Goal: Task Accomplishment & Management: Manage account settings

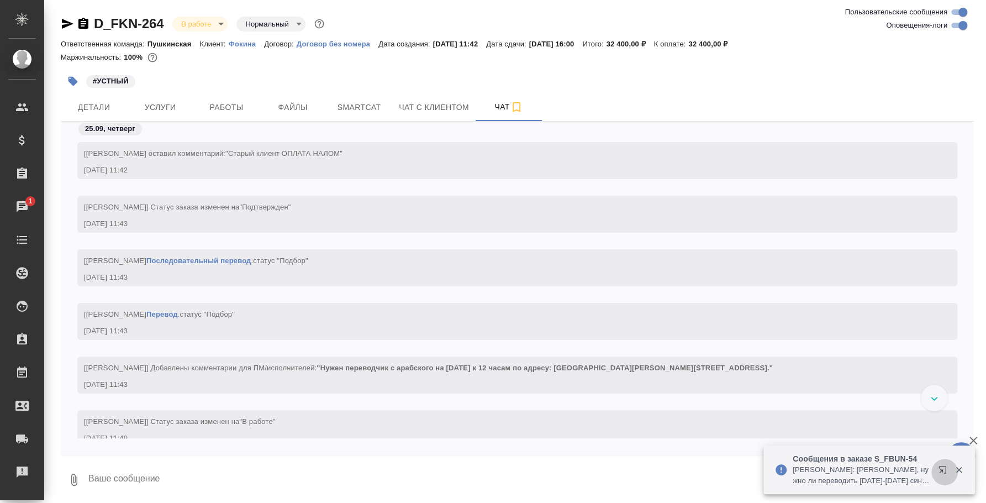
click at [946, 467] on icon "button" at bounding box center [944, 471] width 13 height 13
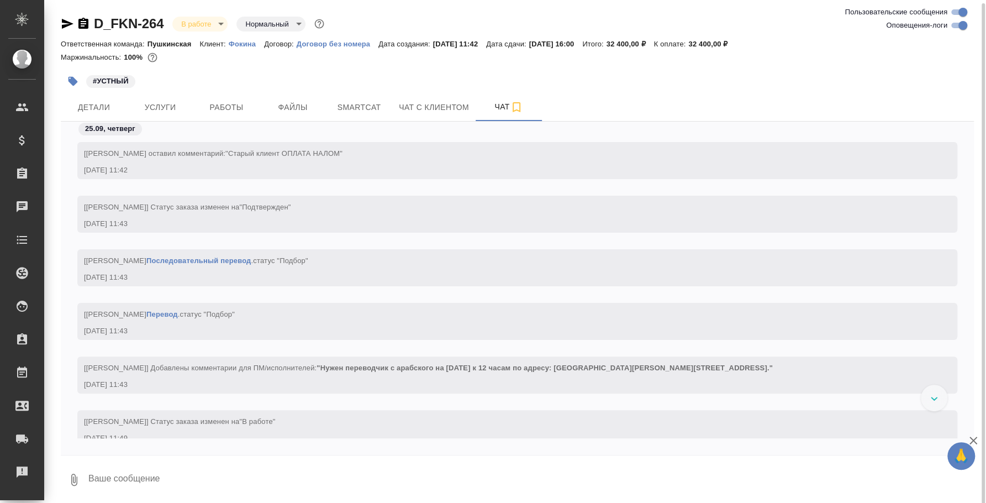
scroll to position [2, 0]
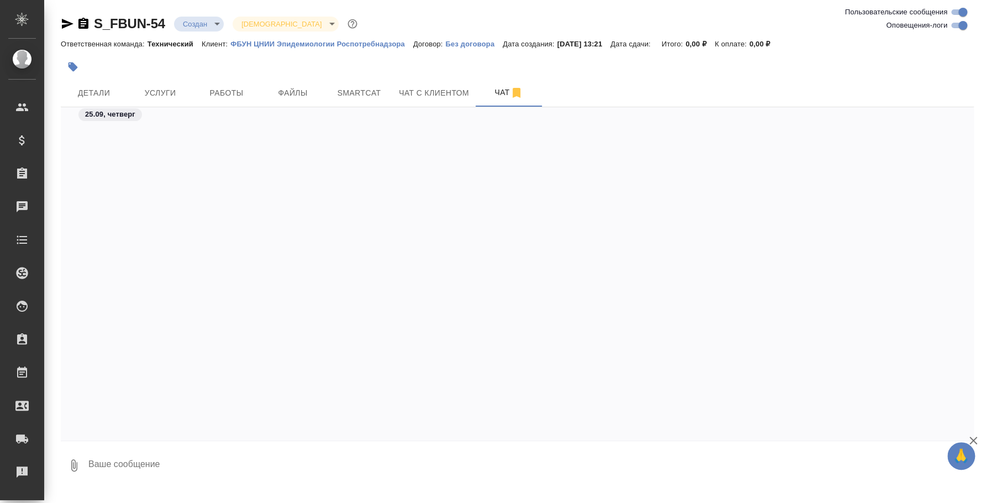
scroll to position [527, 0]
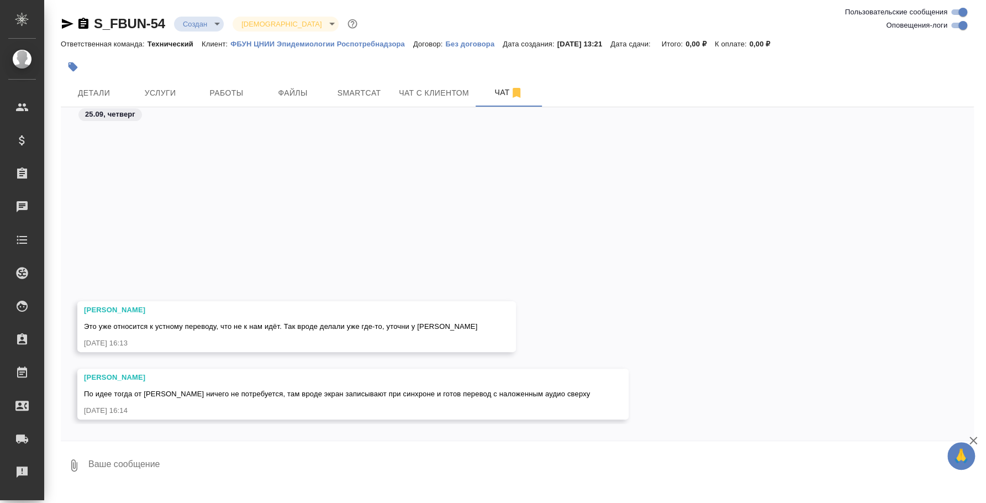
scroll to position [417, 0]
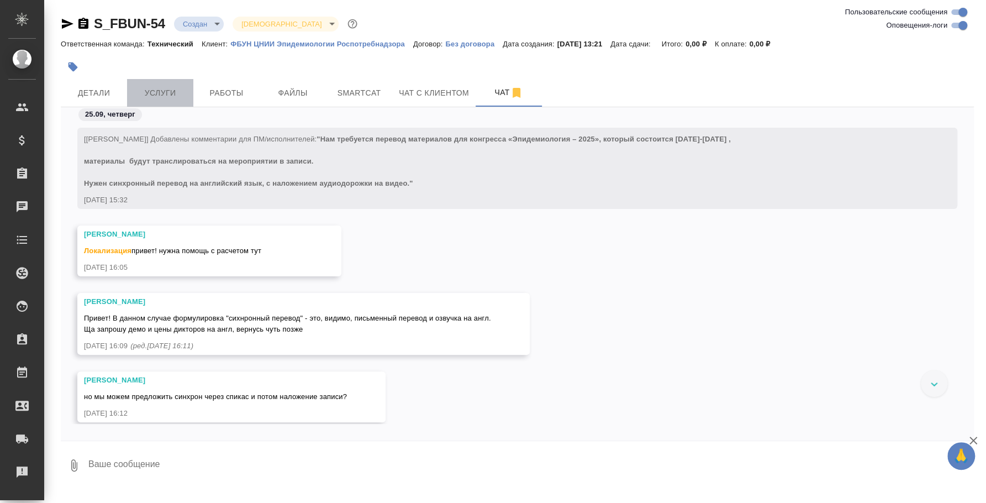
click at [179, 90] on span "Услуги" at bounding box center [160, 93] width 53 height 14
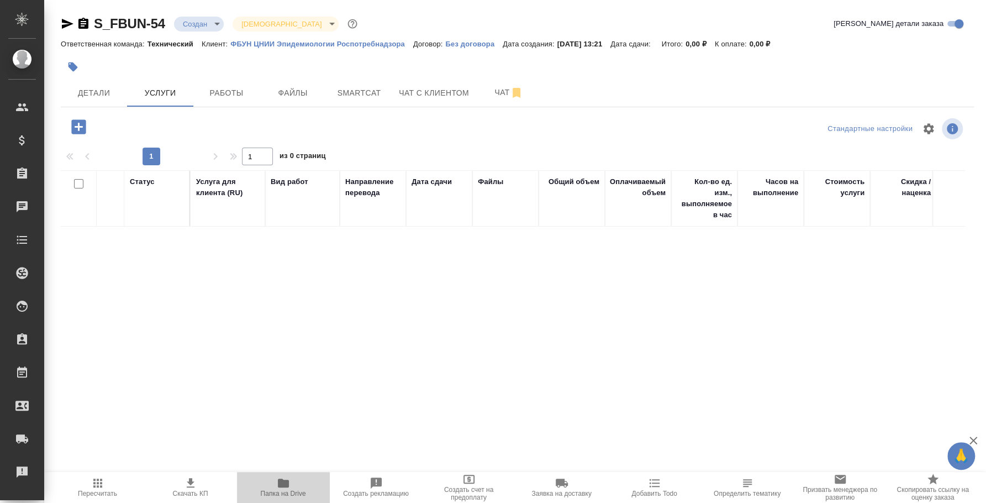
click at [275, 480] on span "Папка на Drive" at bounding box center [284, 486] width 80 height 21
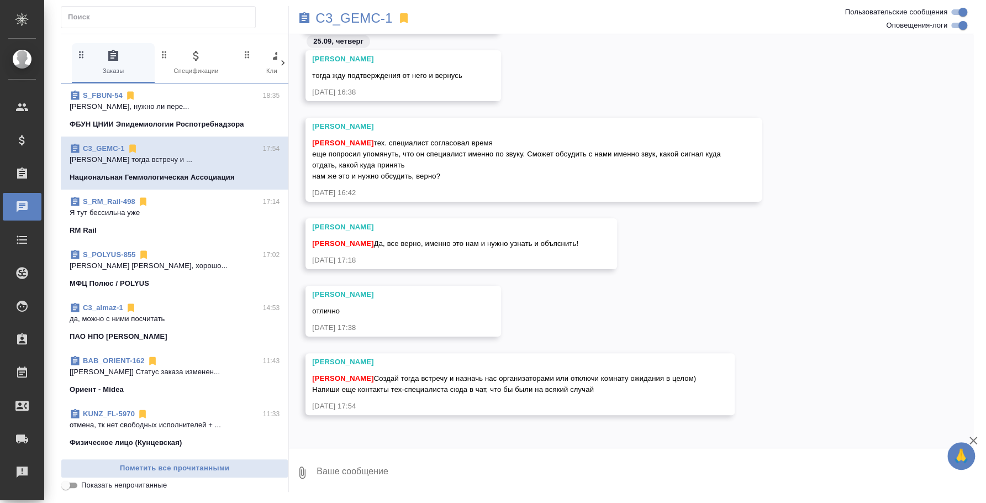
scroll to position [4428, 0]
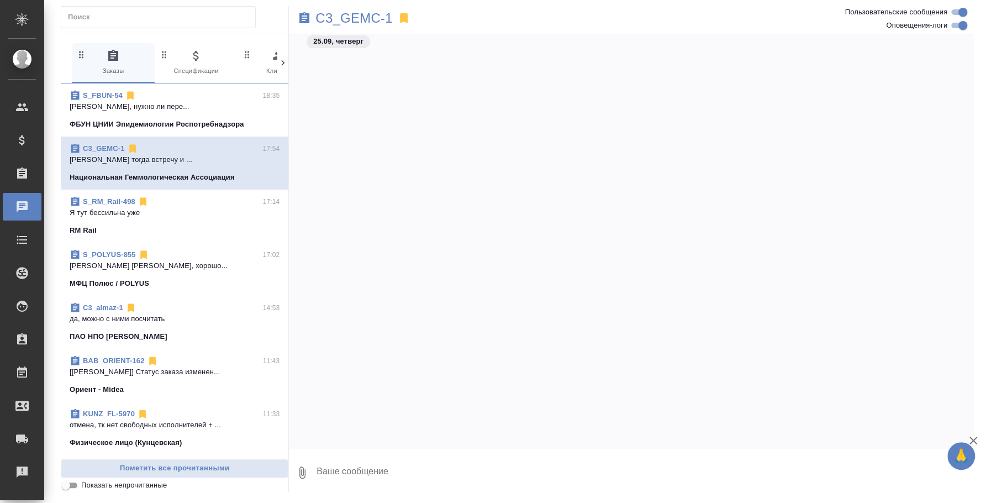
scroll to position [4449, 0]
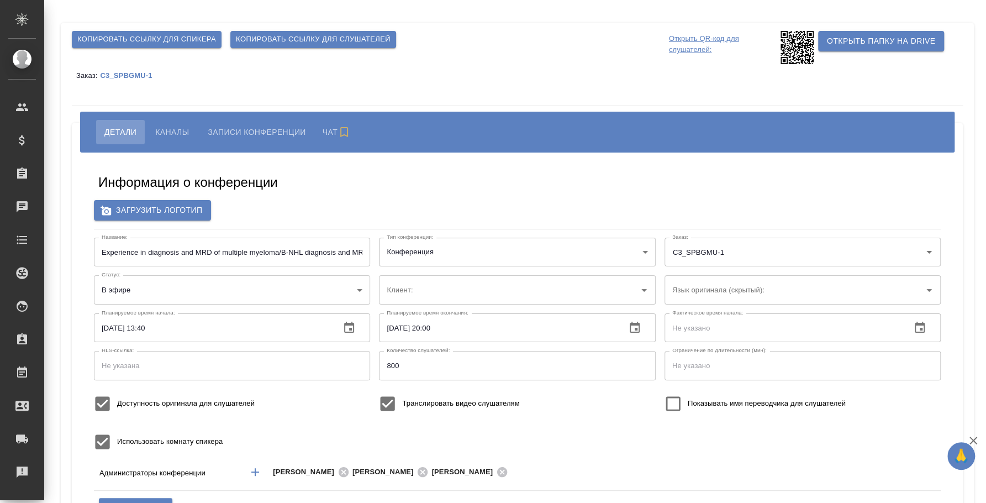
type input "ЛКИиМД ЦЛД СПбГМУ им.акад. [PERSON_NAME]"
type input "бада"
click at [143, 67] on div "Заказ: C3_SPBGMU-1" at bounding box center [517, 75] width 891 height 22
click at [148, 72] on p "C3_SPBGMU-1" at bounding box center [130, 75] width 60 height 8
click at [143, 71] on p "C3_SPBGMU-1" at bounding box center [130, 75] width 60 height 8
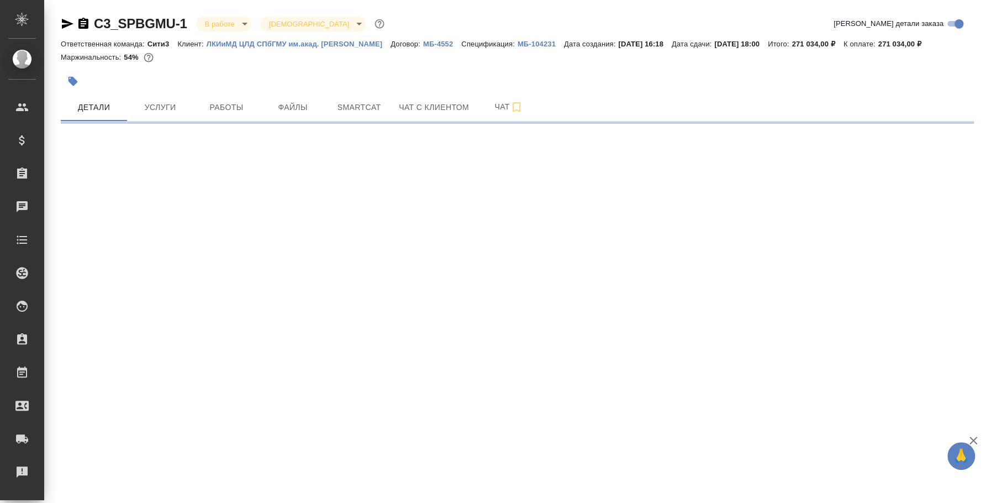
select select "RU"
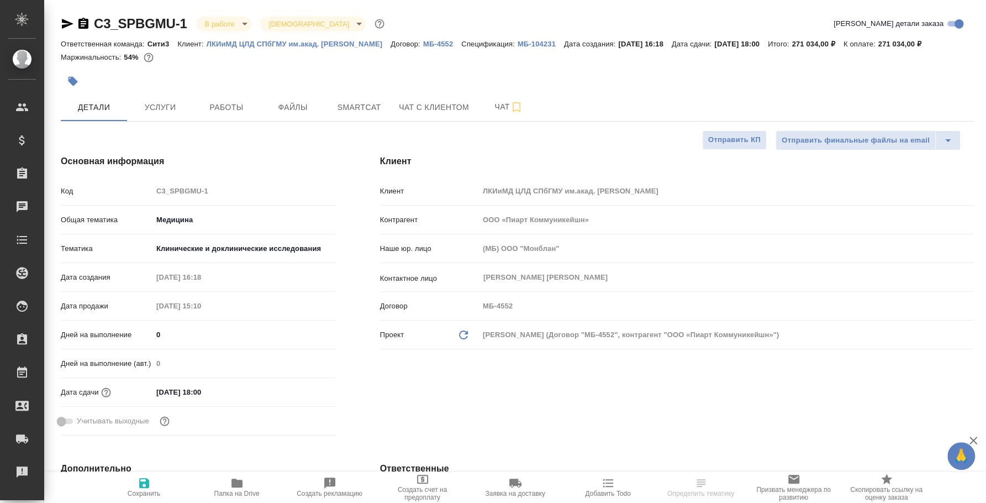
type textarea "x"
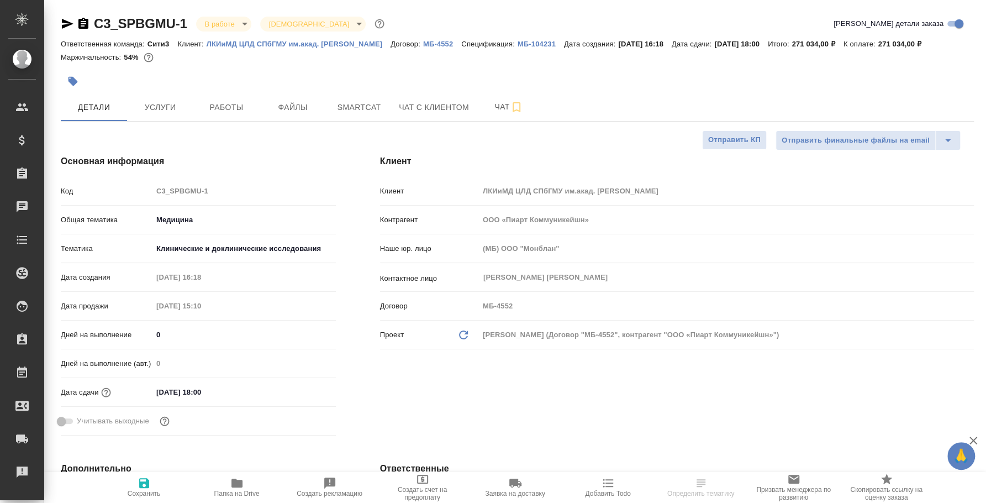
type textarea "x"
type input "[PERSON_NAME]"
type textarea "x"
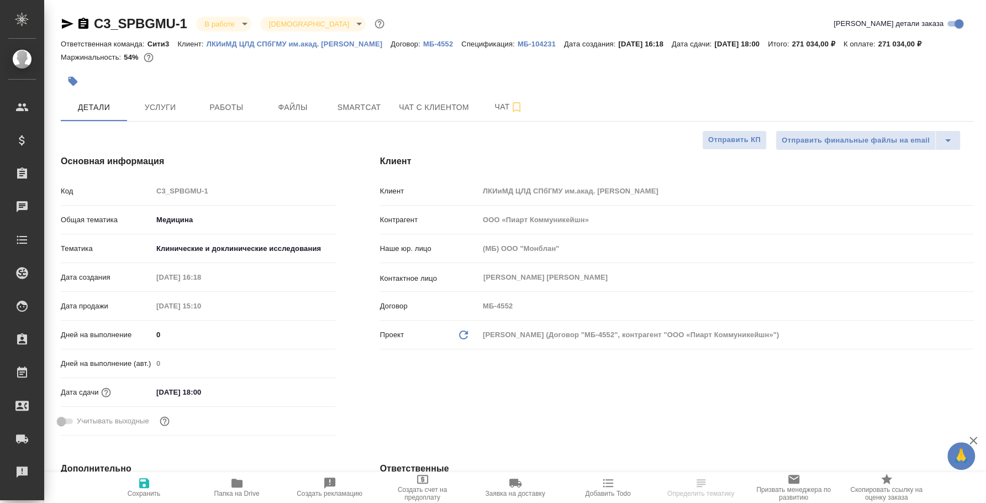
type textarea "x"
select select "RU"
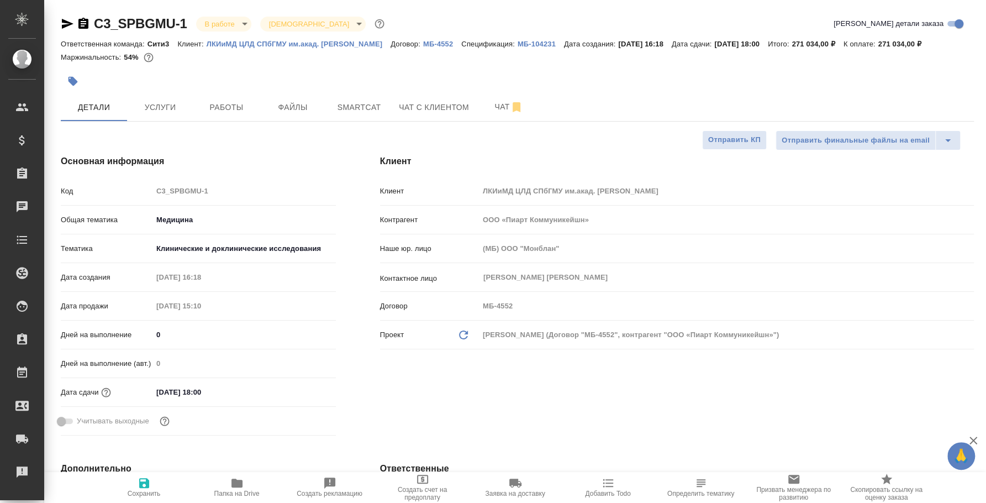
type textarea "x"
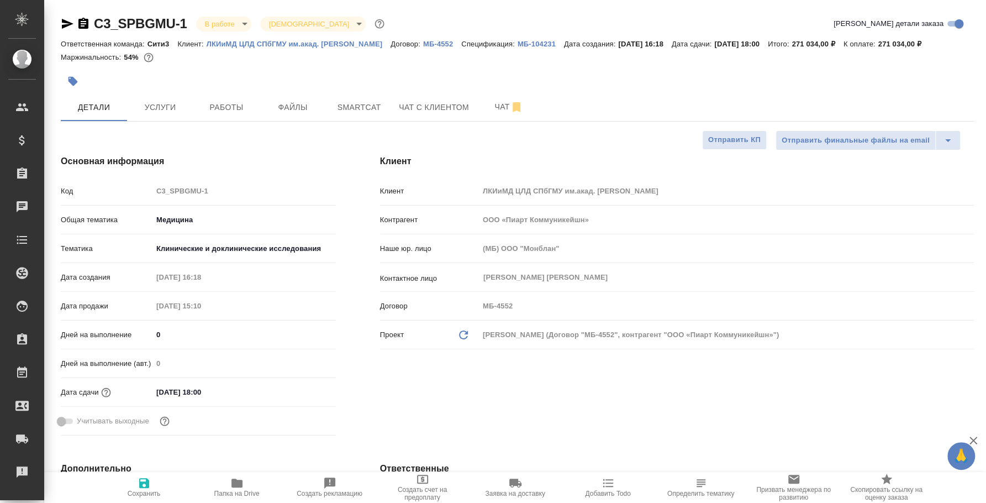
type textarea "x"
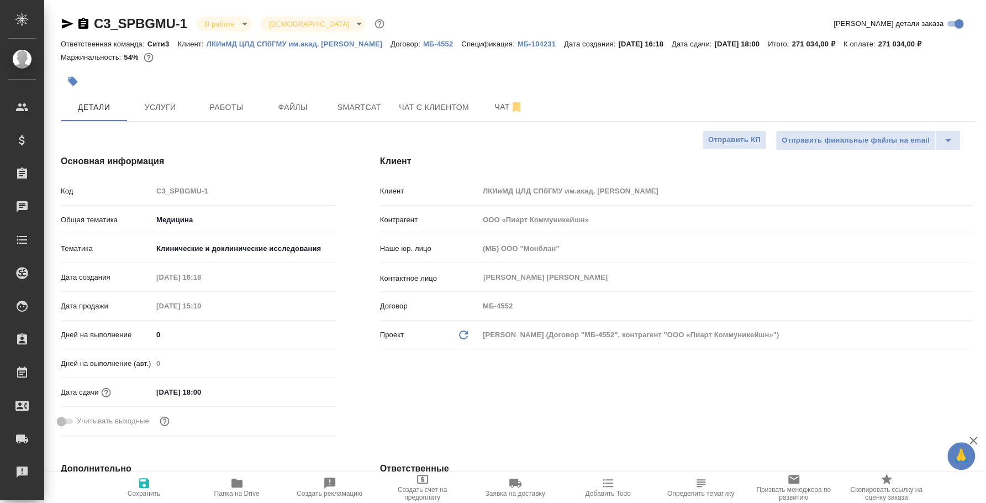
type textarea "x"
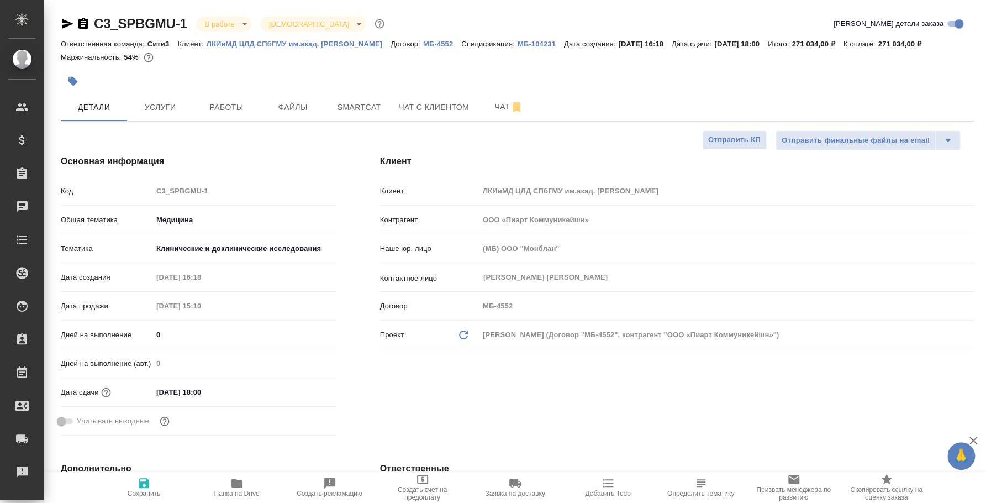
type textarea "x"
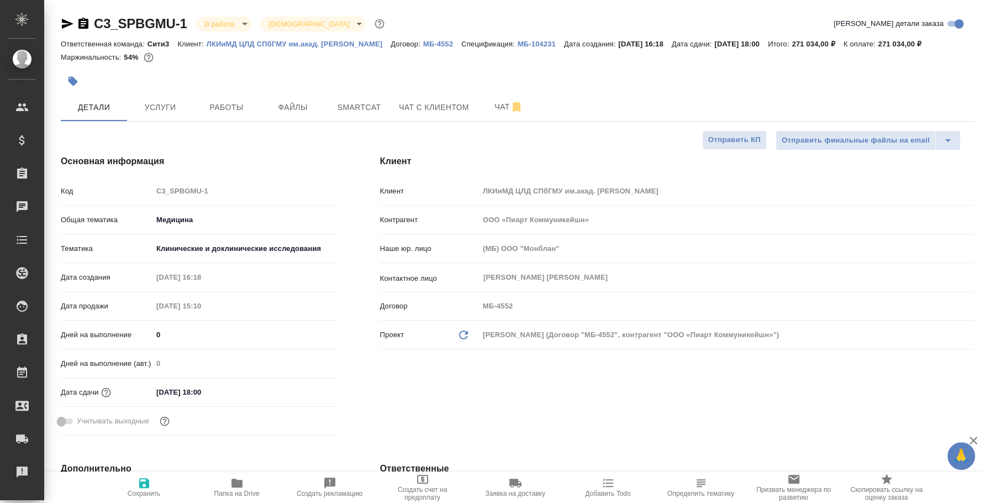
type textarea "x"
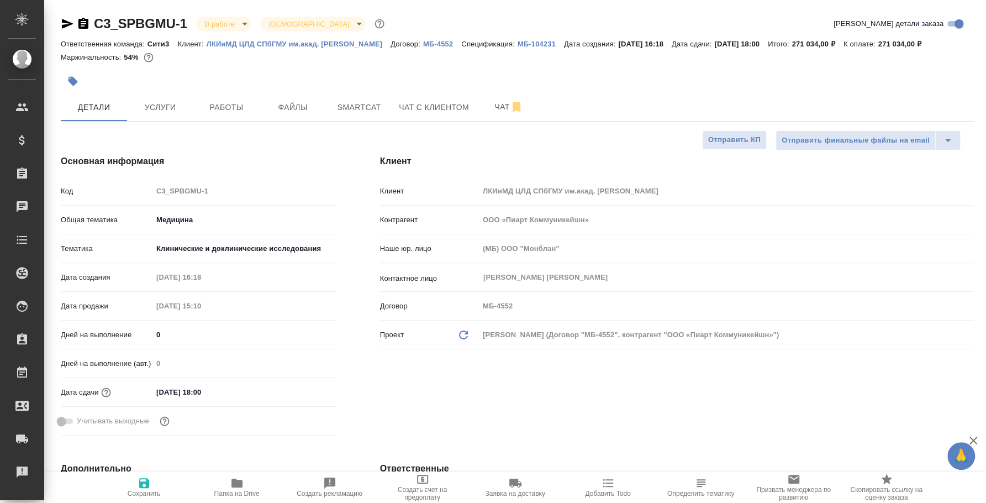
type textarea "x"
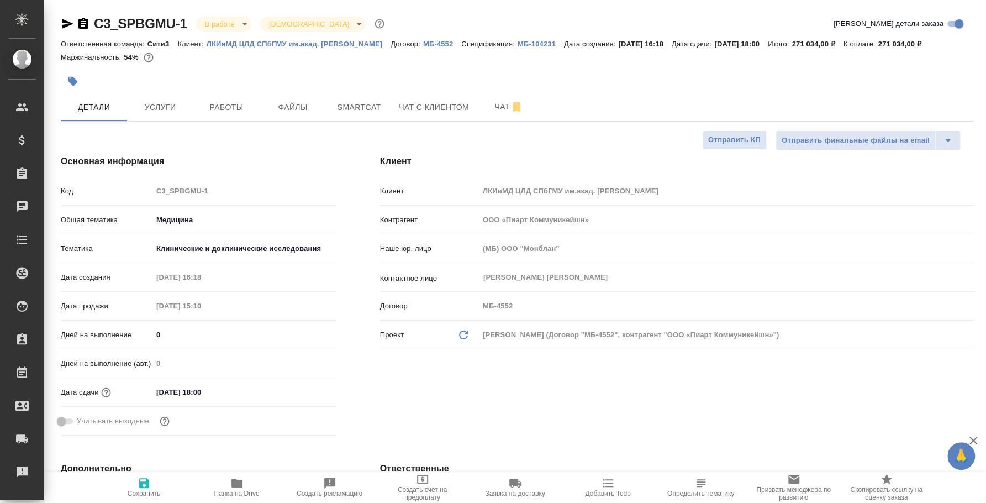
type textarea "x"
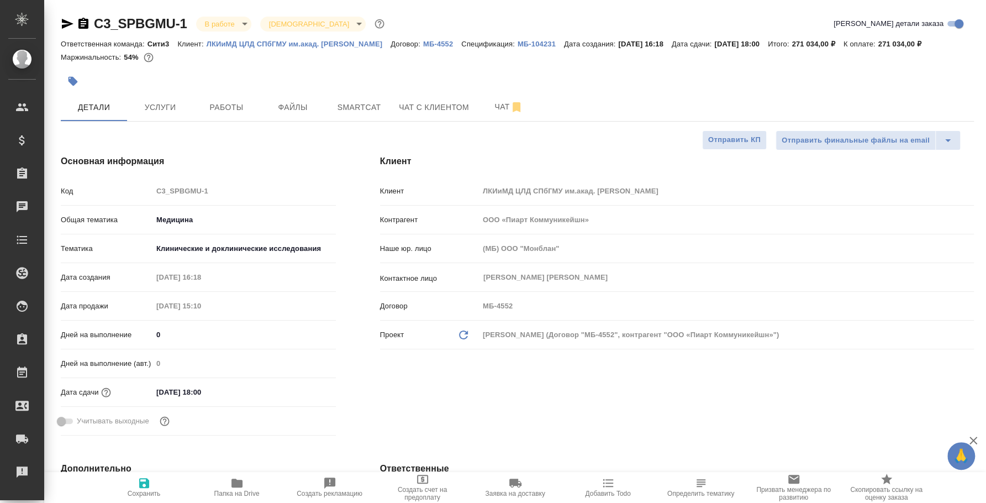
type textarea "x"
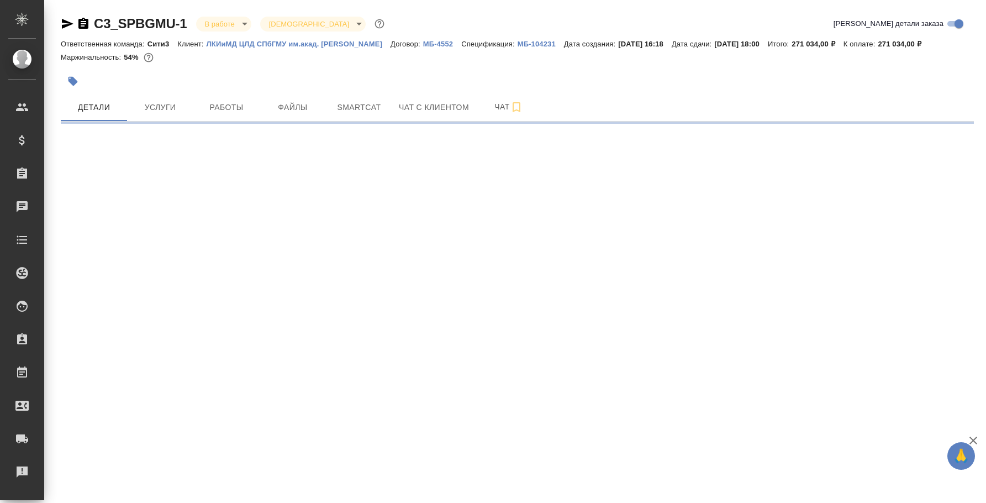
select select "RU"
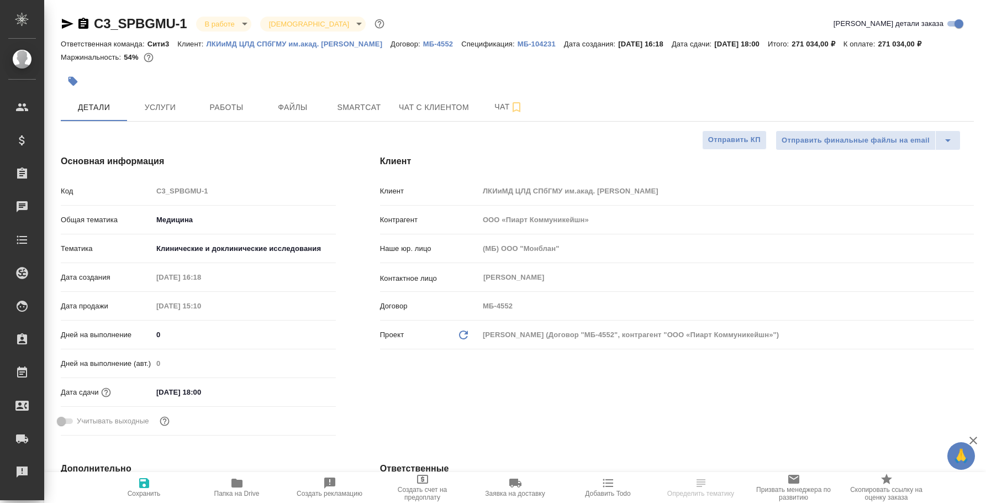
type textarea "x"
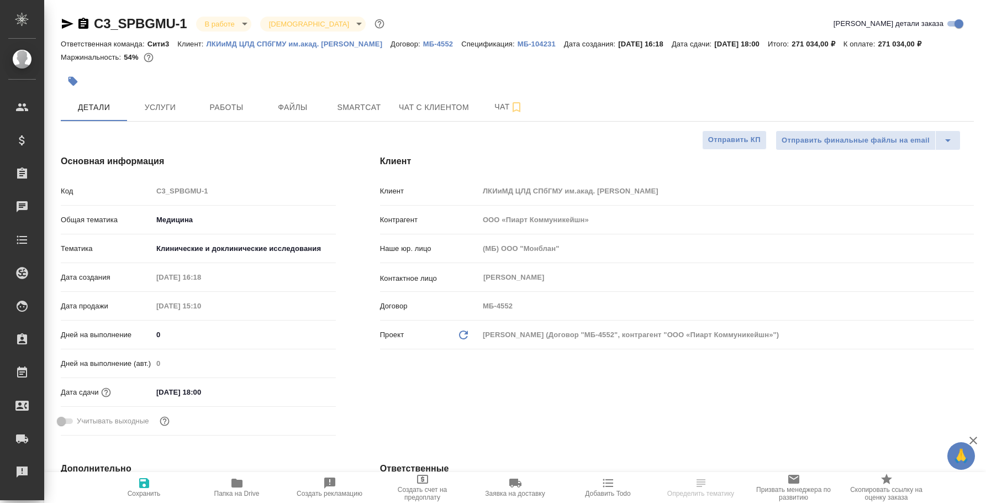
type textarea "x"
click at [152, 103] on span "Услуги" at bounding box center [160, 108] width 53 height 14
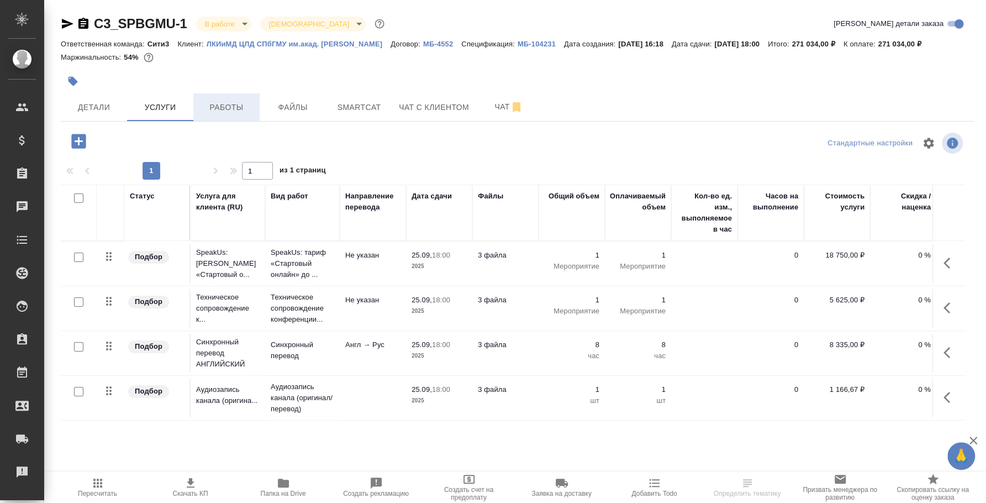
click at [217, 104] on span "Работы" at bounding box center [226, 108] width 53 height 14
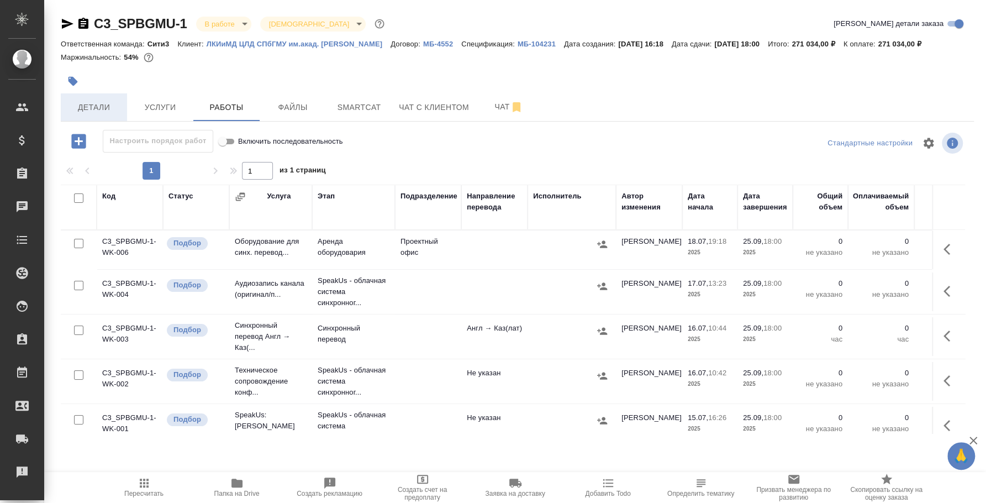
click at [98, 116] on button "Детали" at bounding box center [94, 107] width 66 height 28
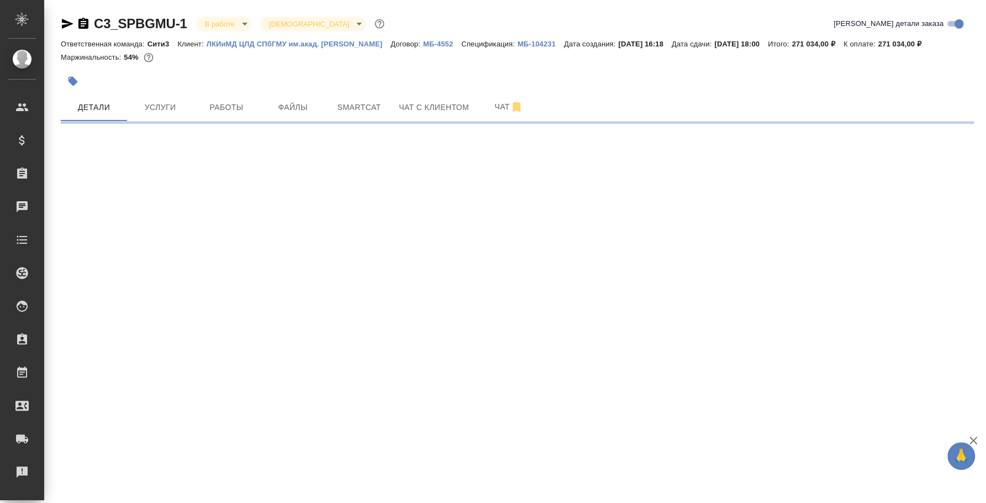
select select "RU"
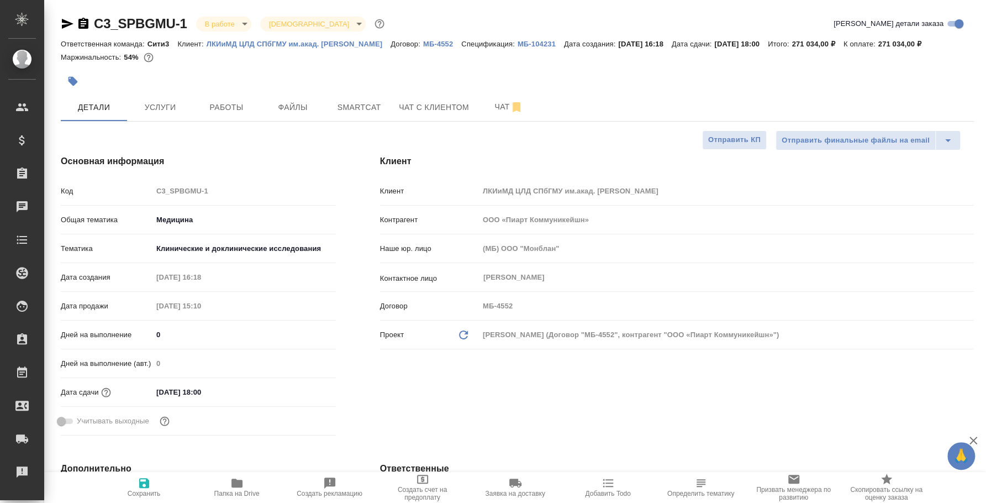
type textarea "x"
click at [220, 112] on span "Работы" at bounding box center [226, 108] width 53 height 14
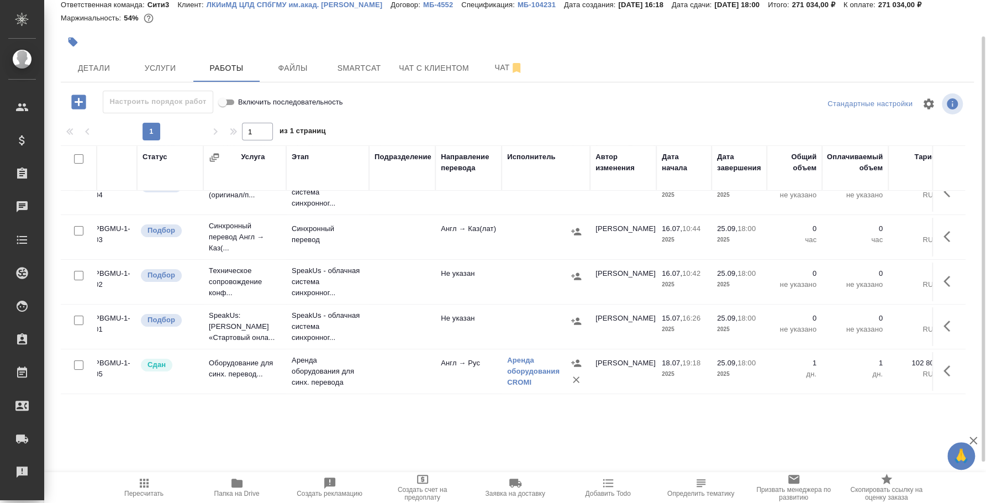
scroll to position [70, 0]
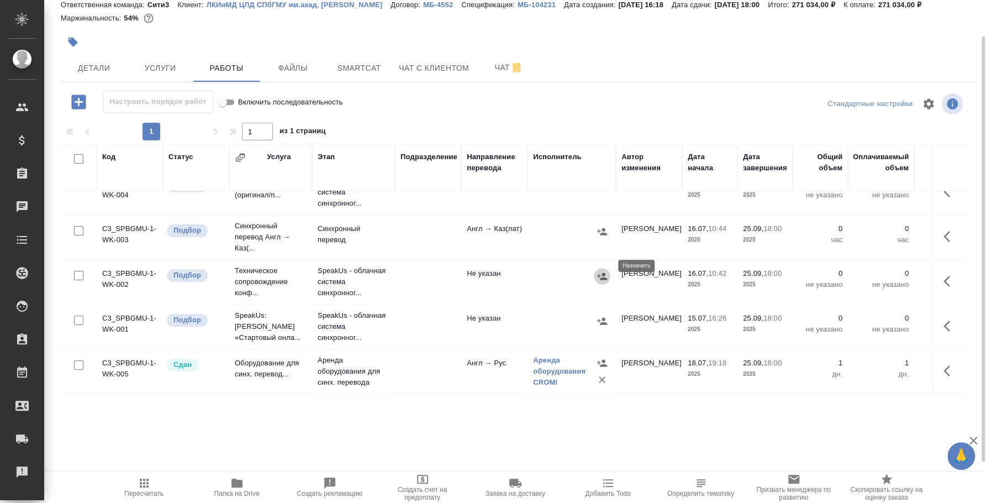
click at [601, 271] on icon "button" at bounding box center [602, 276] width 11 height 11
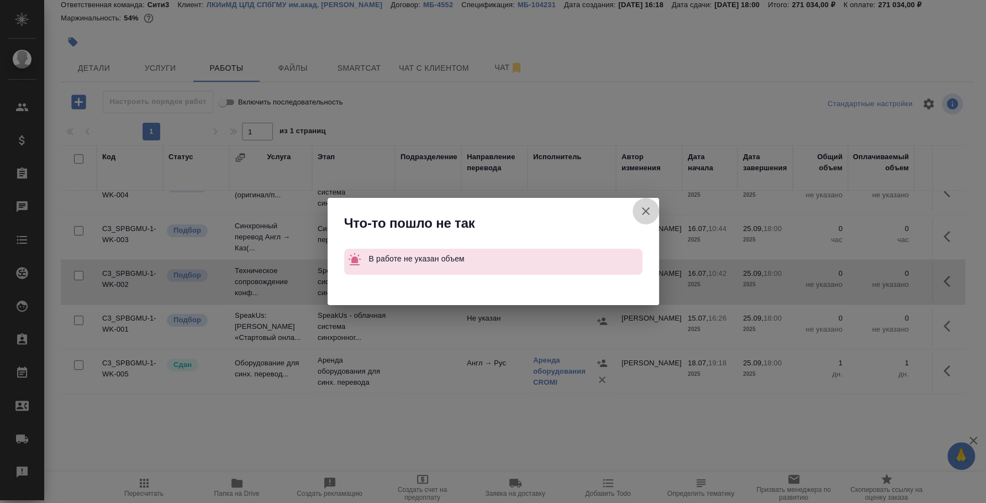
click at [646, 209] on icon "button" at bounding box center [646, 211] width 8 height 8
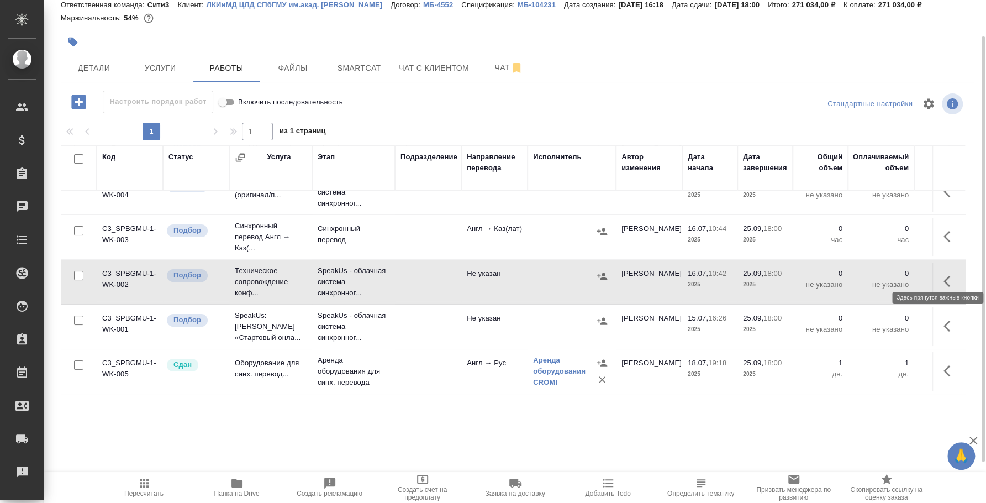
click at [937, 271] on button "button" at bounding box center [950, 281] width 27 height 27
click at [862, 268] on button "button" at bounding box center [869, 281] width 19 height 27
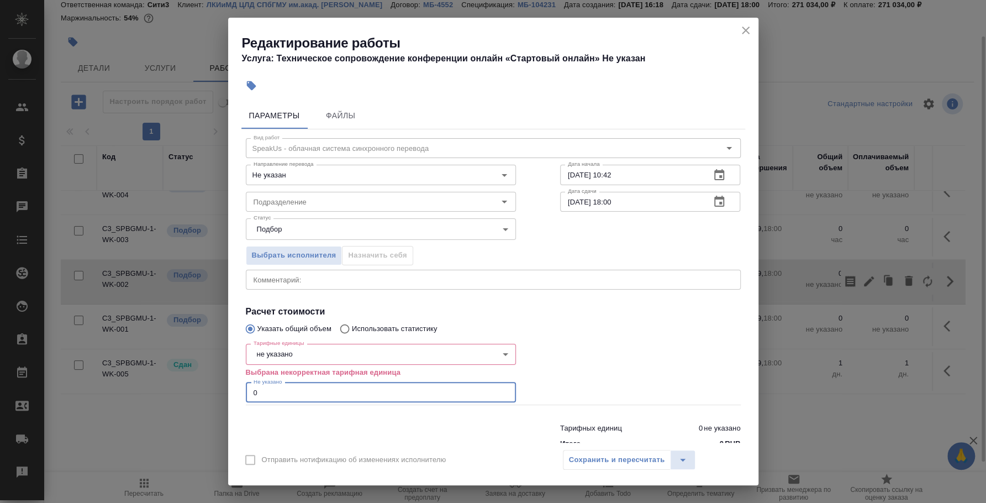
drag, startPoint x: 313, startPoint y: 387, endPoint x: 155, endPoint y: 395, distance: 158.8
click at [155, 395] on div "Редактирование работы Услуга: Техническое сопровождение конференции онлайн «Ста…" at bounding box center [493, 251] width 986 height 503
type input "4"
click at [294, 345] on body "🙏 .cls-1 fill:#fff; AWATERA Fedotova Irina Клиенты Спецификации Заказы 0 Чаты T…" at bounding box center [493, 251] width 986 height 503
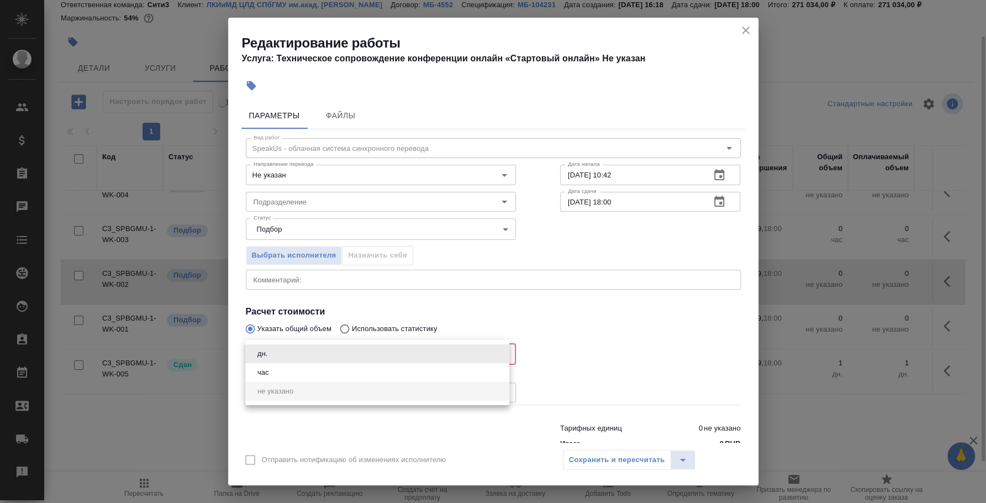
click at [298, 370] on li "час" at bounding box center [377, 372] width 264 height 19
type input "5a8b1489cc6b4906c91bfd93"
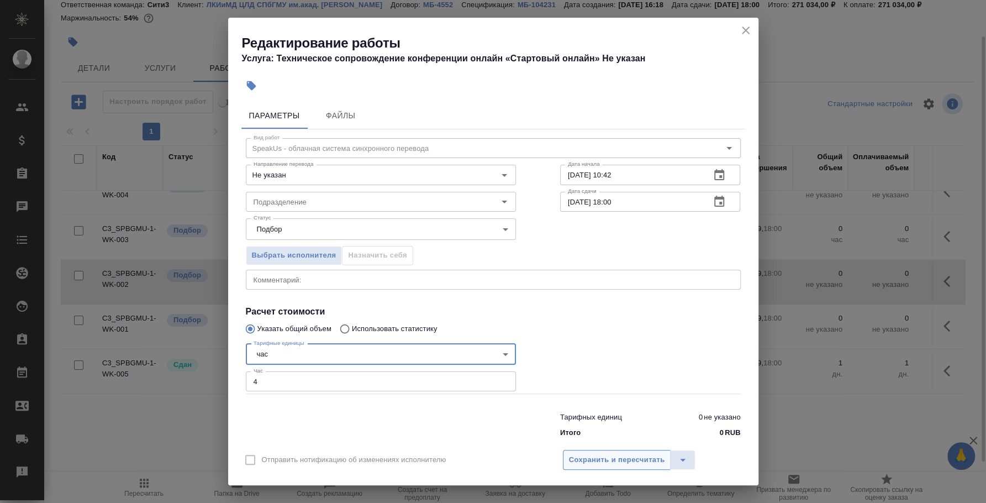
click at [590, 453] on button "Сохранить и пересчитать" at bounding box center [617, 460] width 108 height 20
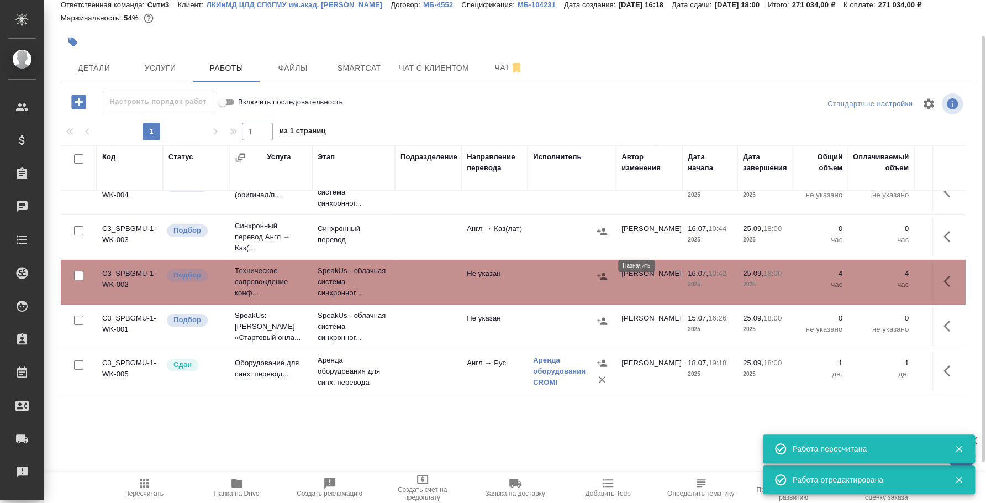
click at [603, 272] on icon "button" at bounding box center [602, 275] width 10 height 7
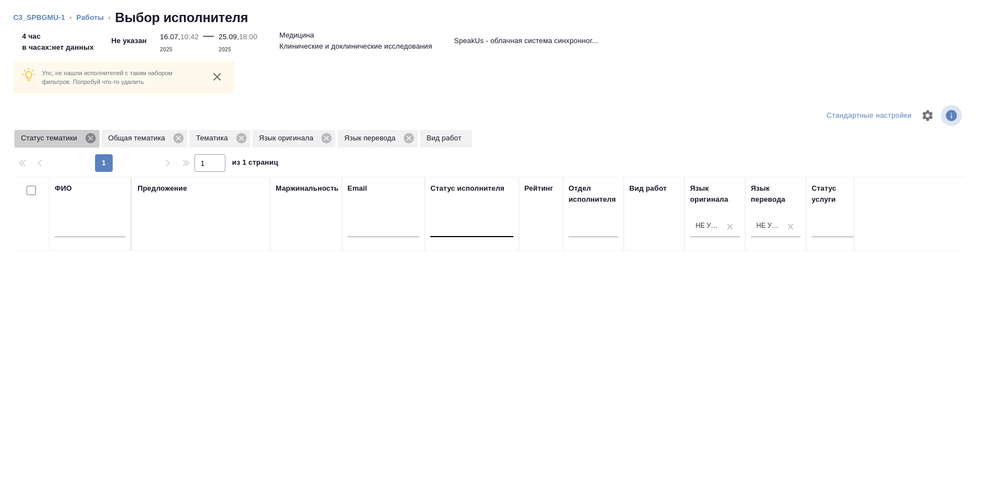
click at [90, 142] on icon at bounding box center [90, 138] width 10 height 10
click at [92, 140] on icon at bounding box center [91, 138] width 10 height 10
click at [62, 135] on icon at bounding box center [66, 138] width 10 height 10
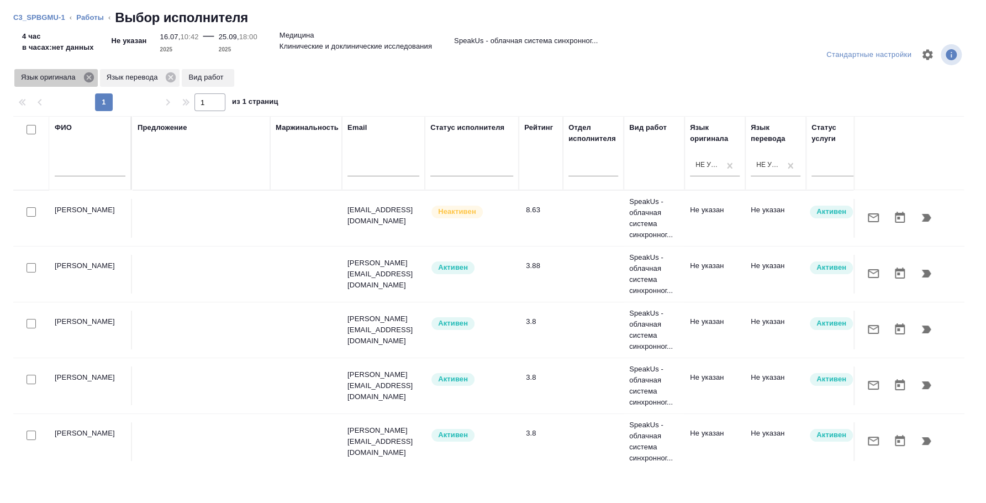
click at [91, 83] on icon at bounding box center [89, 77] width 12 height 12
click at [86, 77] on icon at bounding box center [86, 77] width 10 height 10
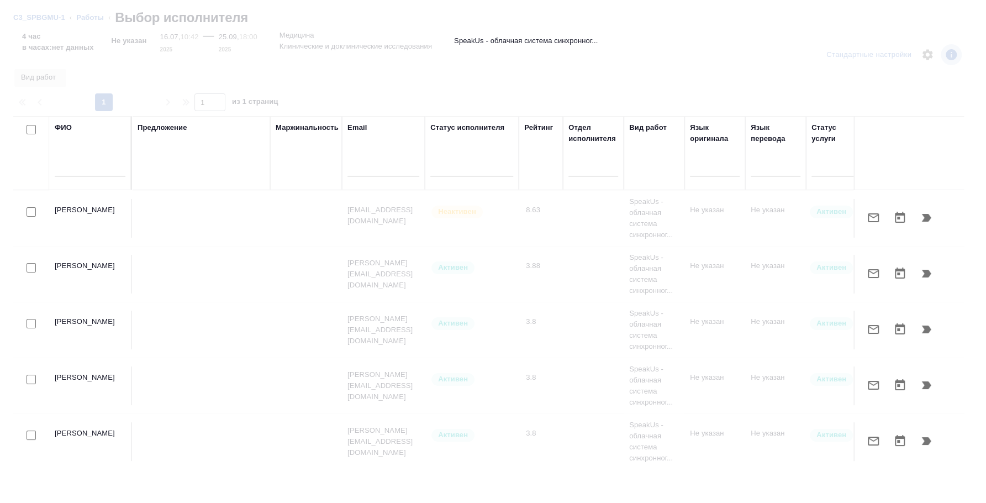
click at [202, 143] on tr "ФИО Предложение Маржинальность Email Статус исполнителя Рейтинг Отдел исполните…" at bounding box center [815, 153] width 1605 height 74
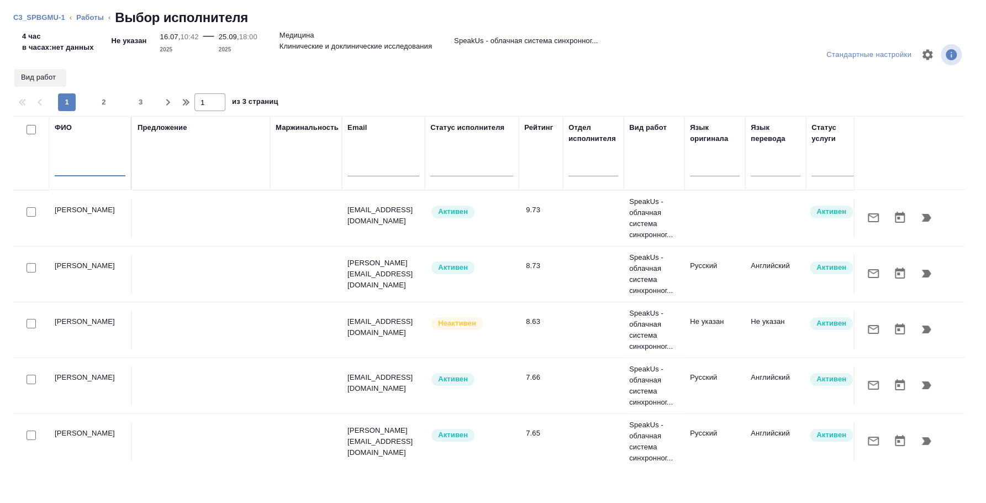
click at [107, 164] on input "text" at bounding box center [90, 169] width 71 height 14
type input "вагапов"
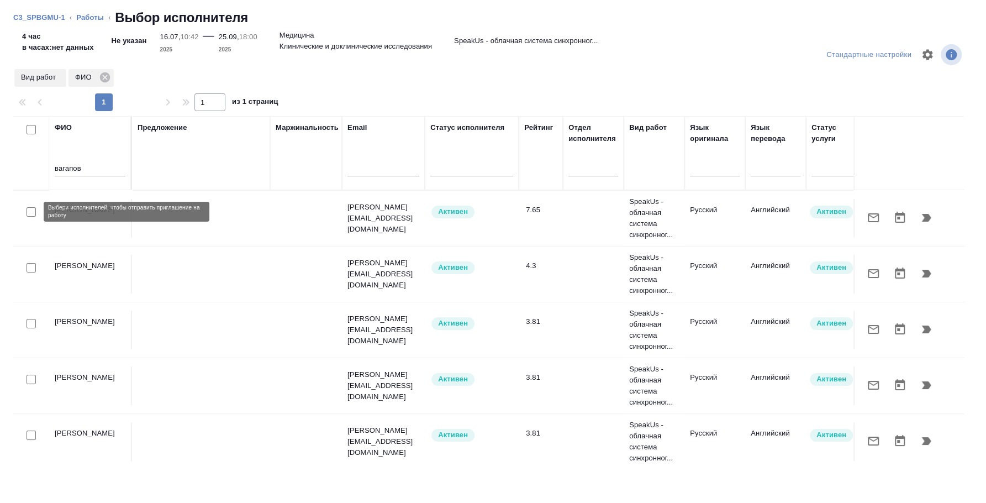
click at [32, 207] on input "checkbox" at bounding box center [31, 211] width 9 height 9
checkbox input "true"
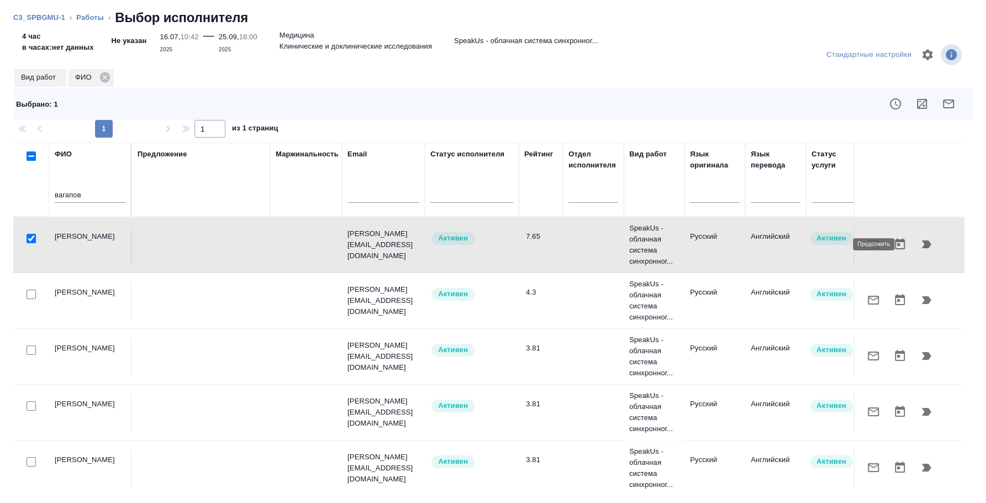
click at [920, 249] on icon "button" at bounding box center [926, 244] width 13 height 13
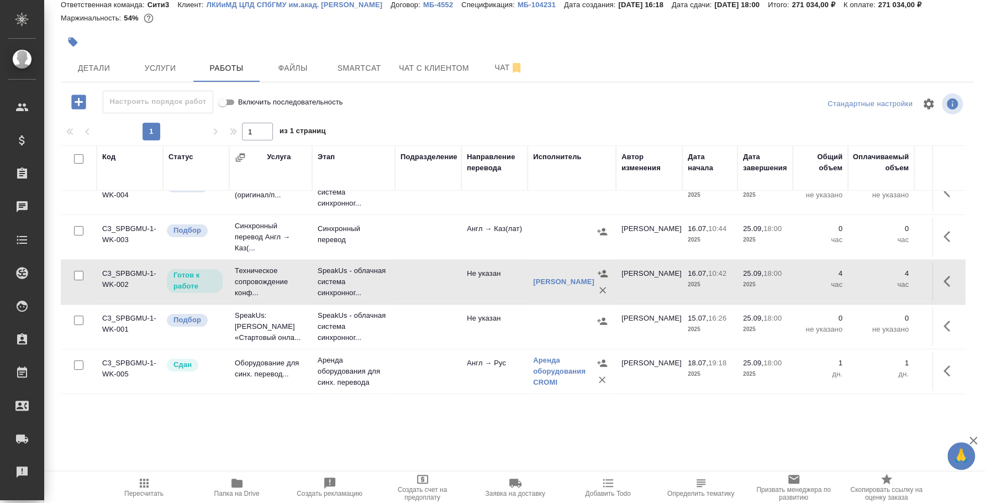
click at [937, 268] on button "button" at bounding box center [950, 281] width 27 height 27
click at [862, 275] on icon "button" at bounding box center [868, 281] width 13 height 13
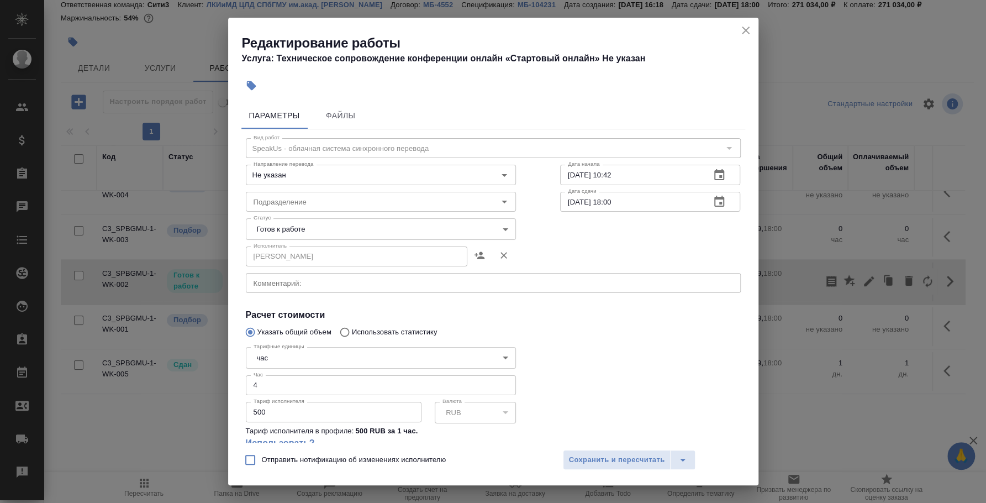
click at [748, 29] on icon "close" at bounding box center [746, 31] width 8 height 8
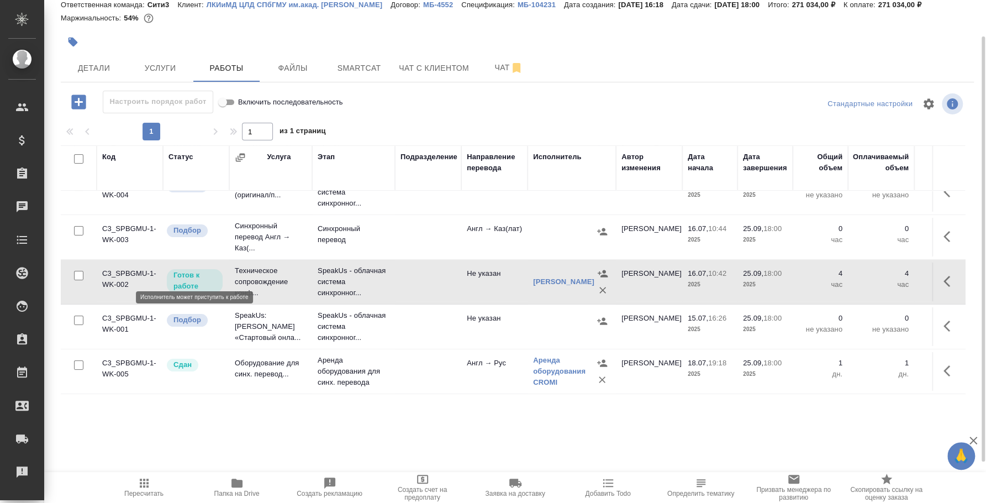
click at [199, 274] on p "Готов к работе" at bounding box center [194, 281] width 43 height 22
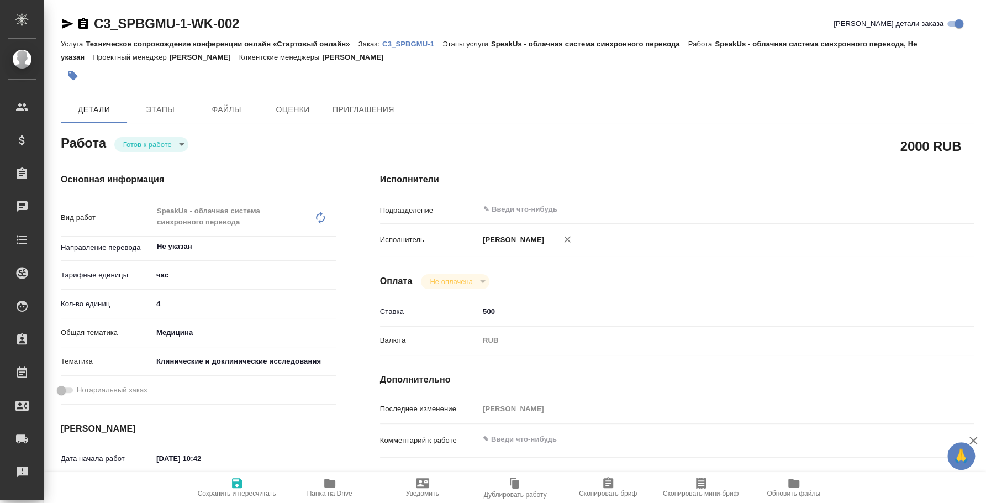
type textarea "x"
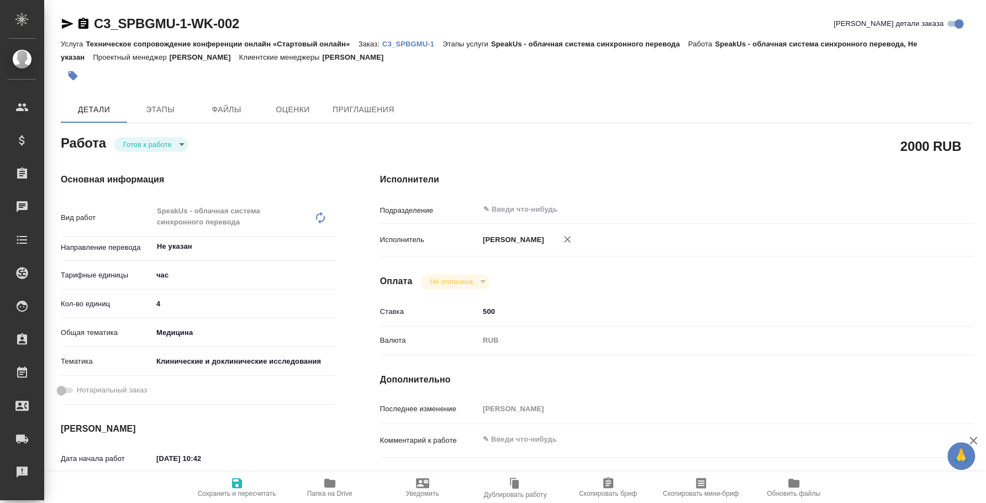
type textarea "x"
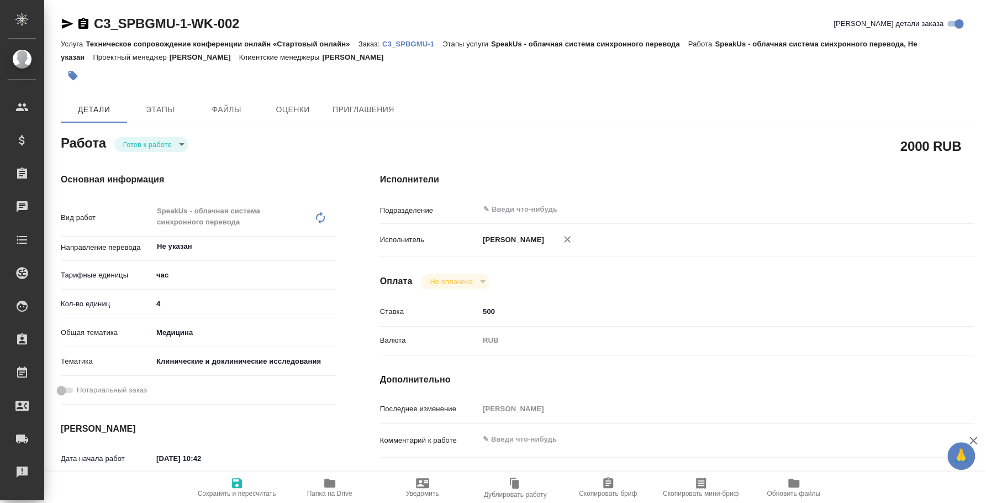
type textarea "x"
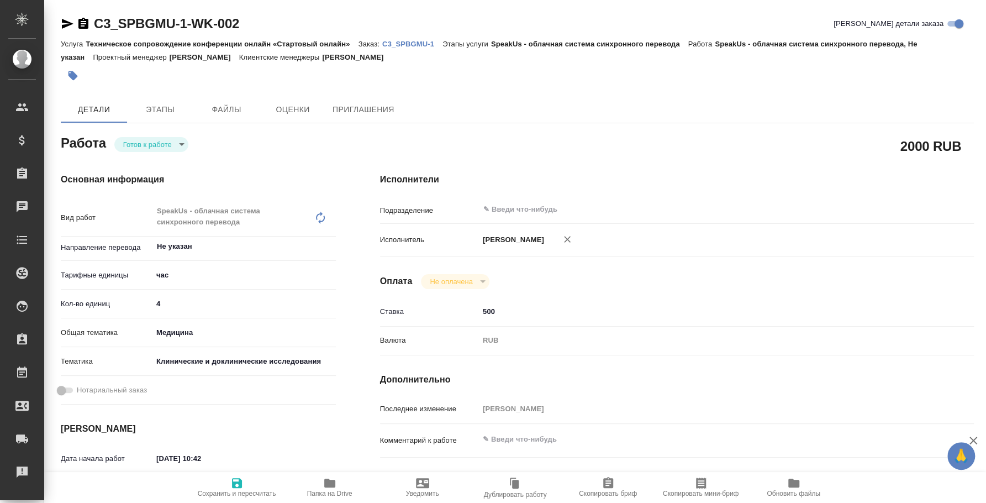
type textarea "x"
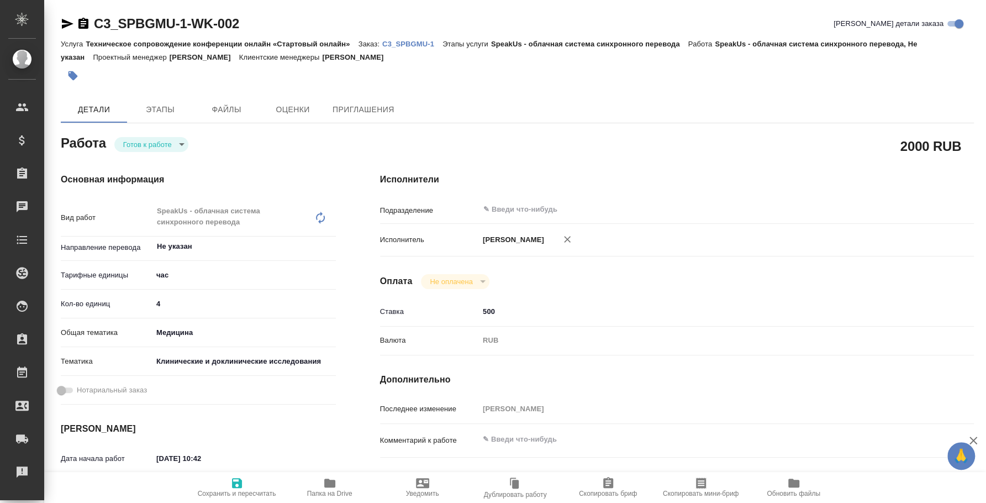
click at [182, 139] on body "🙏 .cls-1 fill:#fff; AWATERA Fedotova Irina Клиенты Спецификации Заказы Чаты Tod…" at bounding box center [493, 251] width 986 height 503
click at [165, 204] on li "Сдан" at bounding box center [151, 200] width 74 height 19
type textarea "x"
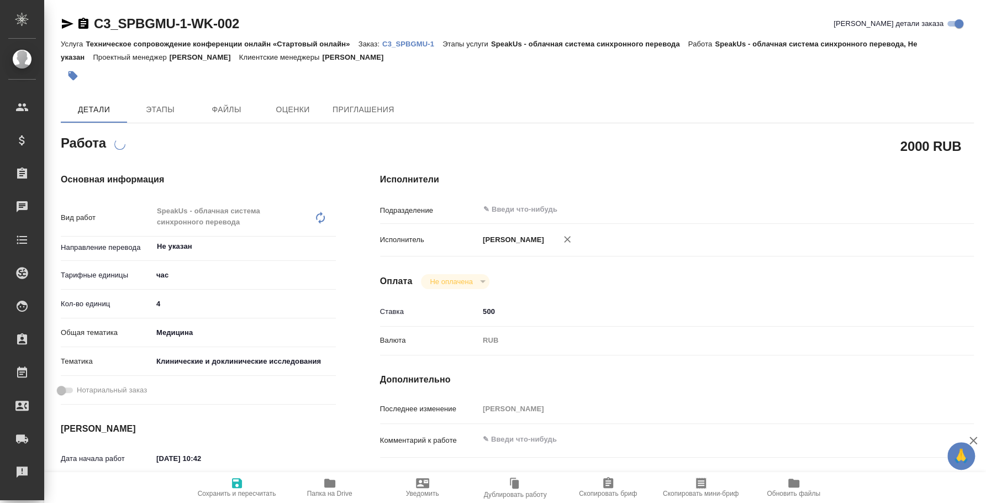
type textarea "x"
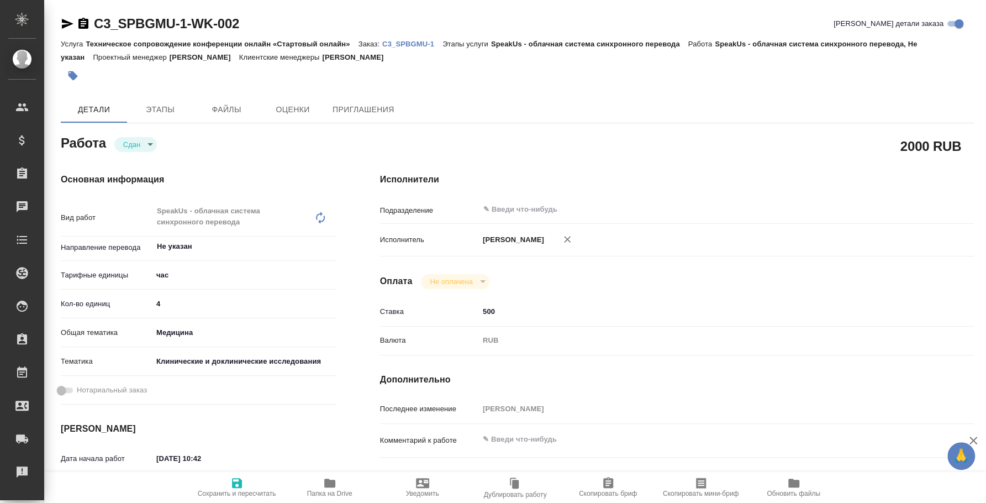
type textarea "x"
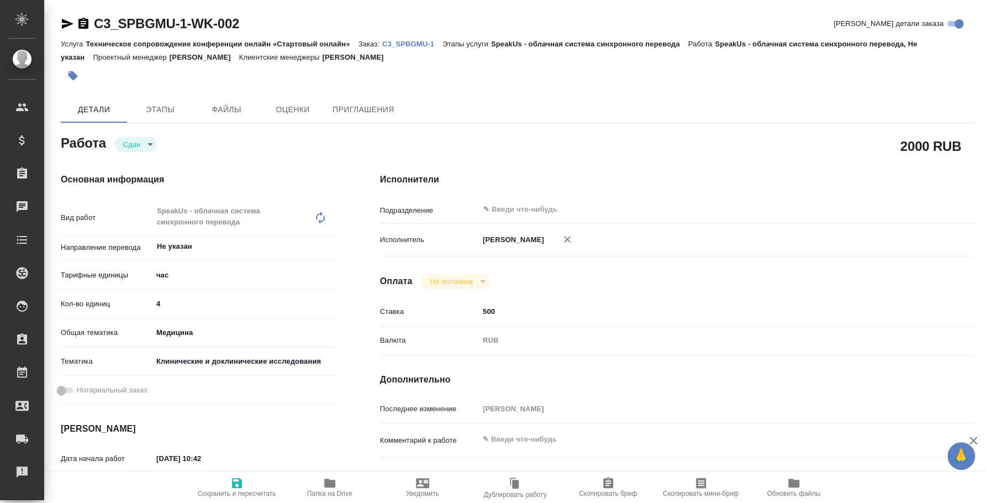
type textarea "x"
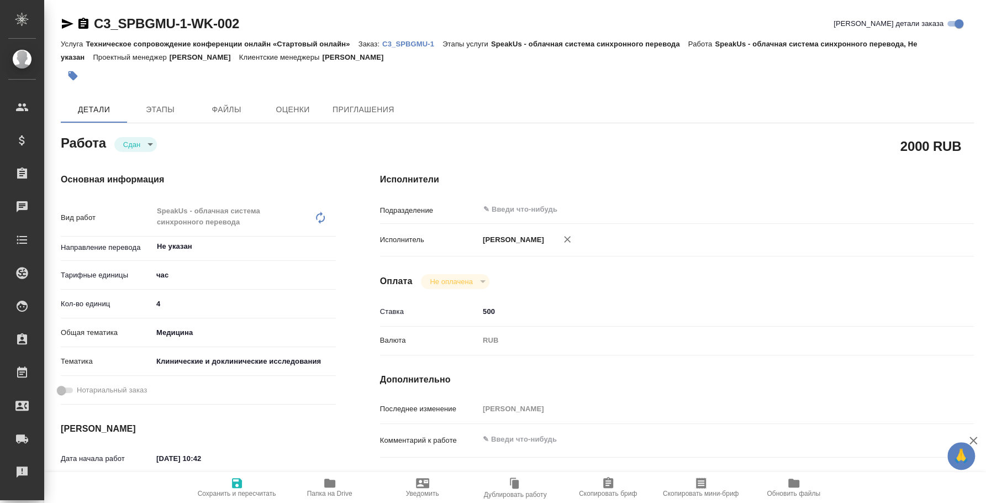
type textarea "x"
click at [408, 40] on p "C3_SPBGMU-1" at bounding box center [412, 44] width 60 height 8
type textarea "x"
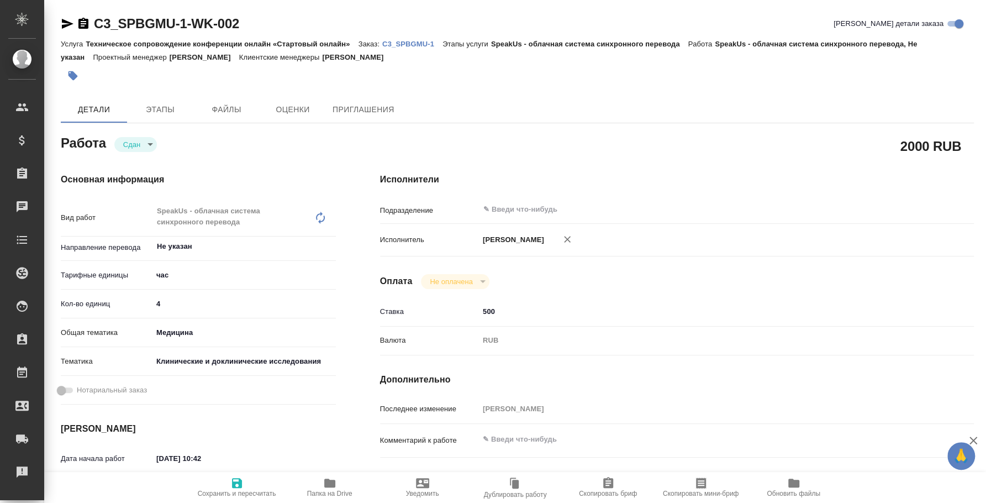
type textarea "x"
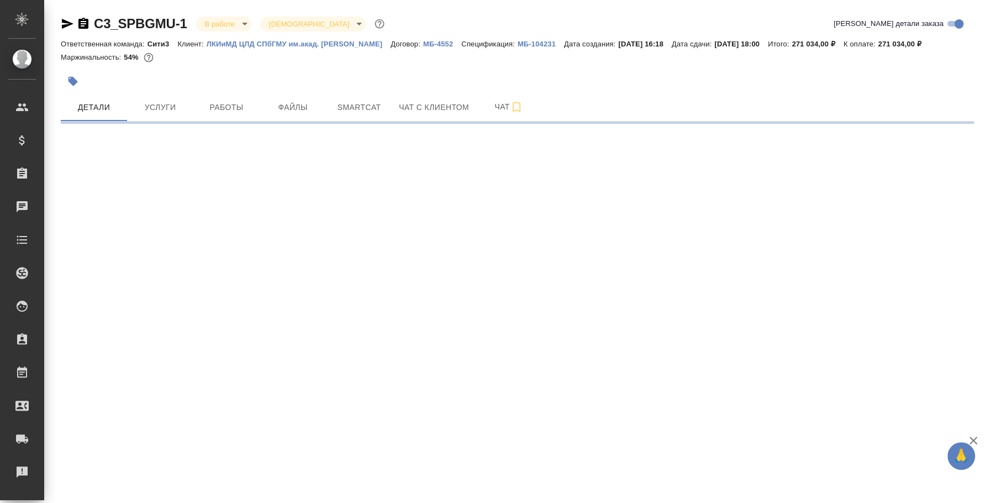
select select "RU"
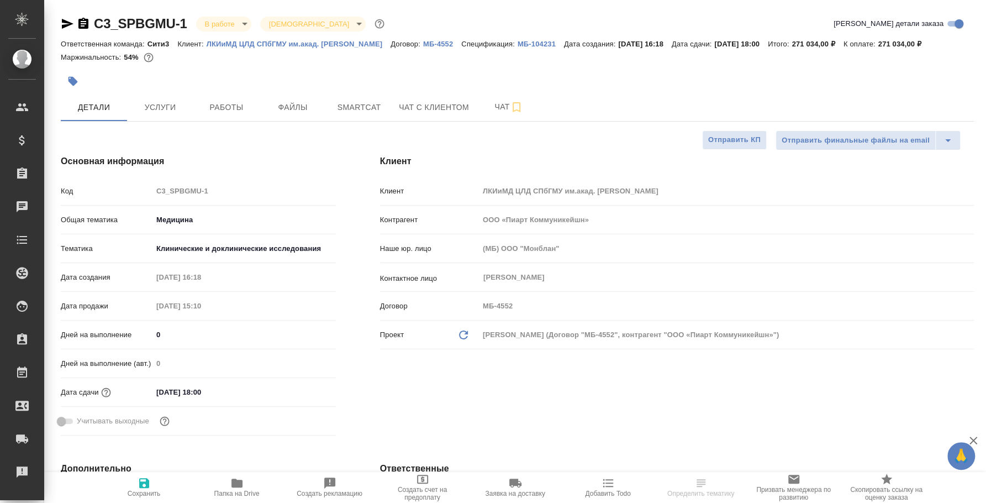
type textarea "x"
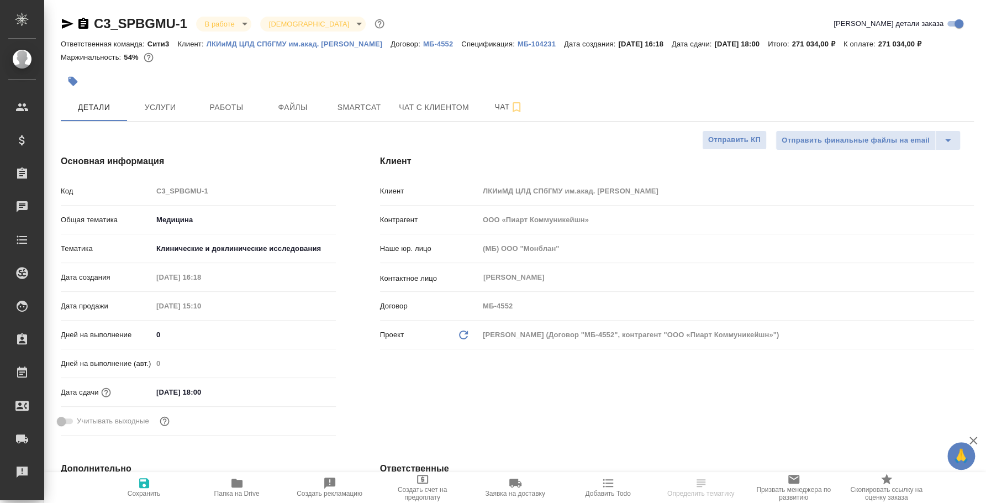
type textarea "x"
click at [176, 107] on span "Услуги" at bounding box center [160, 108] width 53 height 14
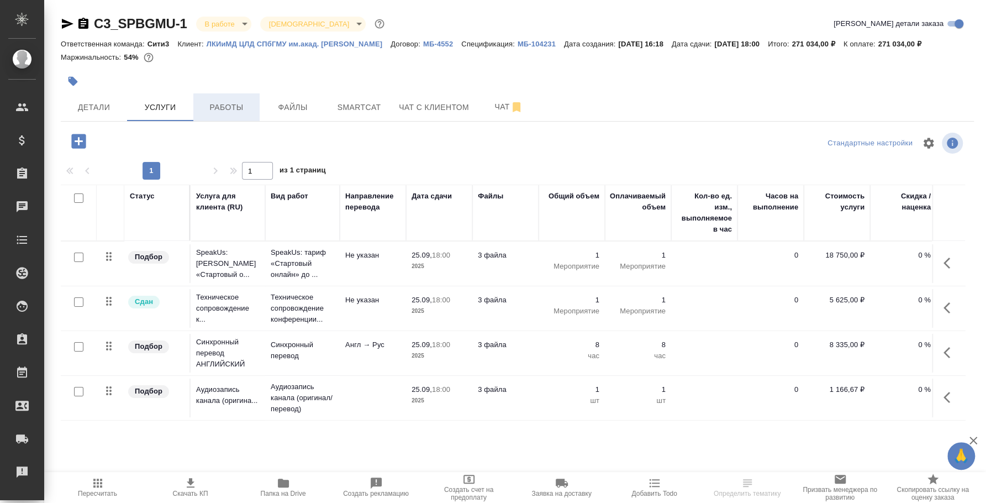
click at [246, 96] on button "Работы" at bounding box center [226, 107] width 66 height 28
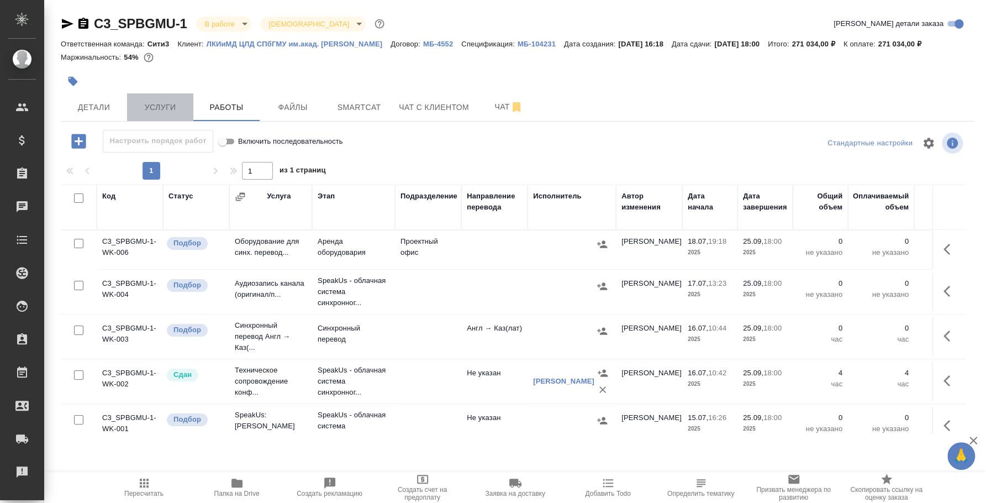
click at [146, 109] on span "Услуги" at bounding box center [160, 108] width 53 height 14
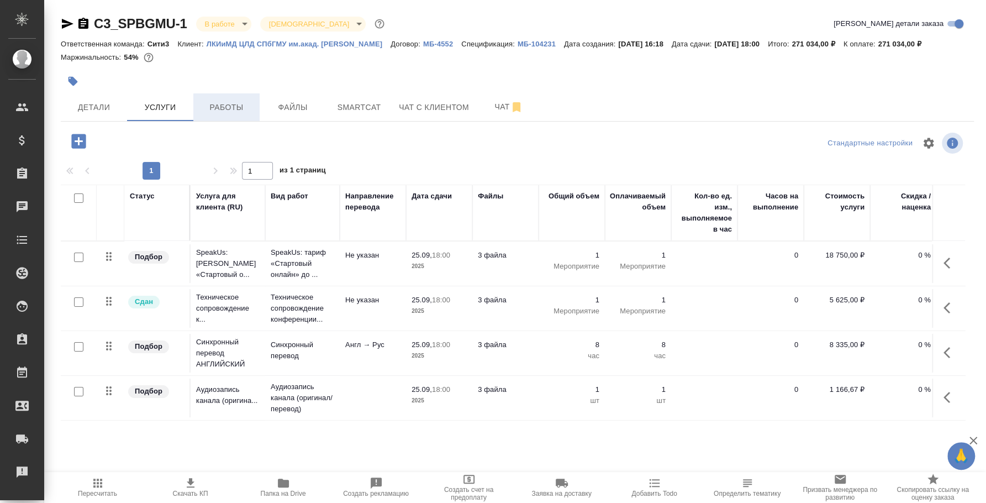
click at [232, 118] on button "Работы" at bounding box center [226, 107] width 66 height 28
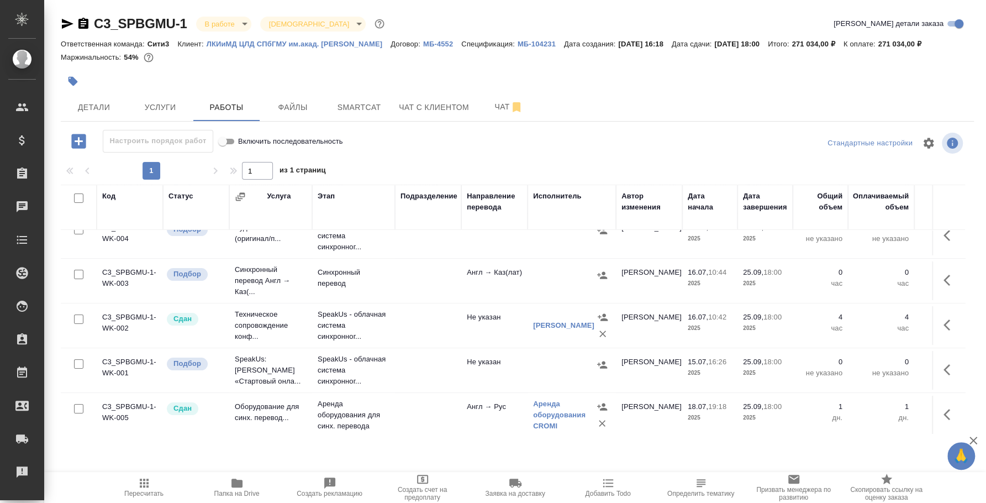
scroll to position [70, 0]
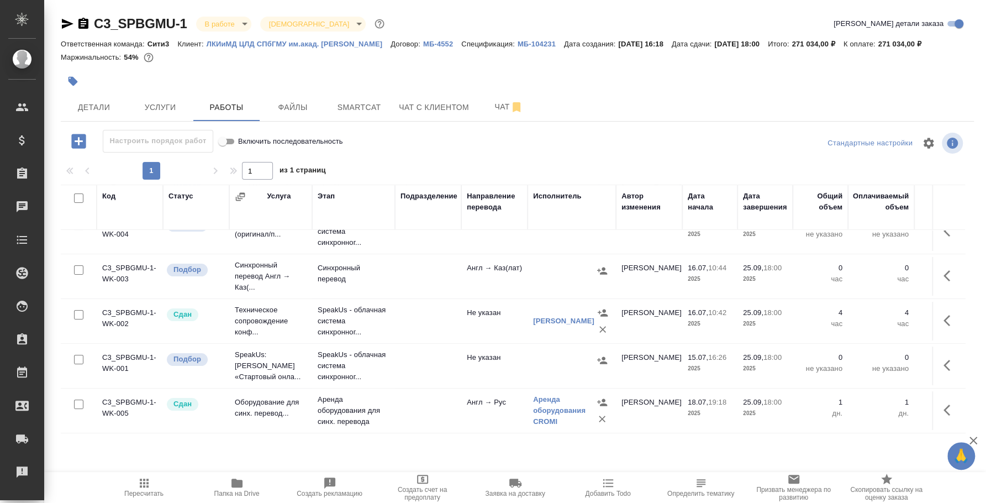
click at [83, 143] on icon "button" at bounding box center [78, 141] width 14 height 14
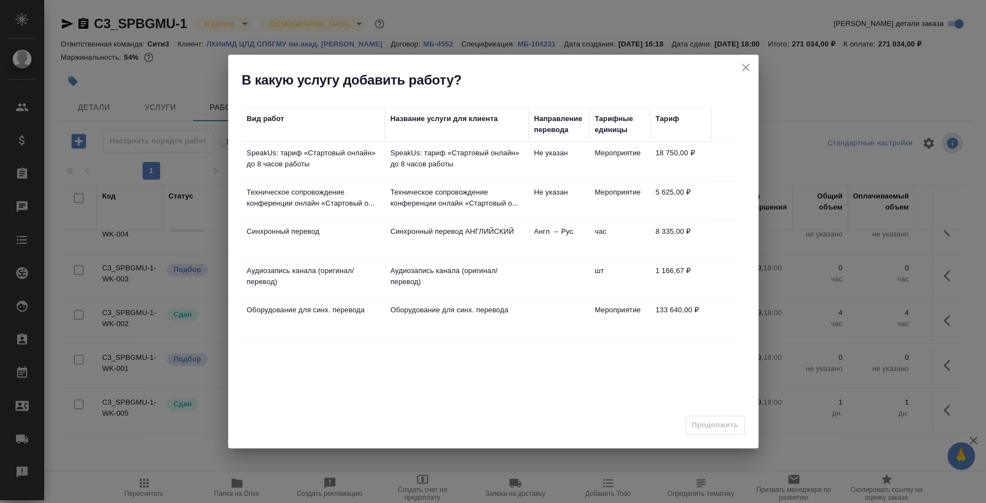
click at [418, 226] on p "Синхронный перевод АНГЛИЙСКИЙ" at bounding box center [457, 231] width 133 height 11
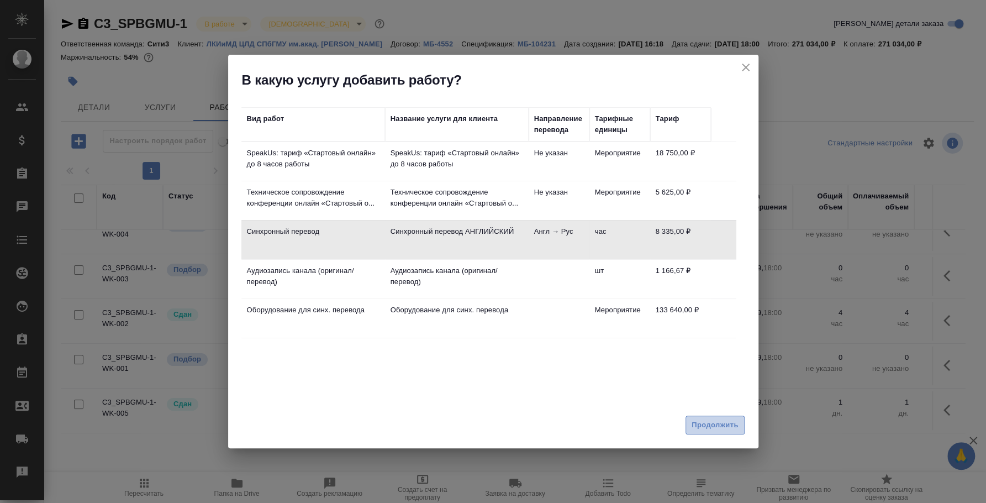
click at [706, 424] on span "Продолжить" at bounding box center [715, 425] width 46 height 13
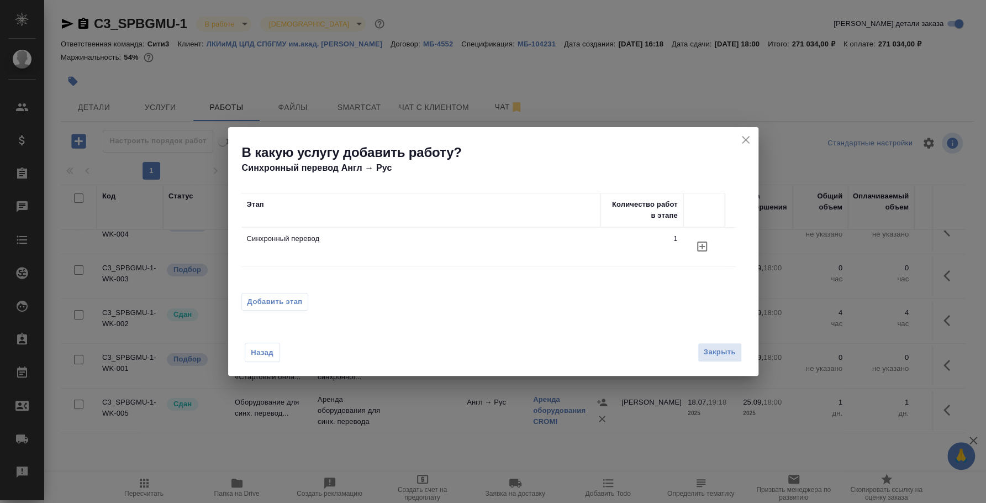
click at [700, 247] on icon "button" at bounding box center [702, 246] width 13 height 13
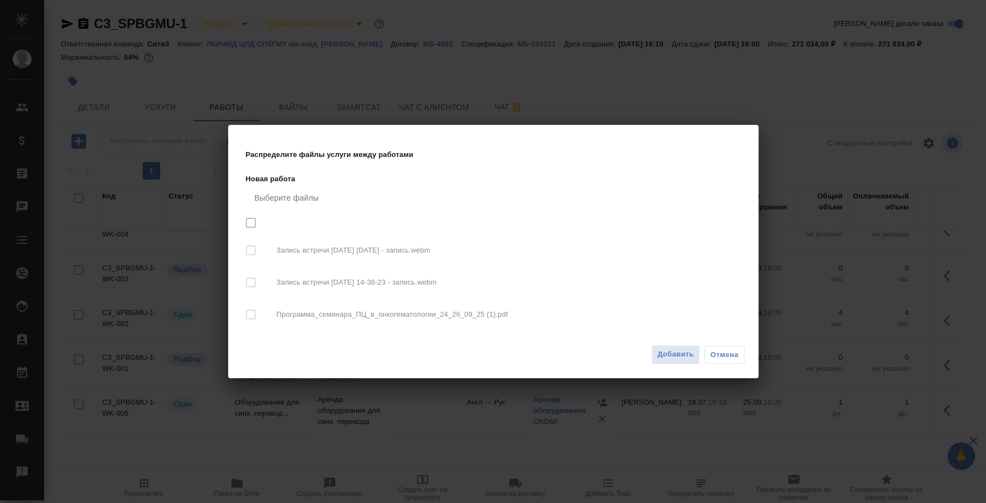
checkbox input "true"
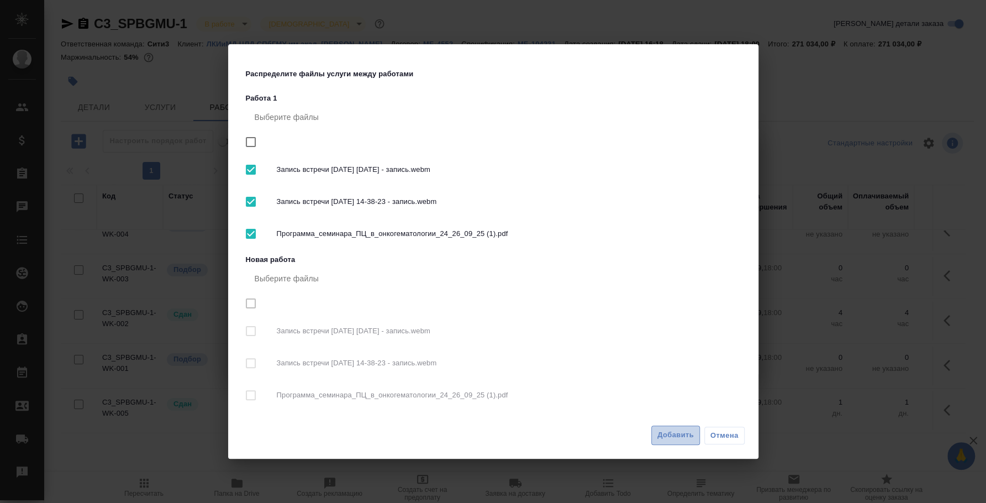
click at [683, 432] on span "Добавить" at bounding box center [676, 435] width 36 height 13
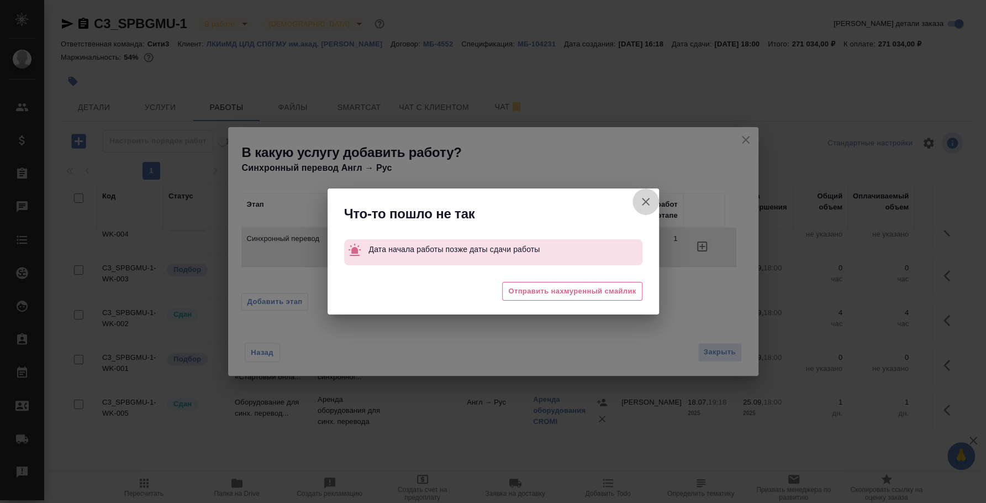
click at [644, 204] on icon "button" at bounding box center [645, 201] width 13 height 13
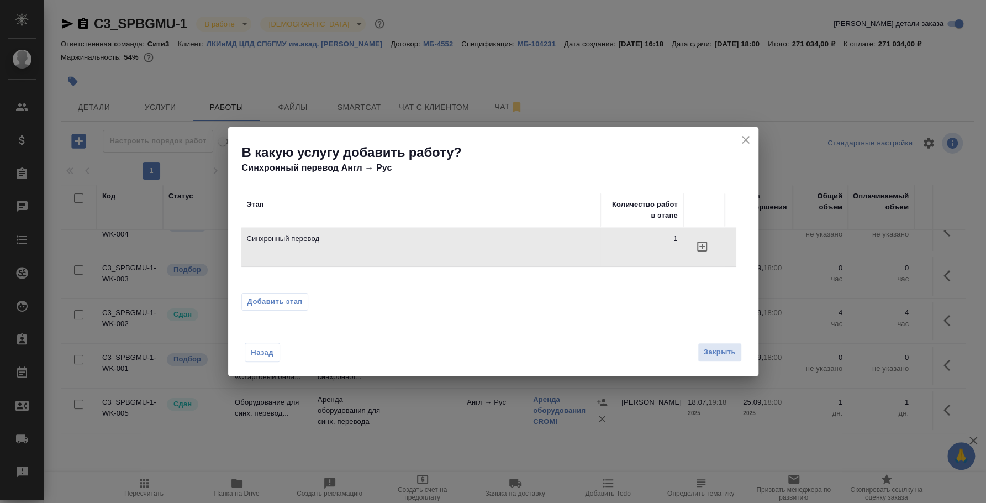
click at [743, 139] on icon "close" at bounding box center [745, 139] width 13 height 13
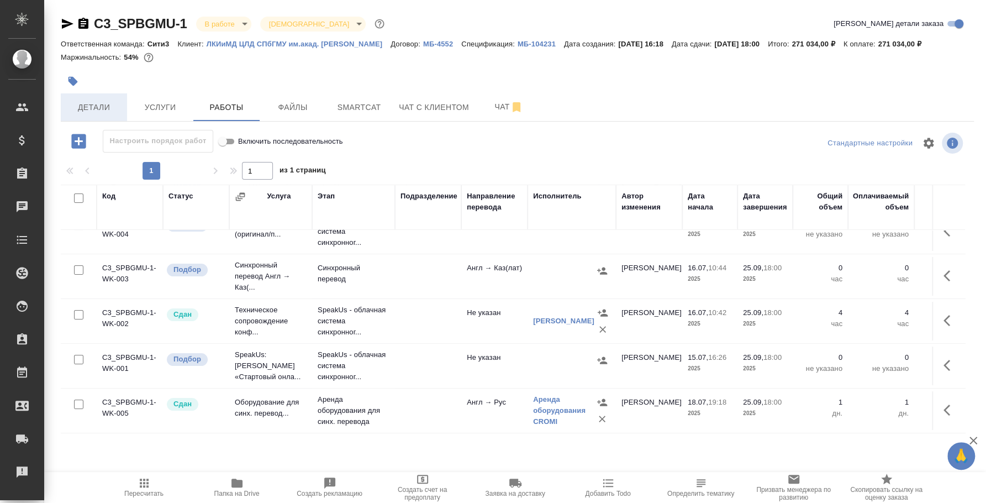
click at [114, 103] on span "Детали" at bounding box center [93, 108] width 53 height 14
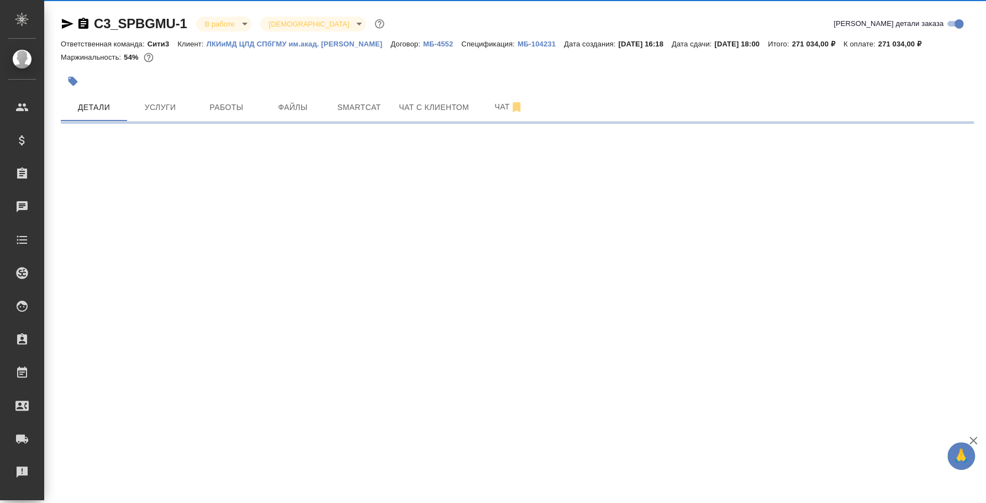
select select "RU"
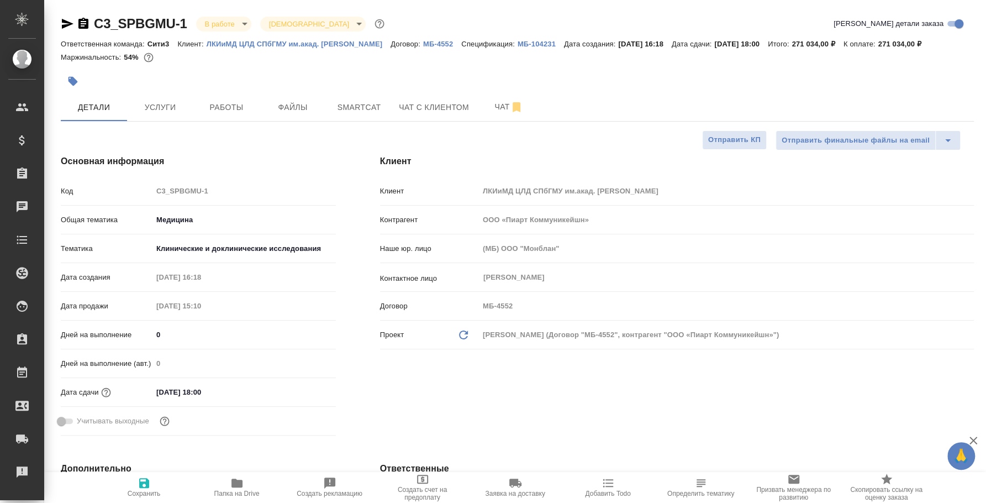
type textarea "x"
click at [197, 390] on input "25.09.2025 18:00" at bounding box center [200, 392] width 97 height 16
type input "25.09.2025 10:0_"
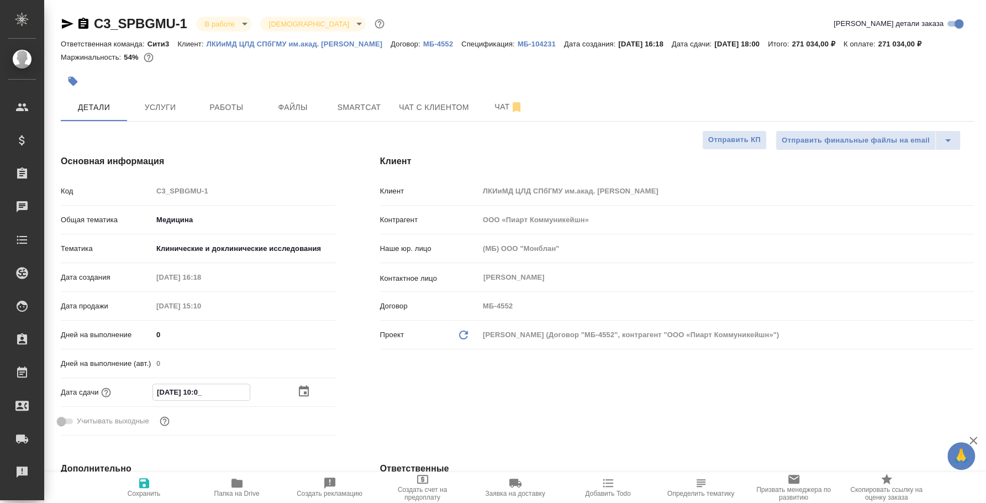
type textarea "x"
type input "25.09.2025 00:__"
type textarea "x"
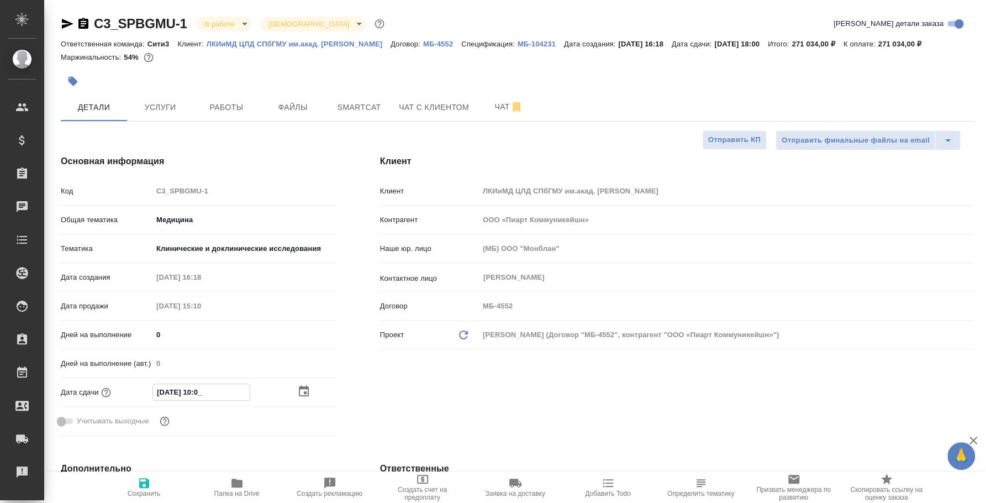
type textarea "x"
type input "25.09.2025 20:0_"
type textarea "x"
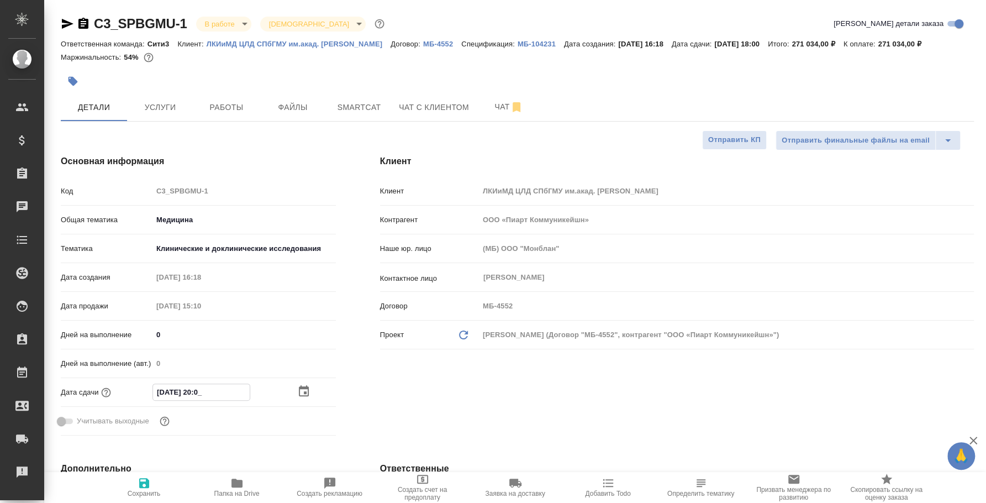
type textarea "x"
type input "[DATE] 20:00"
type textarea "x"
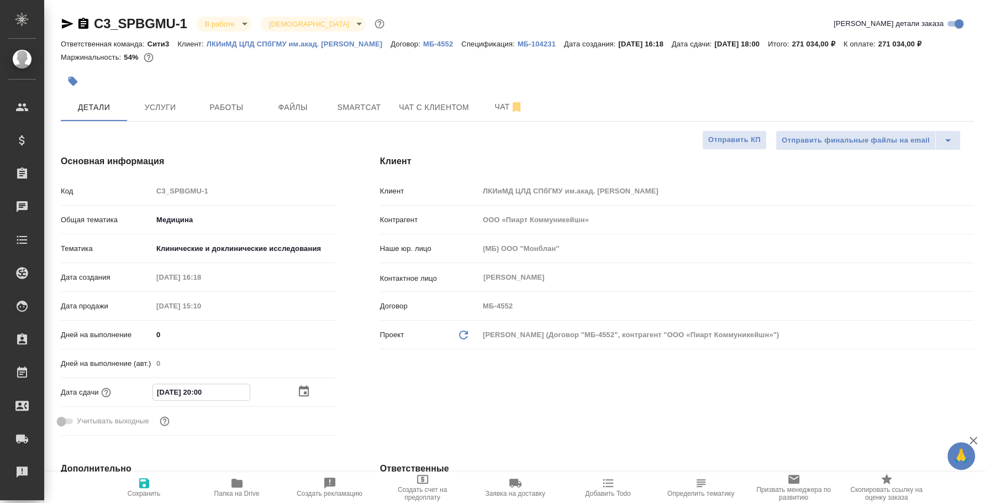
type input "[DATE] 20:00"
click at [159, 481] on span "Сохранить" at bounding box center [144, 486] width 80 height 21
type textarea "x"
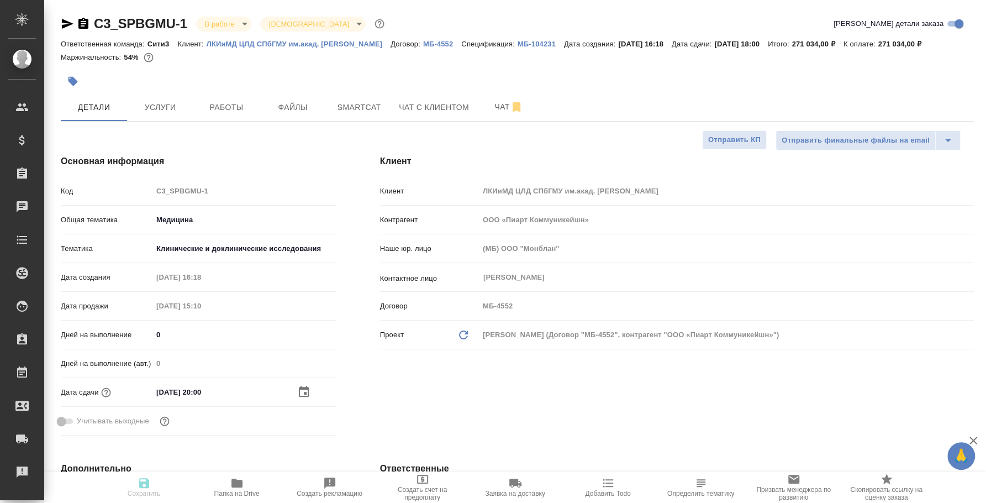
type textarea "x"
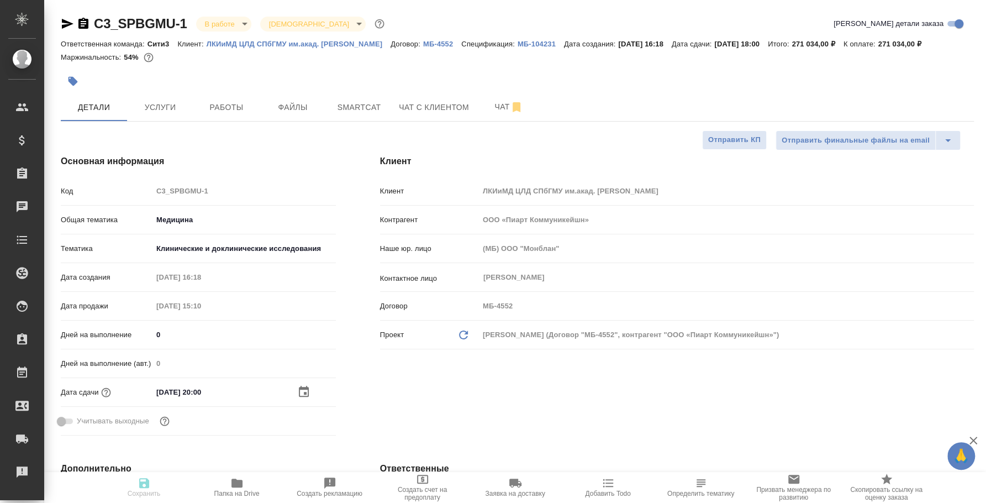
type textarea "x"
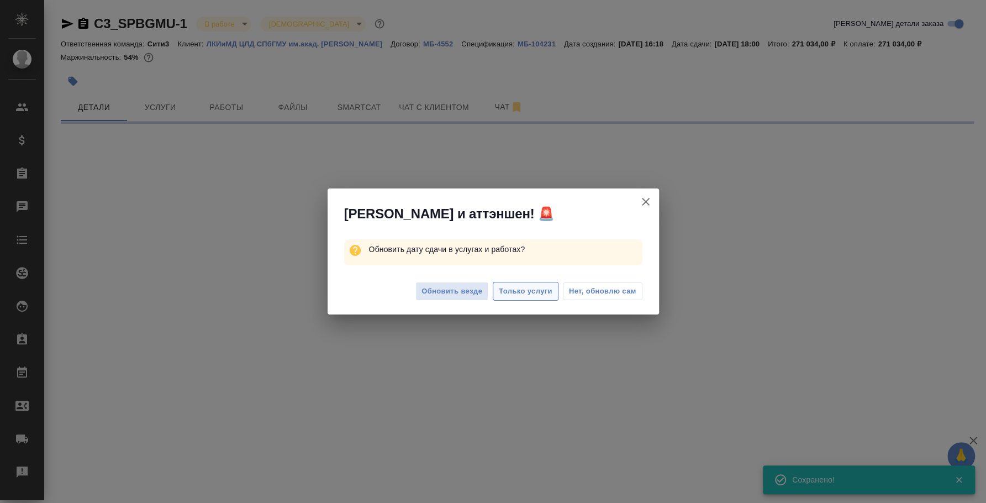
select select "RU"
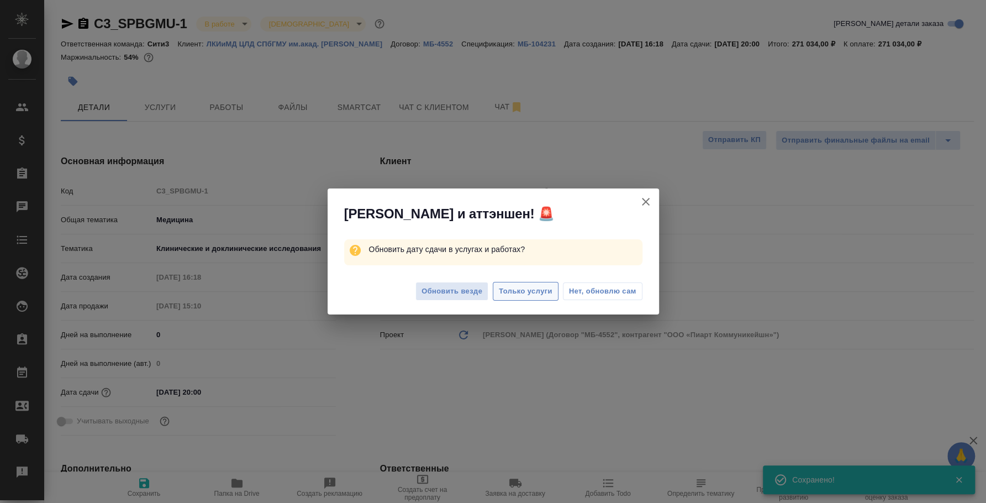
type textarea "x"
click at [534, 298] on button "Только услуги" at bounding box center [526, 291] width 66 height 19
type textarea "x"
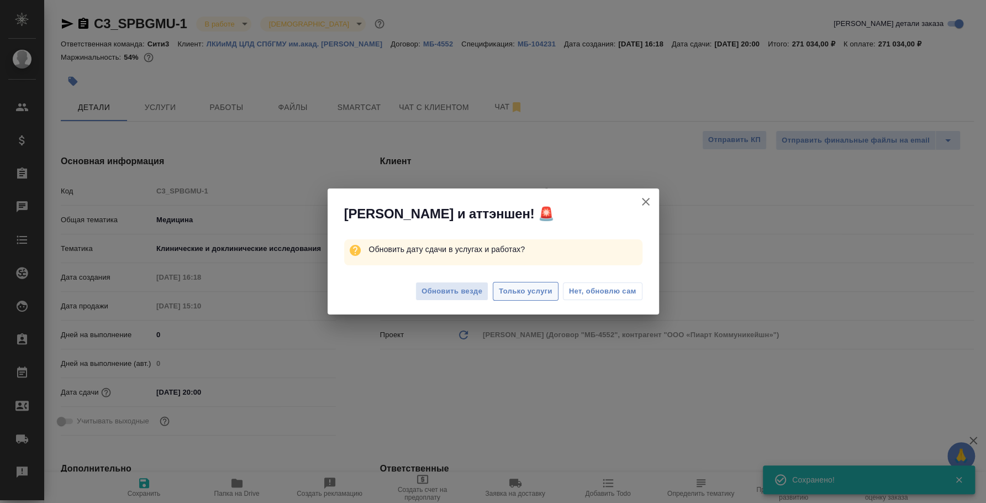
type textarea "x"
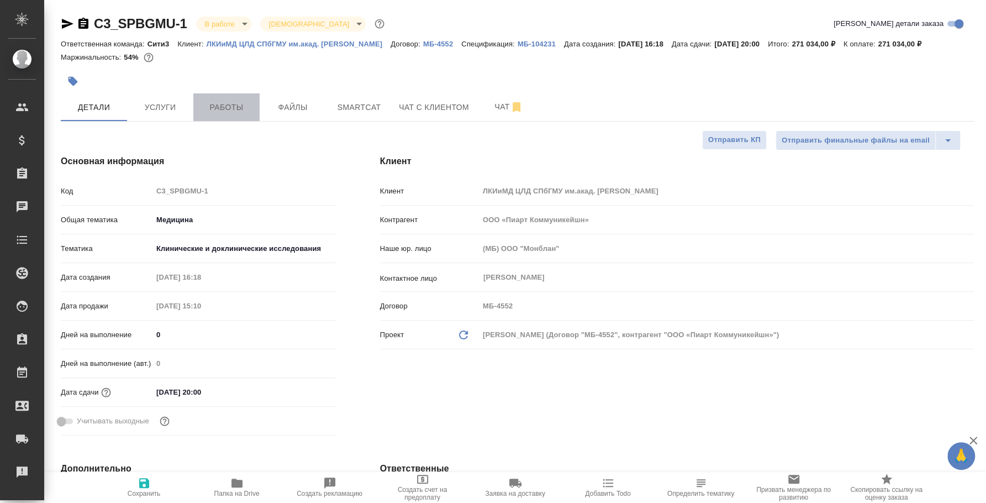
click at [248, 102] on span "Работы" at bounding box center [226, 108] width 53 height 14
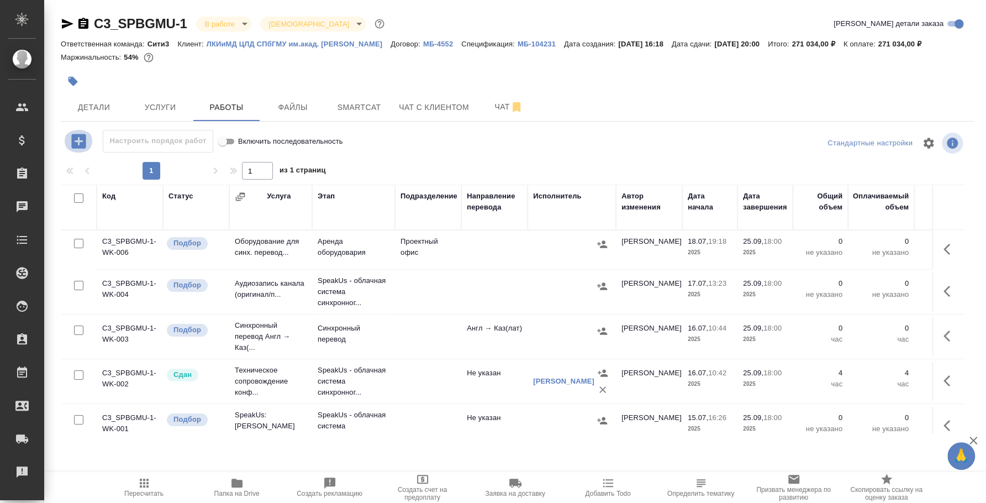
click at [79, 137] on icon "button" at bounding box center [78, 141] width 19 height 19
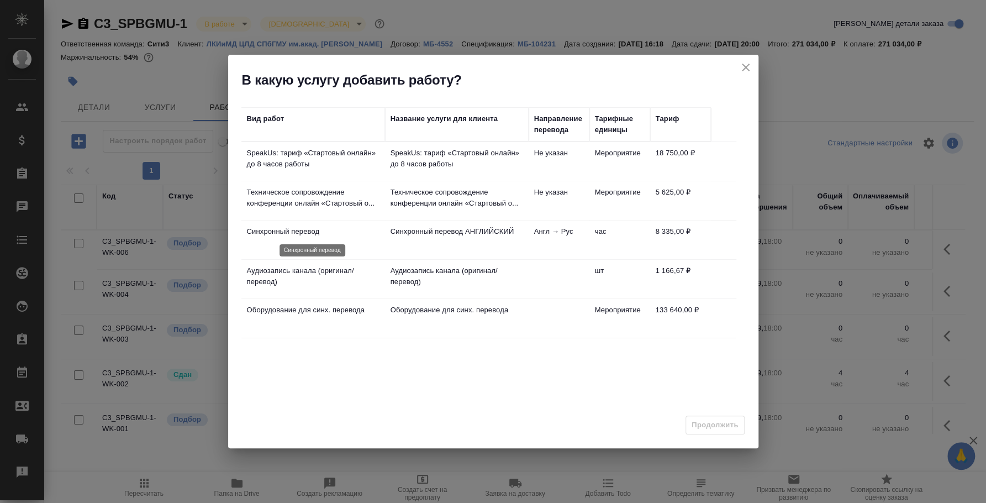
click at [372, 234] on p "Синхронный перевод" at bounding box center [313, 231] width 133 height 11
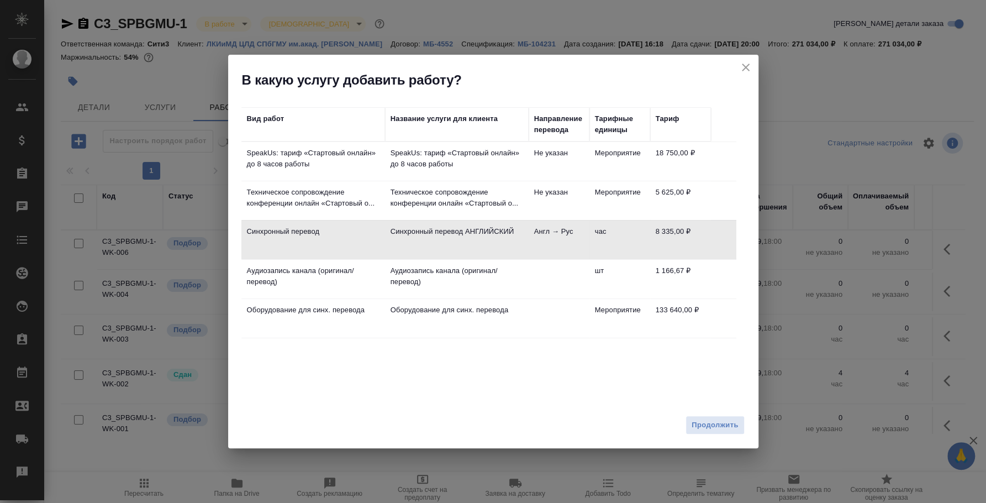
click at [719, 427] on span "Продолжить" at bounding box center [715, 425] width 46 height 13
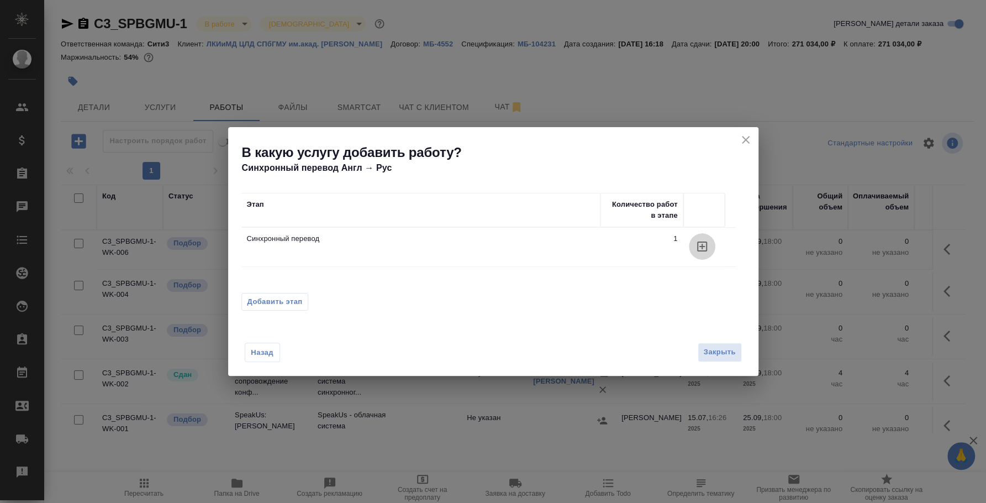
click at [701, 242] on icon "button" at bounding box center [702, 246] width 10 height 10
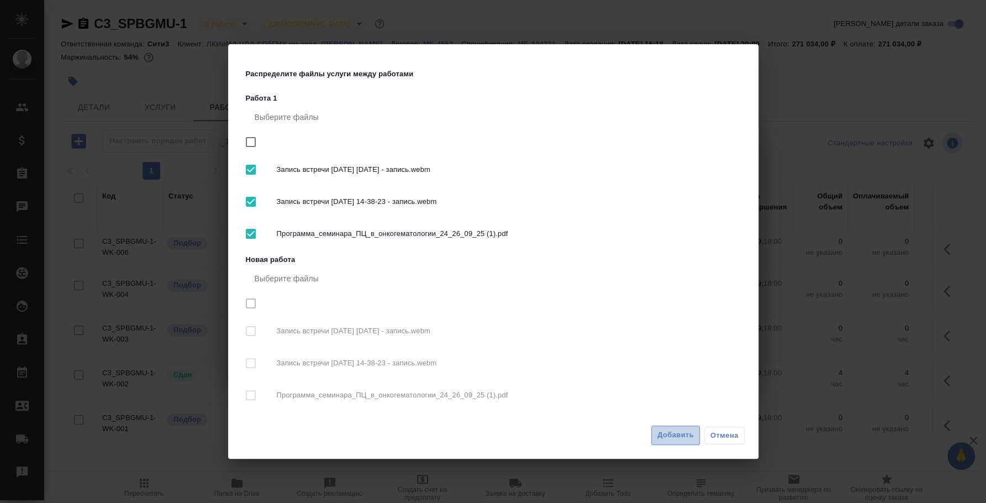
click at [692, 433] on span "Добавить" at bounding box center [676, 435] width 36 height 13
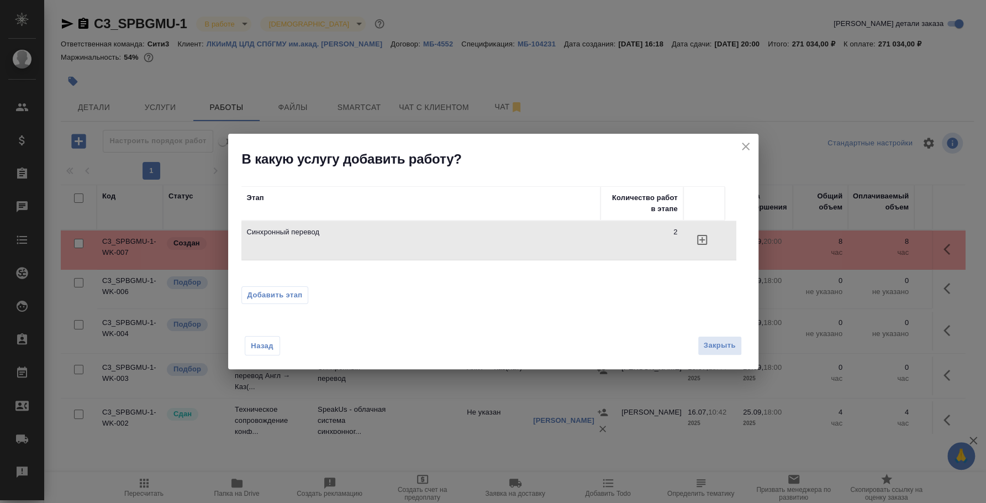
click at [742, 151] on icon "close" at bounding box center [745, 146] width 13 height 13
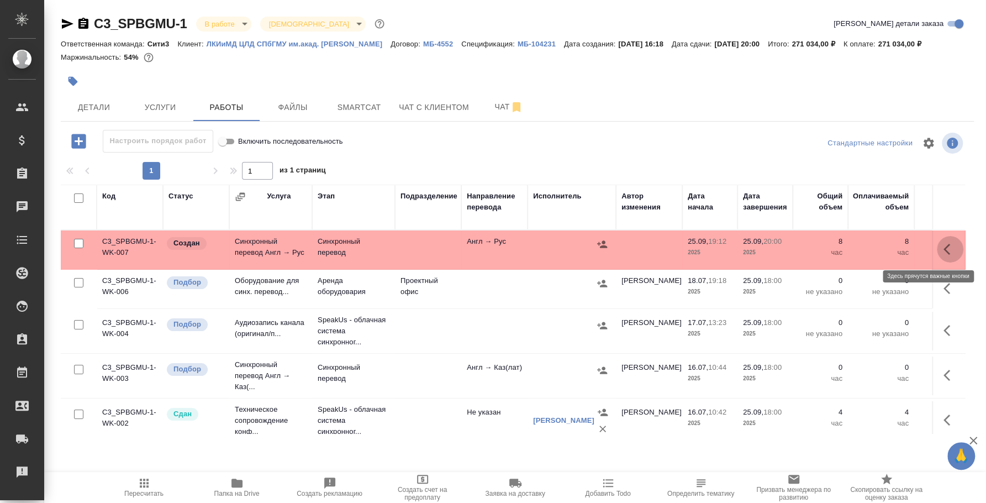
click at [944, 249] on icon "button" at bounding box center [947, 249] width 7 height 11
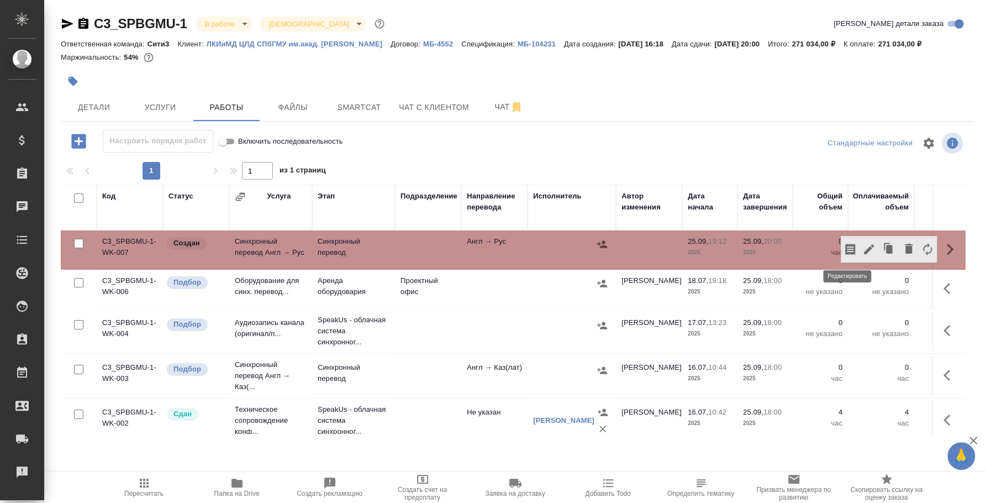
click at [862, 245] on icon "button" at bounding box center [868, 249] width 13 height 13
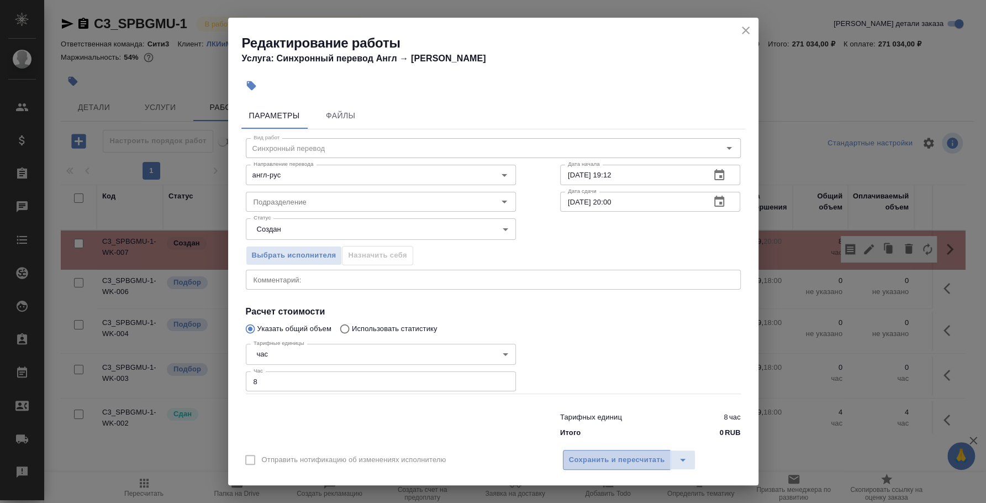
click at [628, 455] on span "Сохранить и пересчитать" at bounding box center [617, 460] width 96 height 13
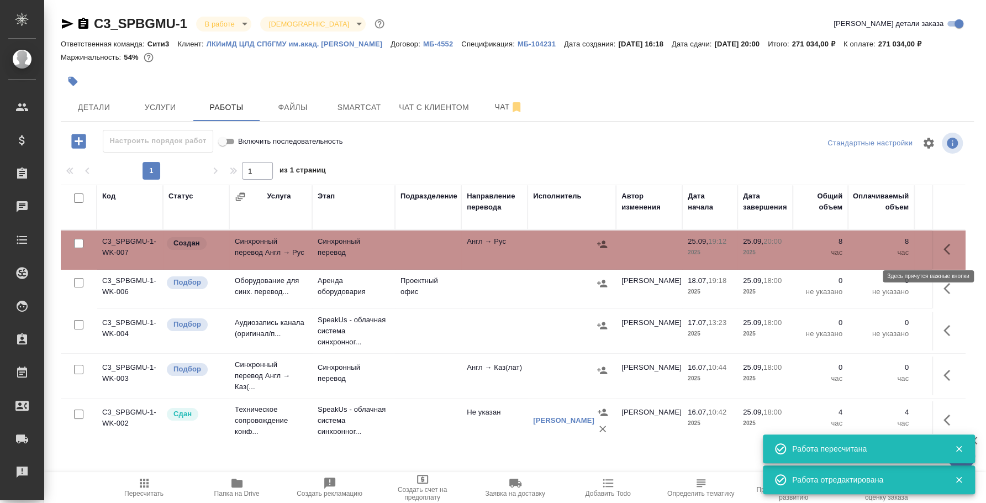
click at [937, 245] on button "button" at bounding box center [950, 249] width 27 height 27
click at [886, 249] on icon "button" at bounding box center [889, 249] width 7 height 8
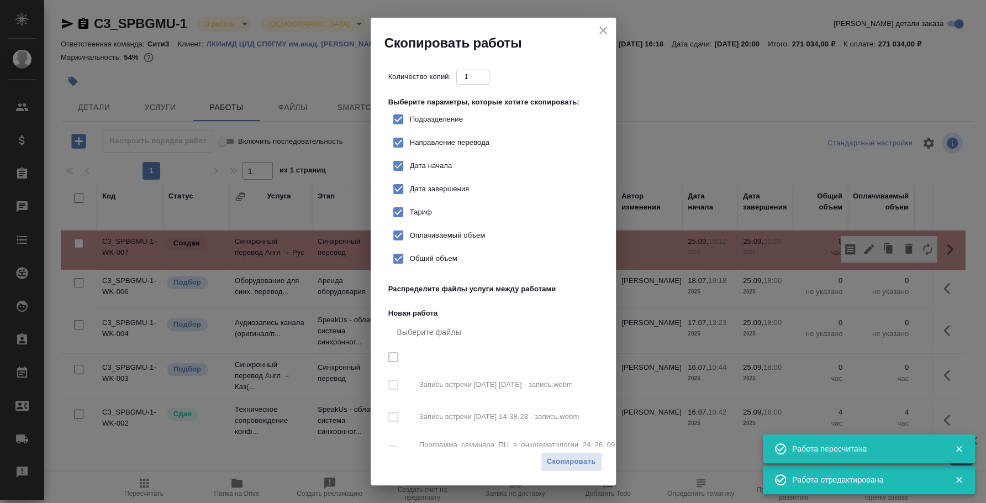
checkbox input "true"
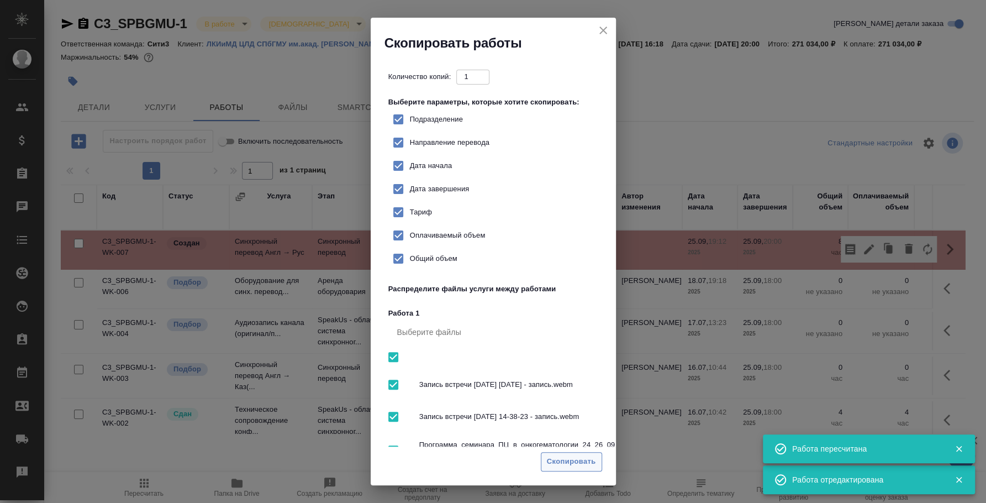
click at [587, 462] on span "Скопировать" at bounding box center [571, 461] width 49 height 13
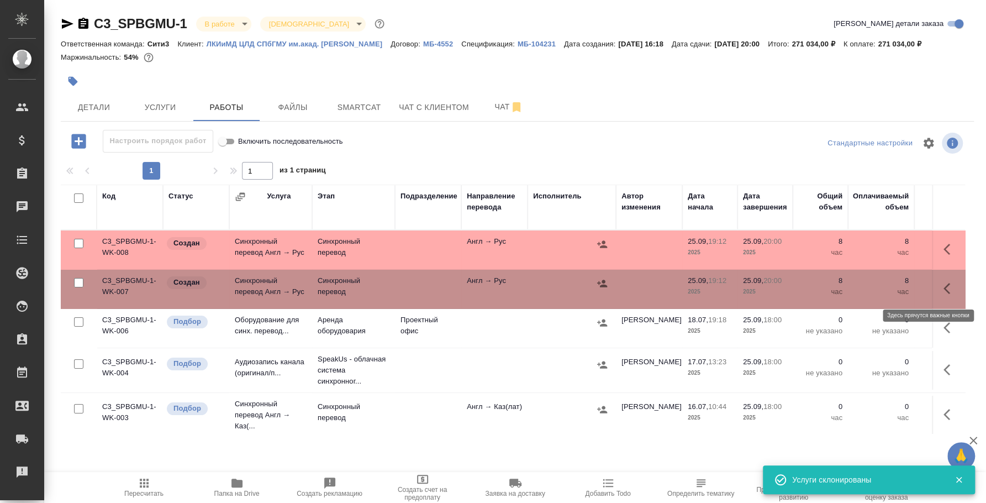
click at [944, 285] on icon "button" at bounding box center [947, 288] width 7 height 11
click at [881, 287] on icon "button" at bounding box center [888, 288] width 15 height 15
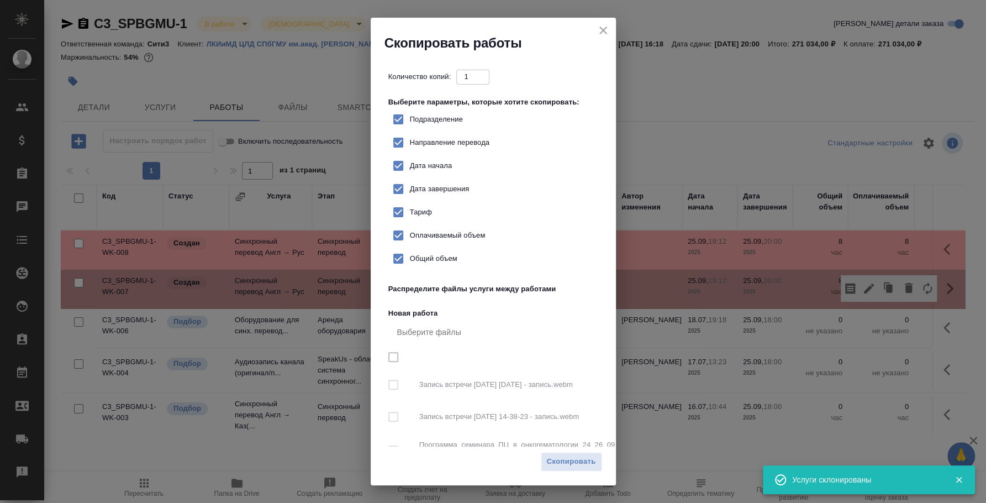
checkbox input "true"
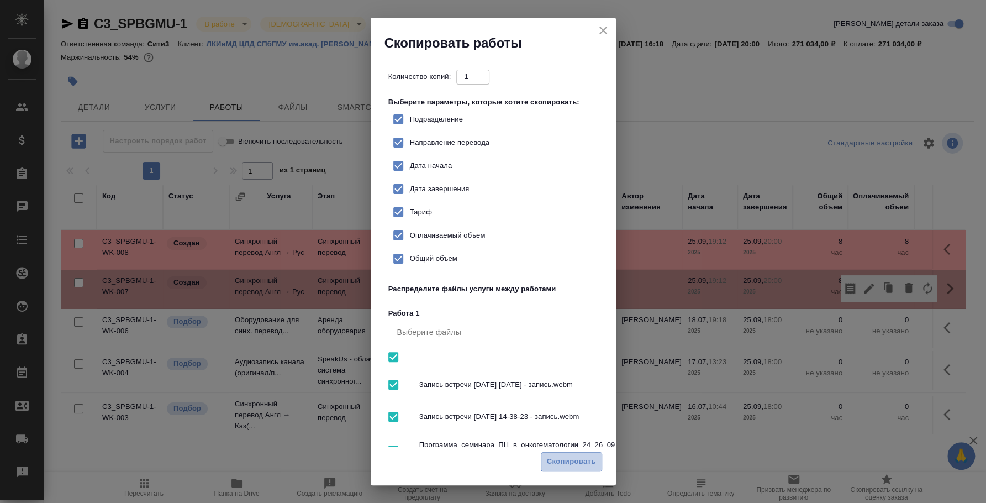
click at [597, 462] on button "Скопировать" at bounding box center [571, 461] width 61 height 19
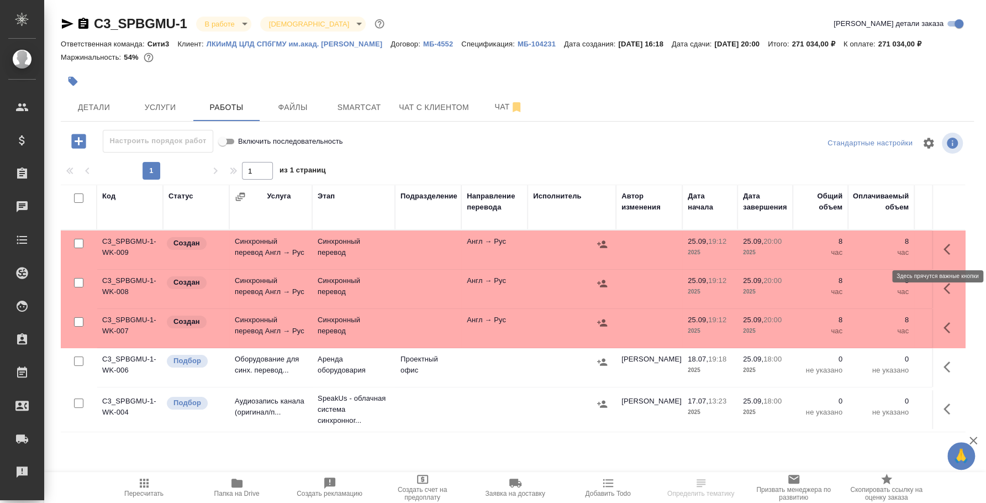
click at [944, 246] on icon "button" at bounding box center [950, 249] width 13 height 13
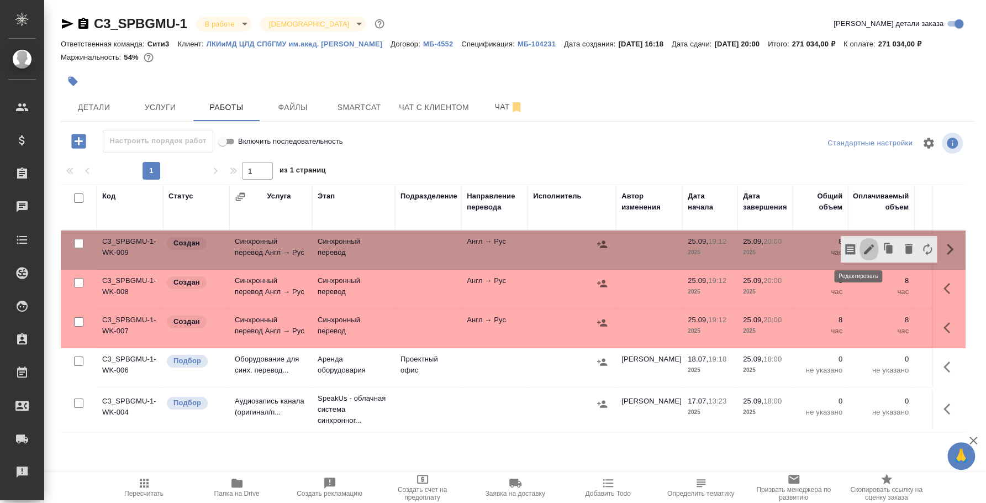
click at [862, 248] on icon "button" at bounding box center [868, 249] width 13 height 13
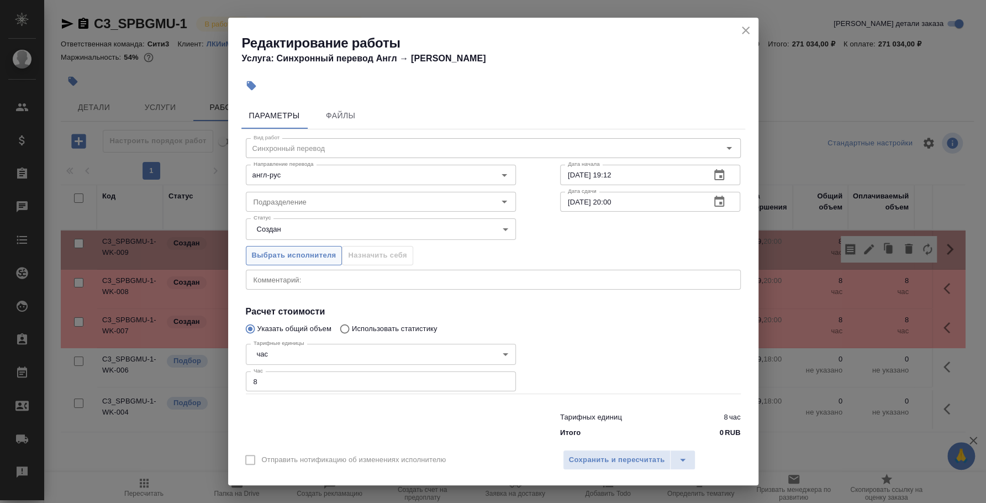
click at [294, 260] on span "Выбрать исполнителя" at bounding box center [294, 255] width 85 height 13
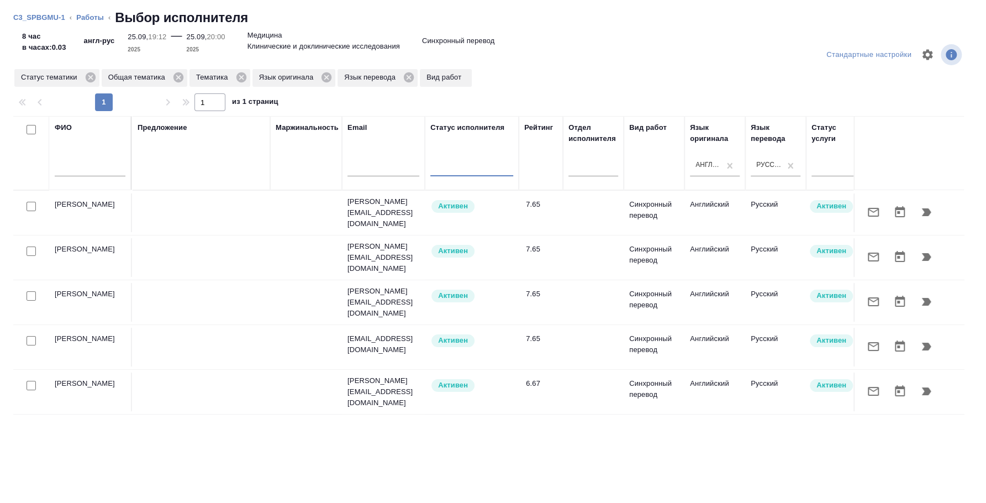
click at [107, 168] on input "text" at bounding box center [90, 169] width 71 height 14
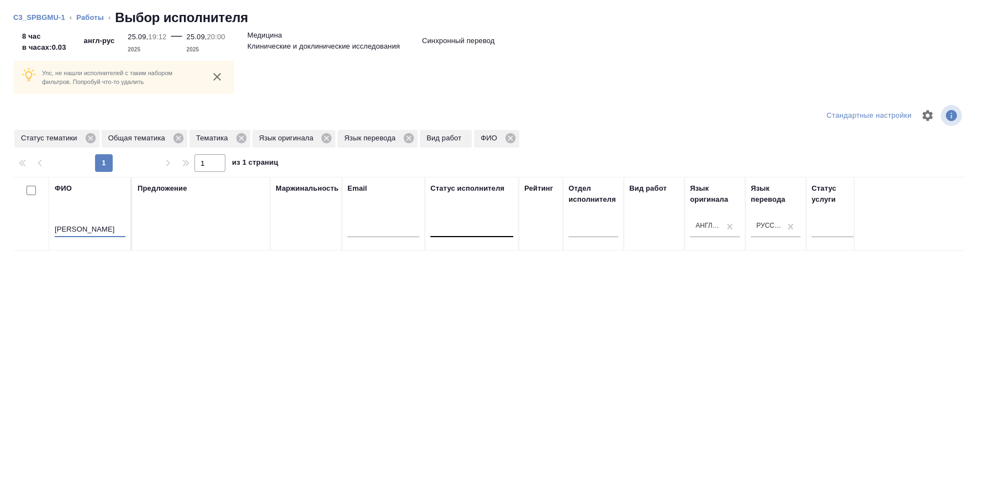
click at [86, 226] on input "сиренкомаксима" at bounding box center [90, 230] width 71 height 14
click at [83, 226] on input "сиренкомаксима" at bounding box center [90, 230] width 71 height 14
click at [117, 228] on input "сиренко максима" at bounding box center [90, 230] width 71 height 14
type input "сиренко максим"
click at [88, 134] on icon at bounding box center [90, 138] width 10 height 10
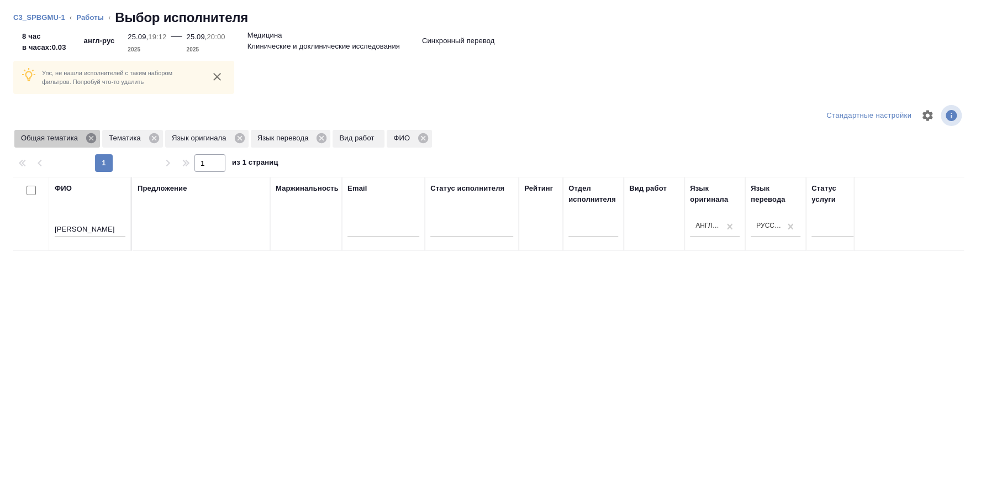
click at [94, 144] on icon at bounding box center [91, 138] width 12 height 12
click at [70, 139] on icon at bounding box center [66, 138] width 10 height 10
click at [91, 140] on icon at bounding box center [89, 138] width 12 height 12
click at [87, 138] on icon at bounding box center [86, 138] width 10 height 10
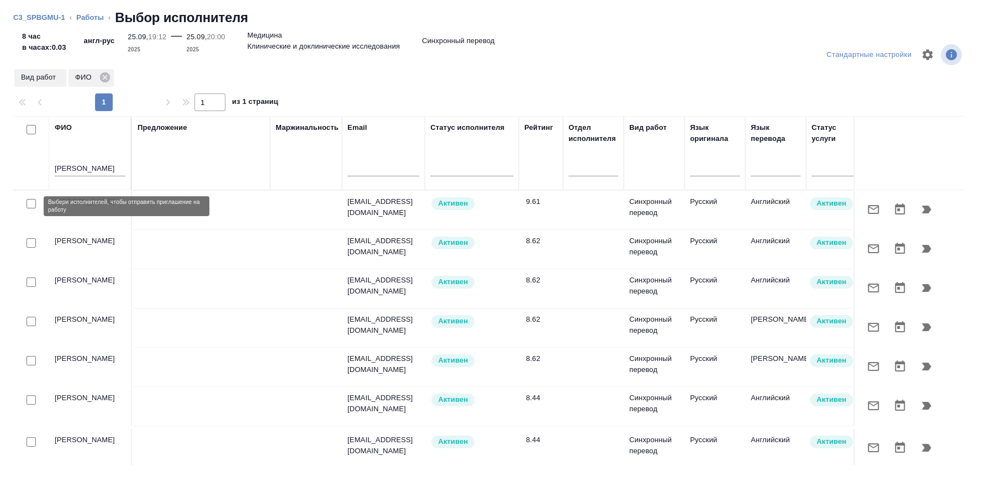
click at [33, 204] on input "checkbox" at bounding box center [31, 203] width 9 height 9
checkbox input "true"
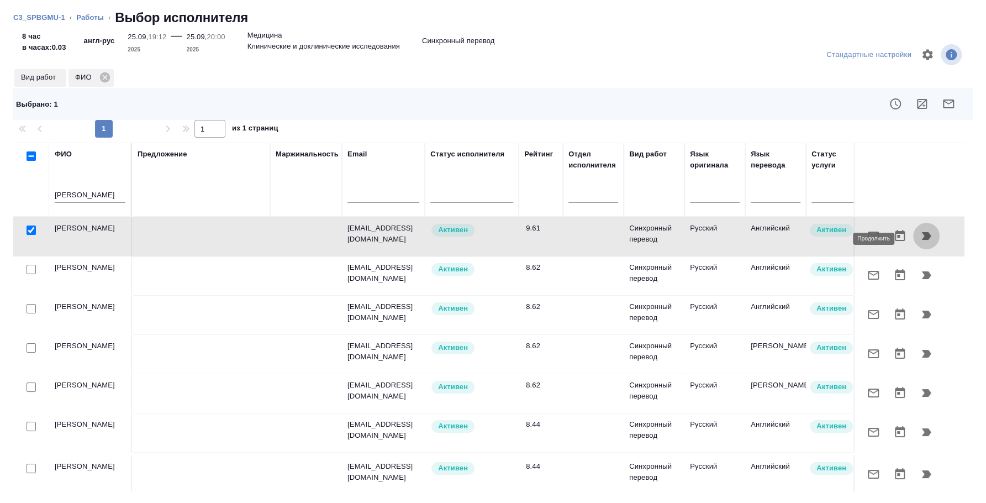
click at [920, 235] on icon "button" at bounding box center [926, 235] width 13 height 13
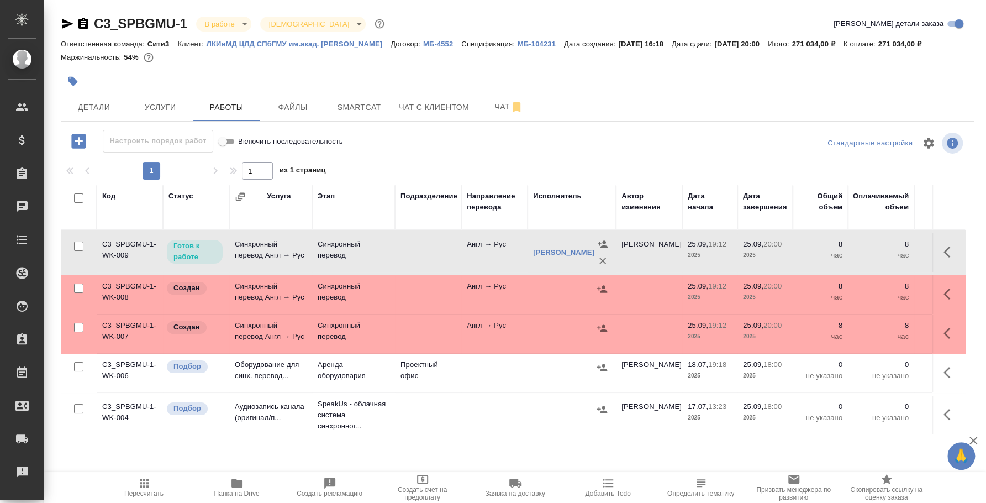
click at [944, 293] on icon "button" at bounding box center [950, 293] width 13 height 13
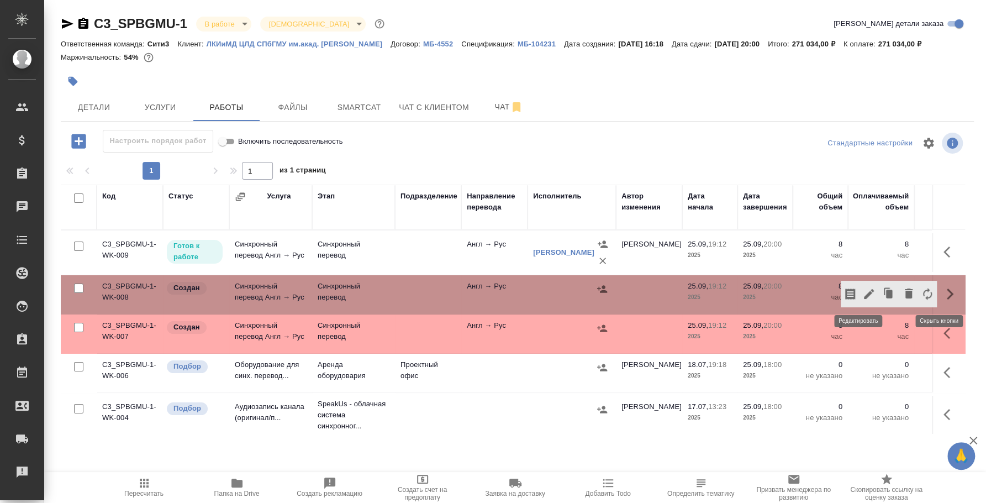
click at [864, 294] on icon "button" at bounding box center [869, 294] width 10 height 10
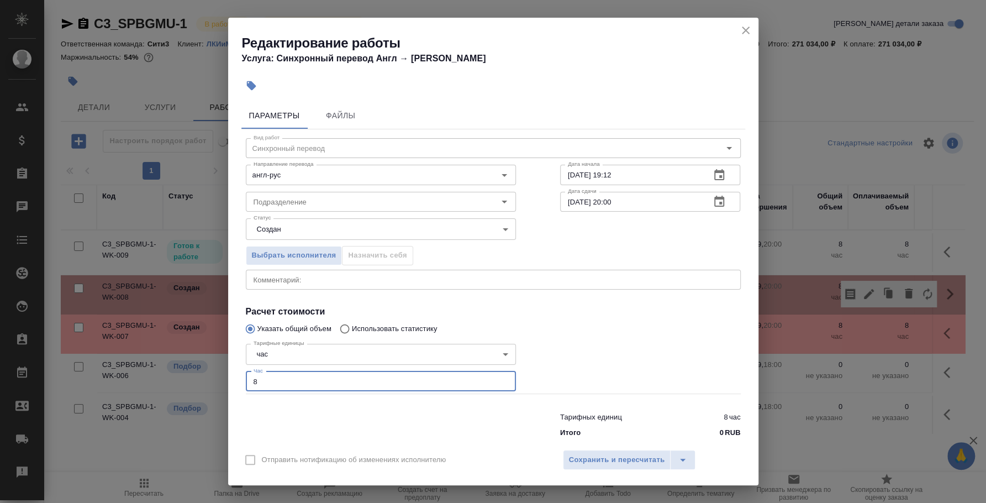
drag, startPoint x: 270, startPoint y: 374, endPoint x: 228, endPoint y: 374, distance: 42.0
click at [228, 374] on div "Параметры Файлы Вид работ Синхронный перевод Вид работ Направление перевода анг…" at bounding box center [493, 270] width 530 height 345
type input "4"
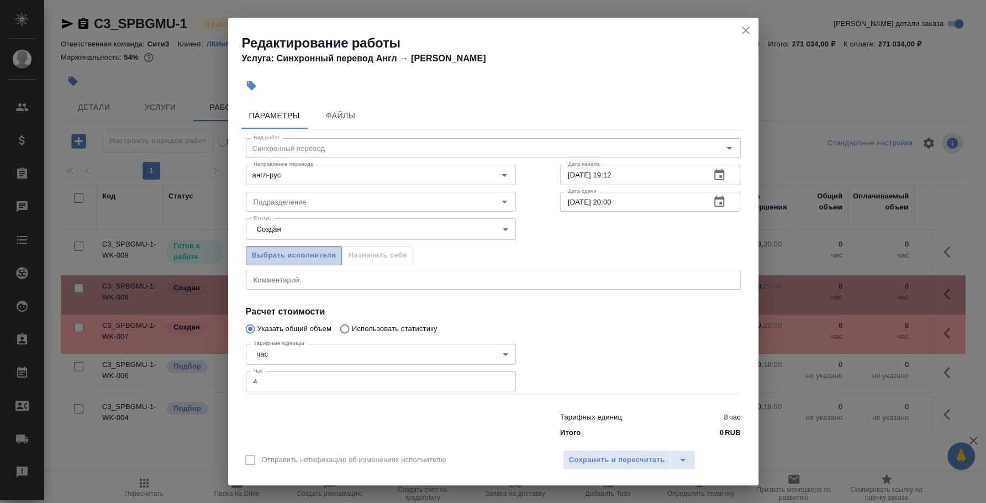
click at [286, 249] on span "Выбрать исполнителя" at bounding box center [294, 255] width 85 height 13
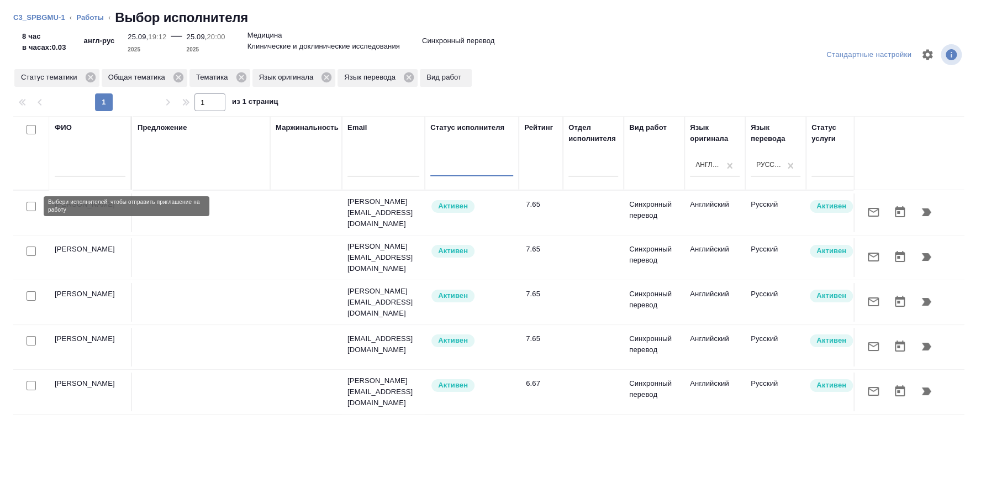
click at [34, 204] on input "checkbox" at bounding box center [31, 206] width 9 height 9
checkbox input "true"
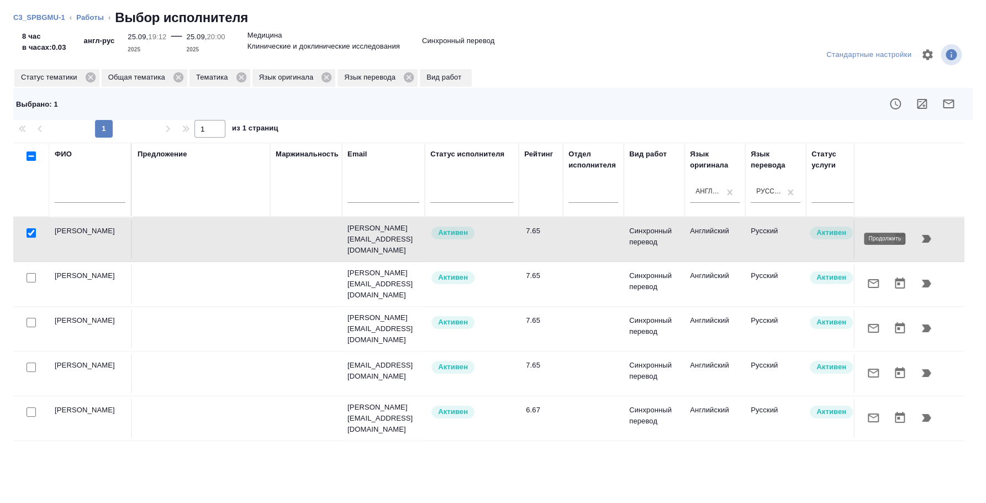
click at [929, 238] on icon "button" at bounding box center [926, 239] width 9 height 8
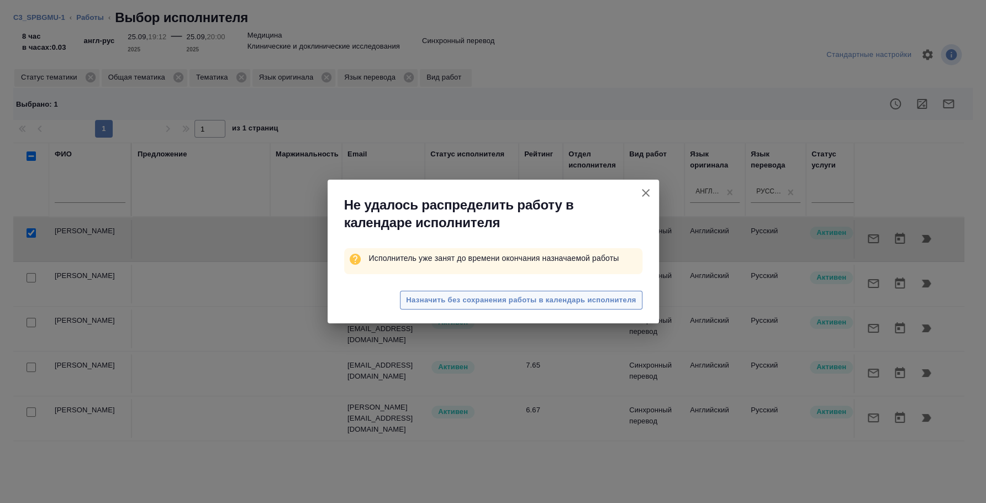
click at [577, 294] on span "Назначить без сохранения работы в календарь исполнителя" at bounding box center [521, 300] width 230 height 13
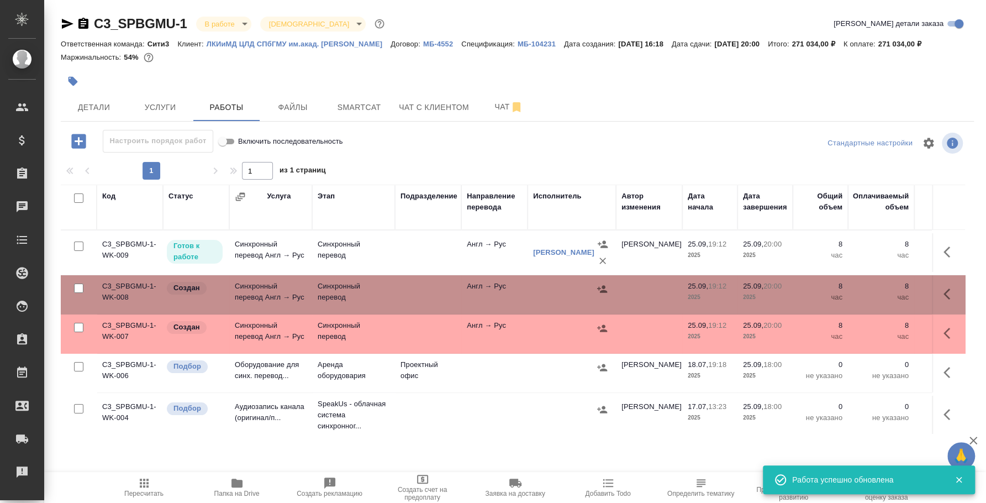
click at [932, 235] on td at bounding box center [948, 252] width 33 height 39
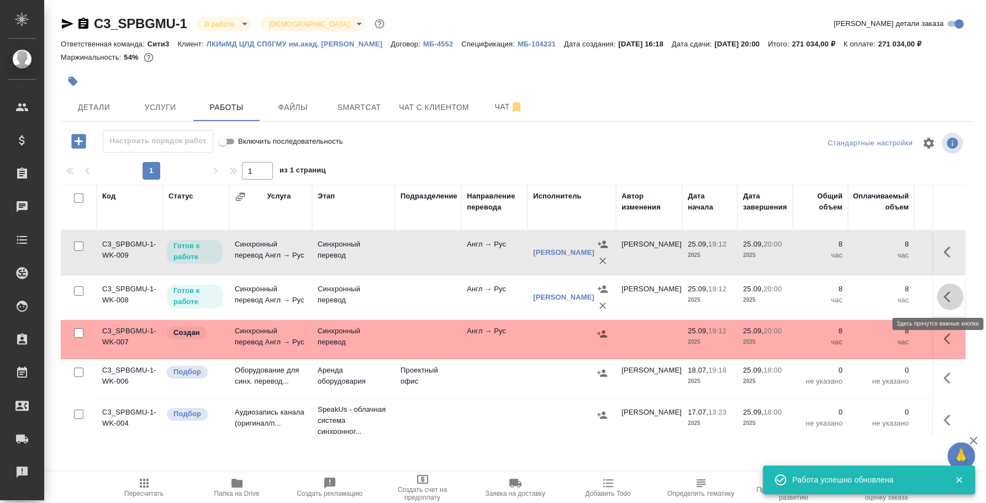
click at [937, 288] on button "button" at bounding box center [950, 296] width 27 height 27
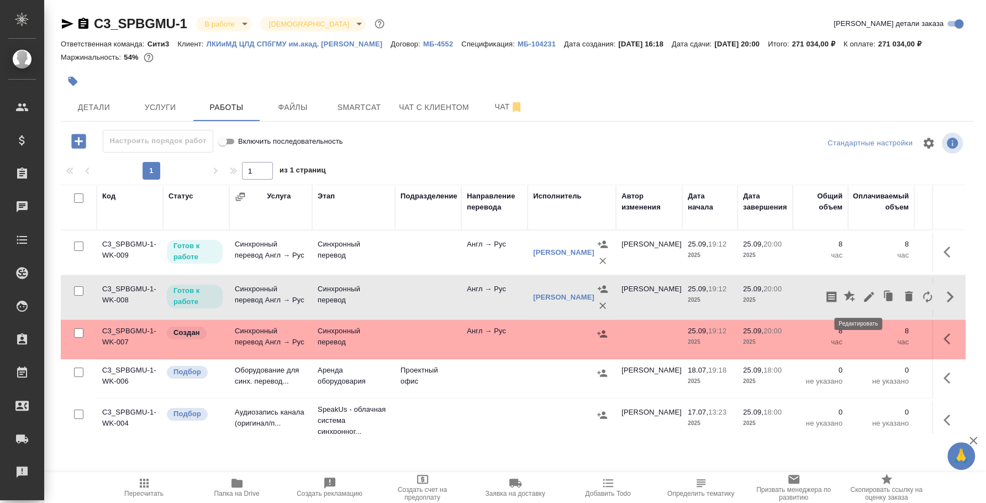
click at [862, 292] on icon "button" at bounding box center [868, 296] width 13 height 13
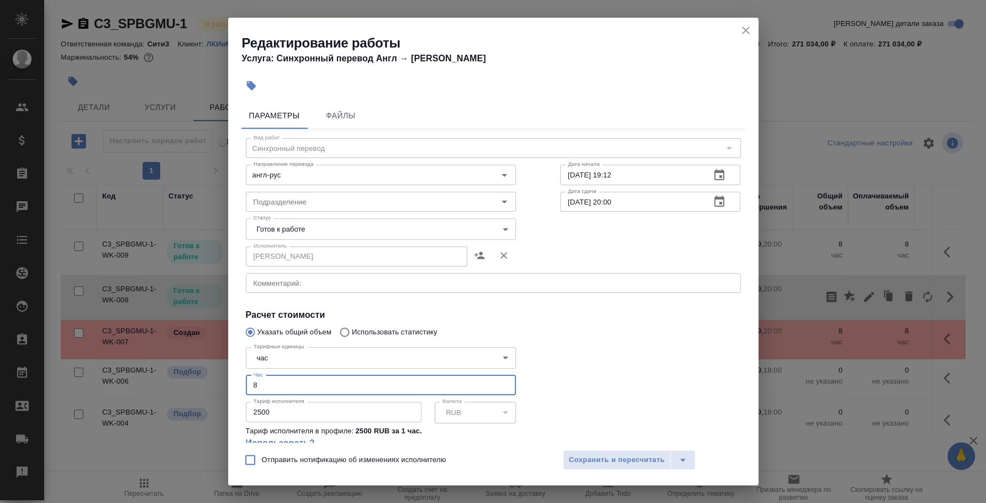
drag, startPoint x: 262, startPoint y: 393, endPoint x: 218, endPoint y: 377, distance: 46.8
click at [218, 377] on div "Редактирование работы Услуга: Синхронный перевод Англ → Рус Параметры Файлы Вид…" at bounding box center [493, 251] width 986 height 503
type input "4"
click at [618, 456] on button "Сохранить и пересчитать" at bounding box center [617, 460] width 108 height 20
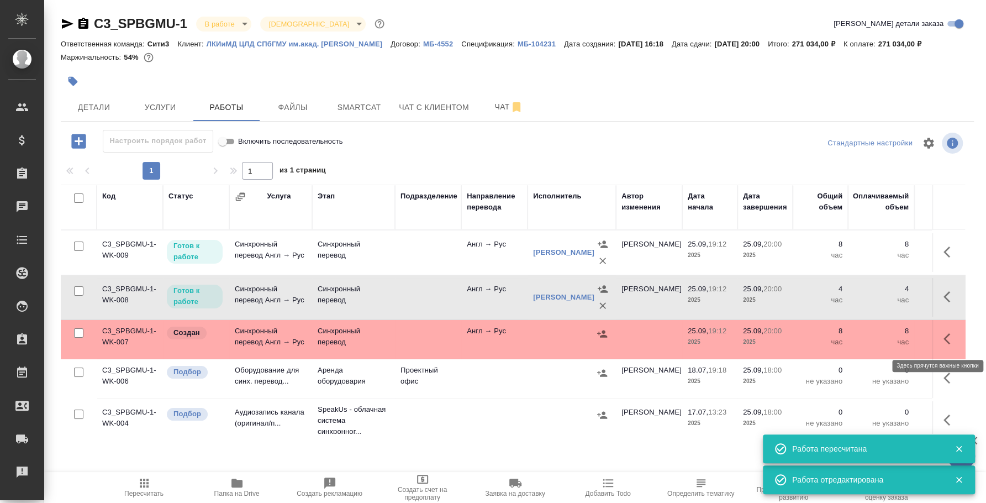
click at [937, 341] on button "button" at bounding box center [950, 338] width 27 height 27
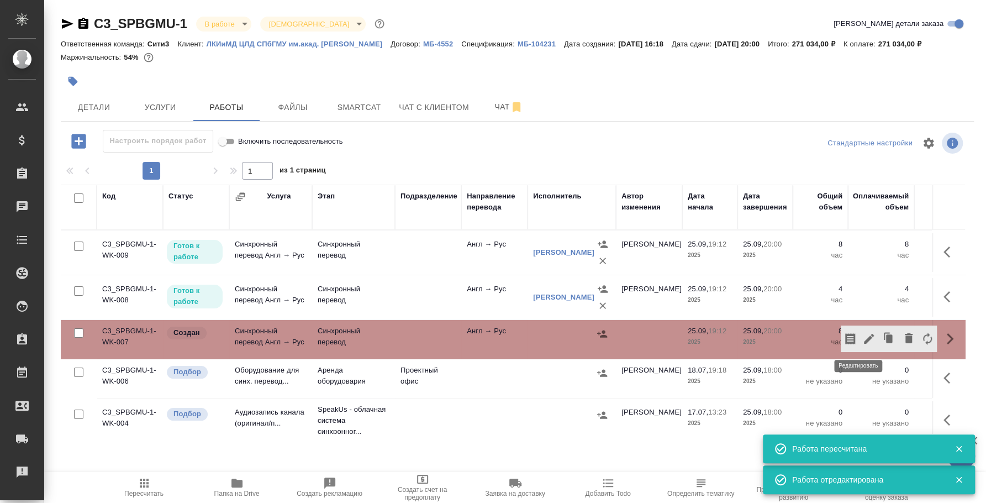
click at [864, 337] on icon "button" at bounding box center [869, 339] width 10 height 10
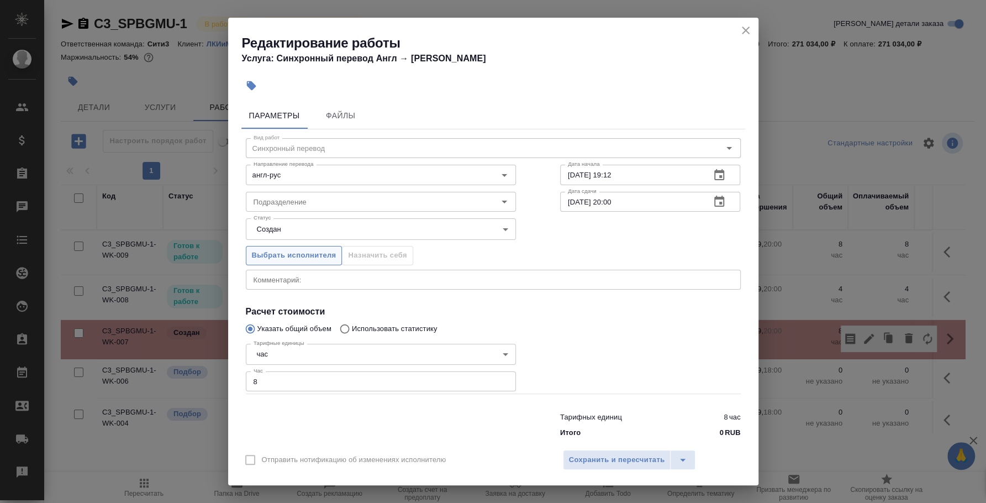
click at [297, 247] on button "Выбрать исполнителя" at bounding box center [294, 255] width 97 height 19
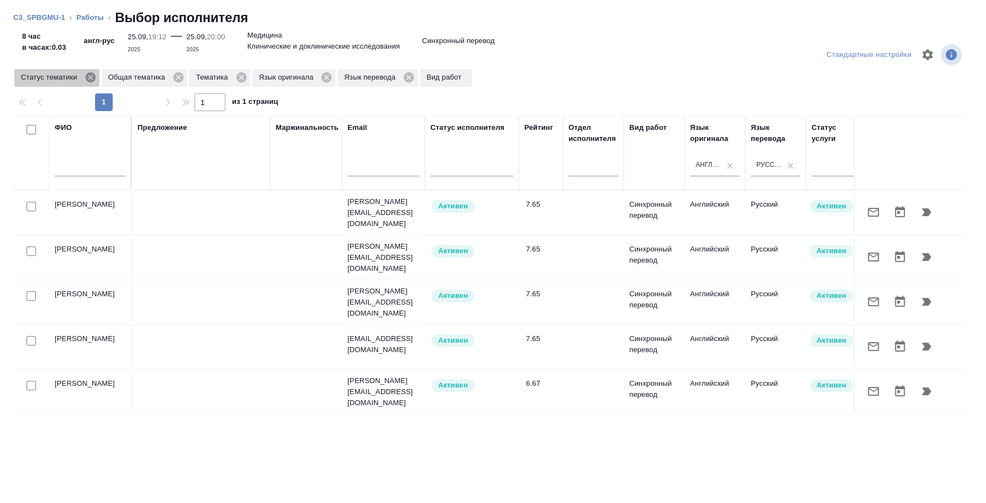
click at [90, 74] on icon at bounding box center [90, 77] width 10 height 10
click at [93, 80] on icon at bounding box center [91, 77] width 10 height 10
click at [68, 76] on icon at bounding box center [66, 77] width 10 height 10
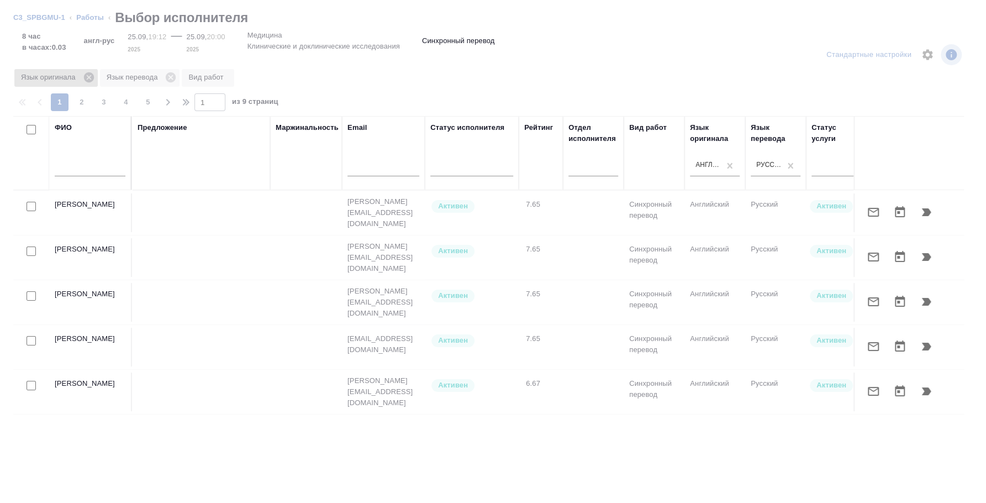
click at [83, 75] on icon at bounding box center [89, 77] width 12 height 12
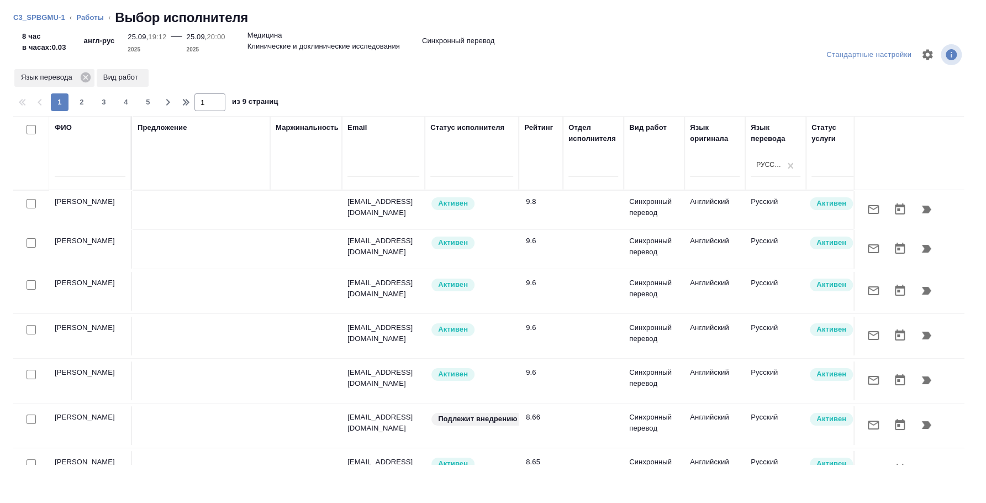
click at [87, 76] on div "Стандартные настройки Язык перевода Вид работ 1 2 3 4 5 1 из 9 страниц ФИО Пред…" at bounding box center [493, 268] width 986 height 470
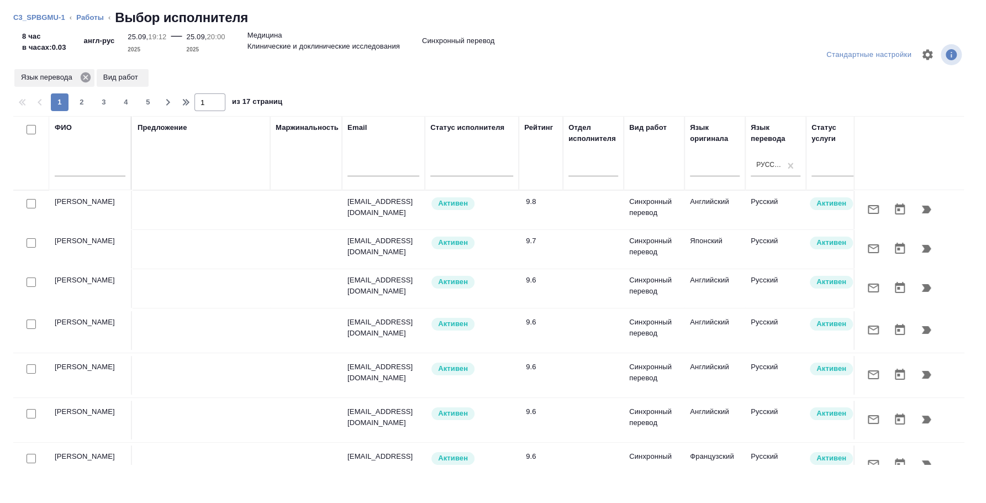
click at [84, 83] on icon at bounding box center [86, 77] width 12 height 12
click at [94, 162] on input "text" at bounding box center [90, 169] width 71 height 14
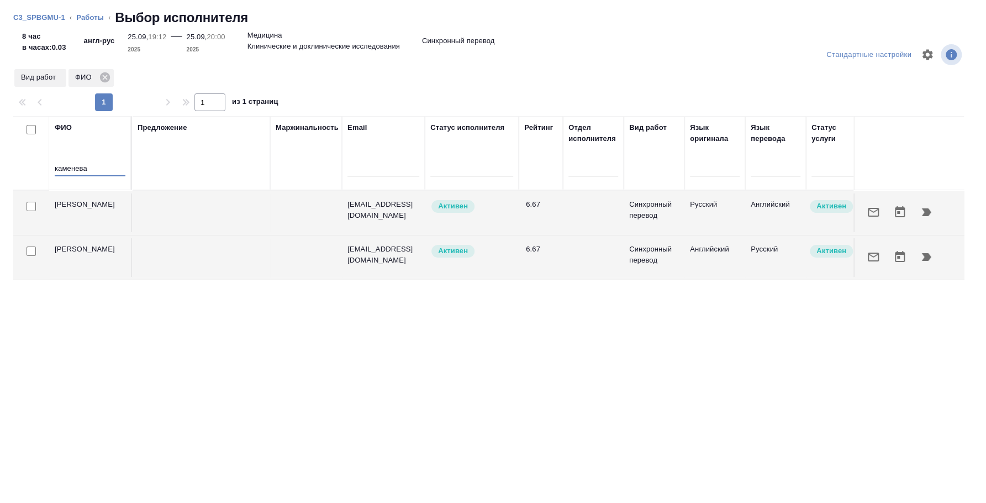
type input "каменева"
click at [29, 201] on div at bounding box center [31, 206] width 25 height 15
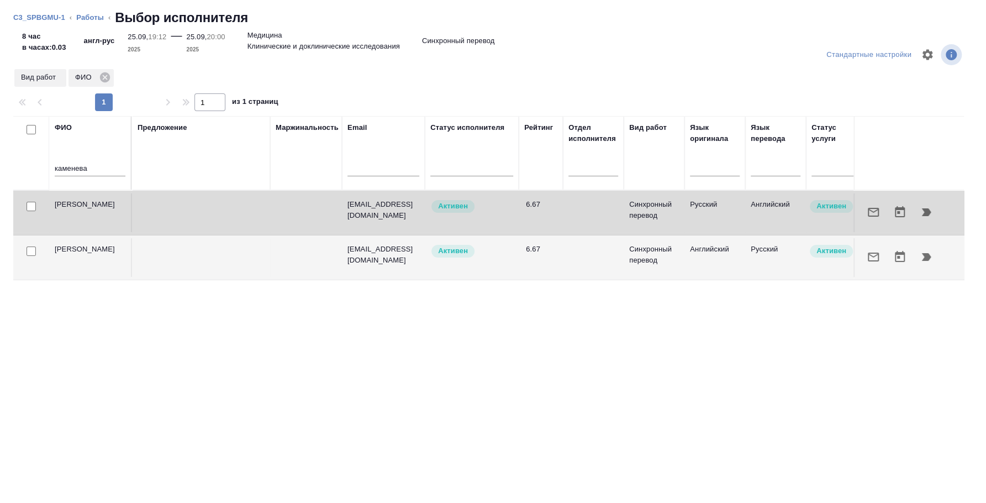
click at [31, 208] on input "checkbox" at bounding box center [31, 206] width 9 height 9
checkbox input "true"
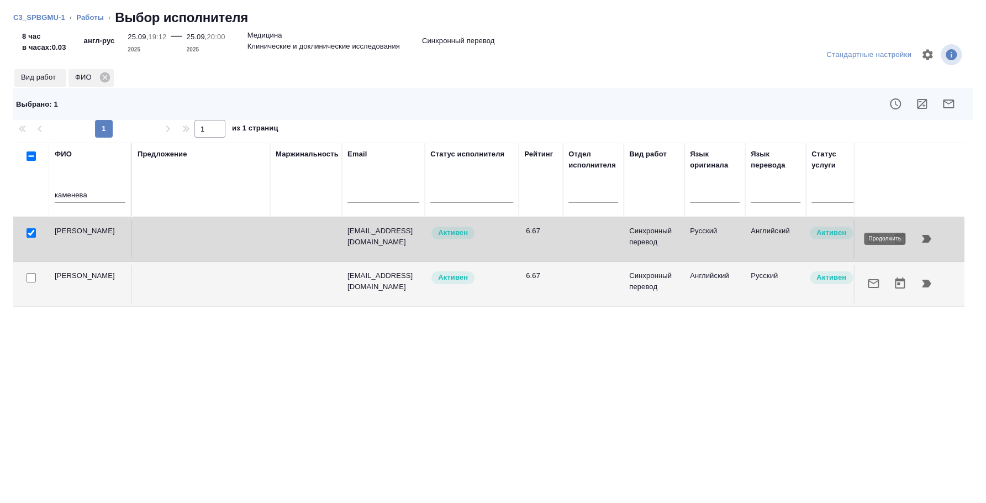
click at [928, 239] on icon "button" at bounding box center [926, 239] width 9 height 8
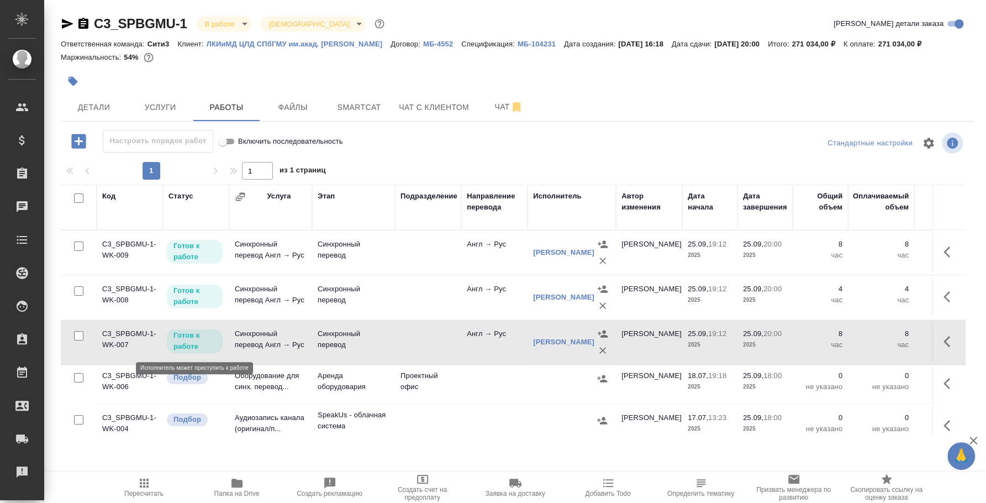
click at [203, 340] on p "Готов к работе" at bounding box center [194, 341] width 43 height 22
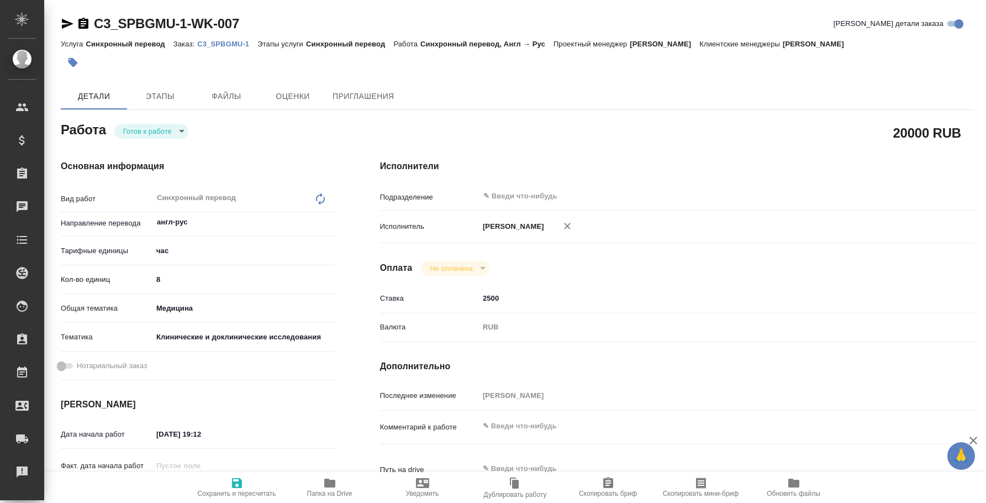
type textarea "x"
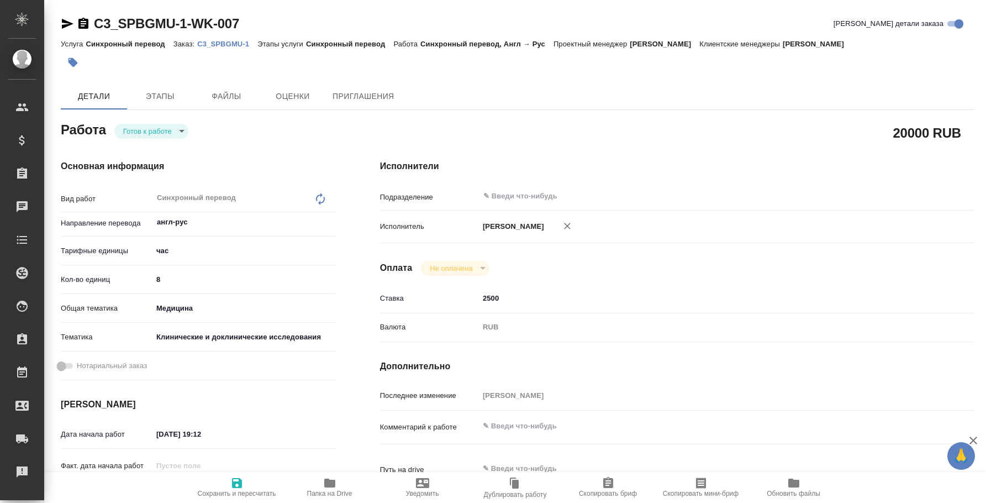
type textarea "x"
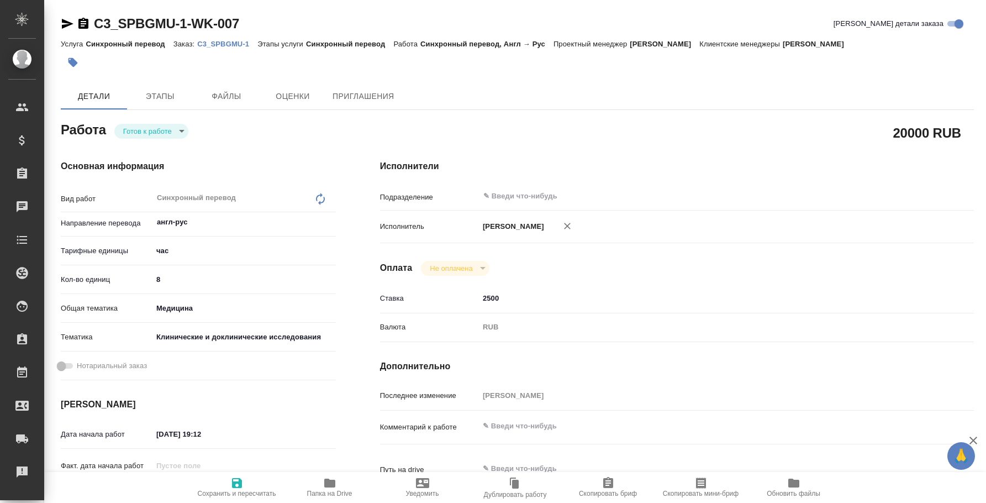
type textarea "x"
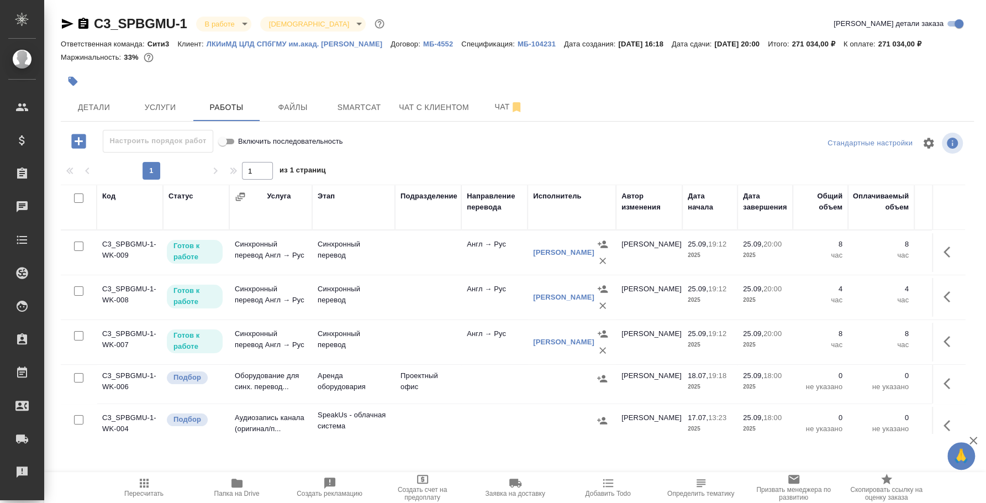
click at [944, 340] on icon "button" at bounding box center [950, 341] width 13 height 13
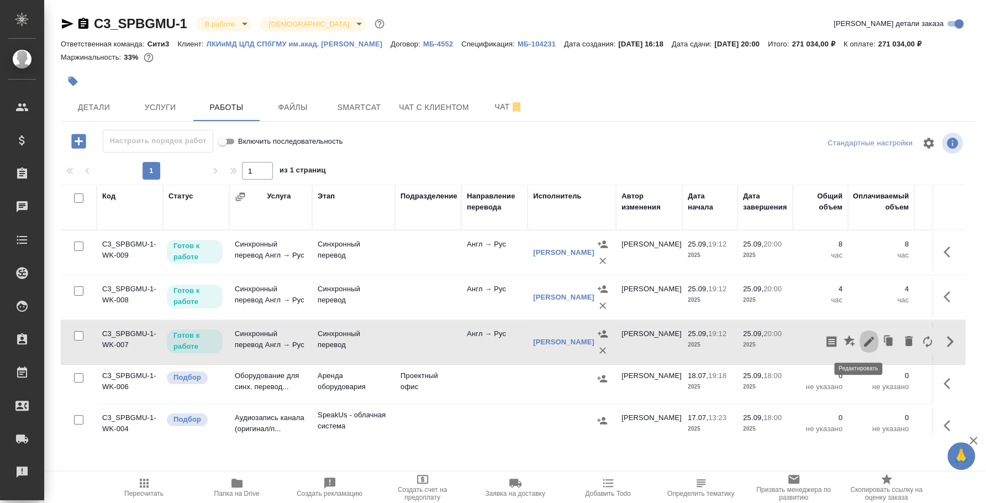
click at [864, 344] on icon "button" at bounding box center [868, 341] width 13 height 13
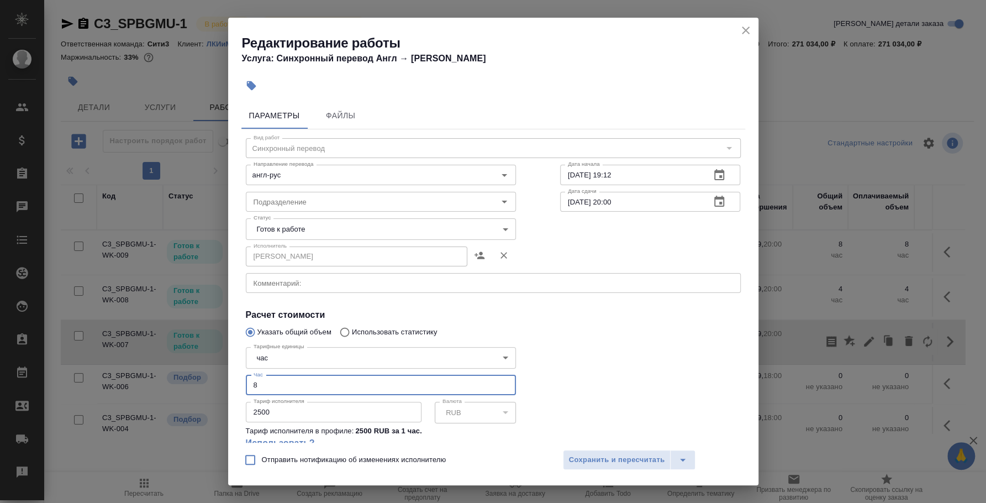
drag, startPoint x: 278, startPoint y: 391, endPoint x: 196, endPoint y: 378, distance: 82.8
click at [196, 378] on div "Редактирование работы Услуга: Синхронный перевод [PERSON_NAME] → [PERSON_NAME] …" at bounding box center [493, 251] width 986 height 503
type input "4"
click at [628, 455] on span "Сохранить и пересчитать" at bounding box center [617, 460] width 96 height 13
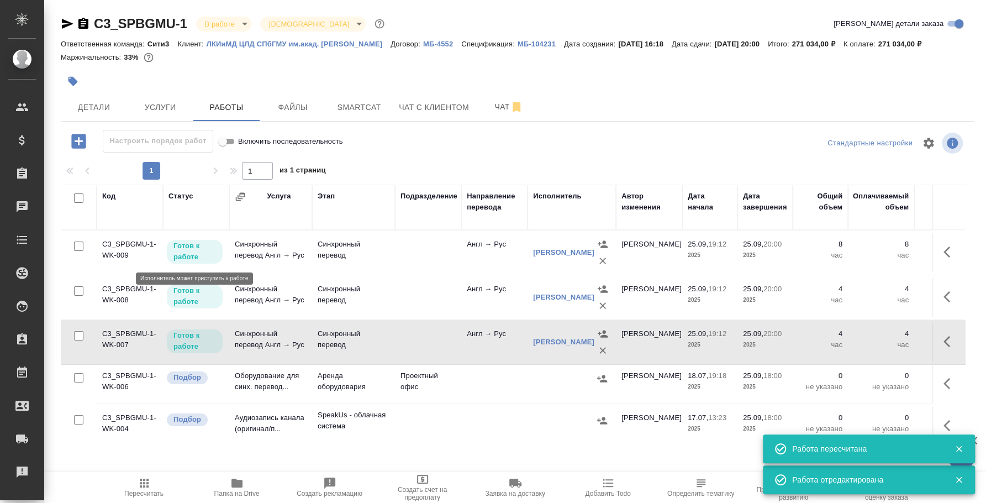
click at [193, 253] on p "Готов к работе" at bounding box center [194, 251] width 43 height 22
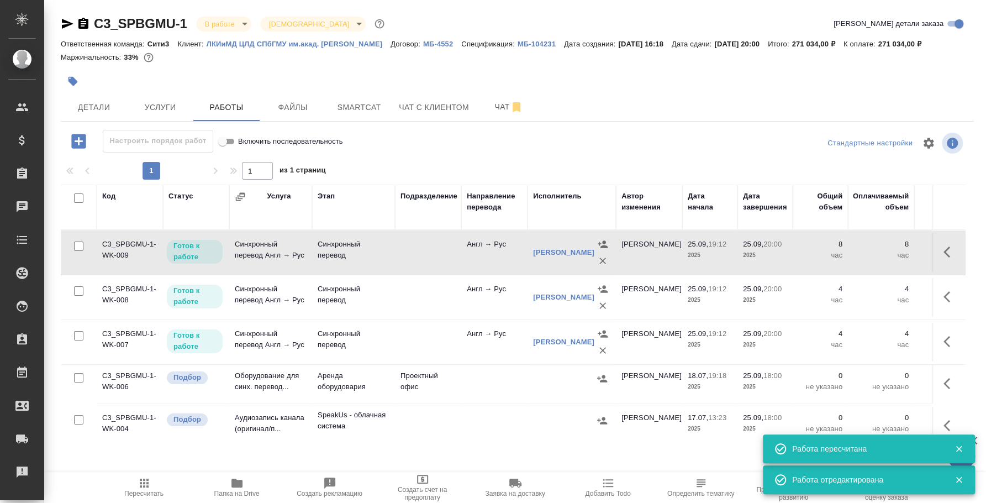
click at [205, 295] on p "Готов к работе" at bounding box center [194, 296] width 43 height 22
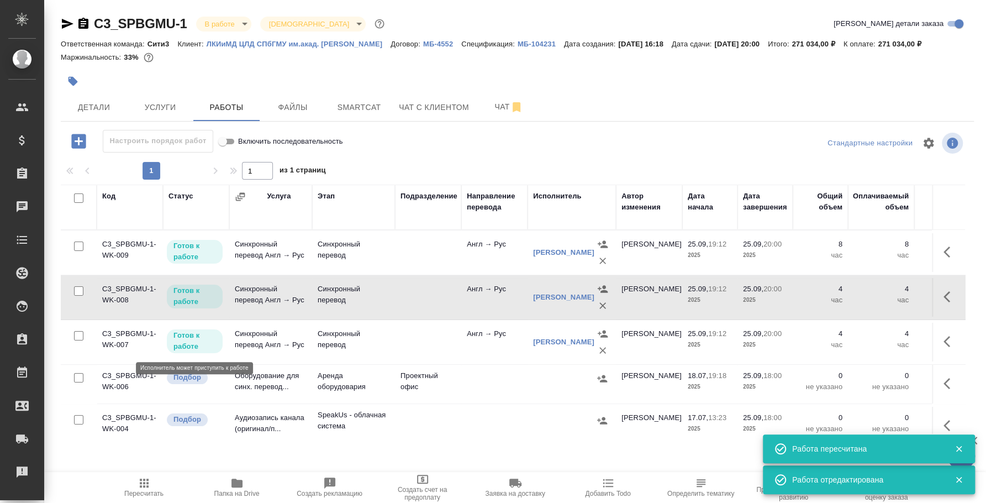
click at [191, 343] on p "Готов к работе" at bounding box center [194, 341] width 43 height 22
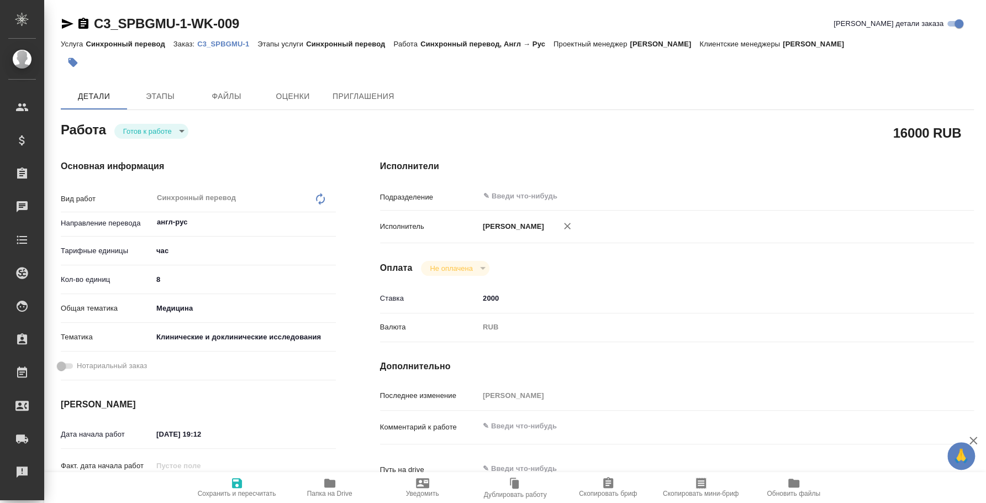
type textarea "x"
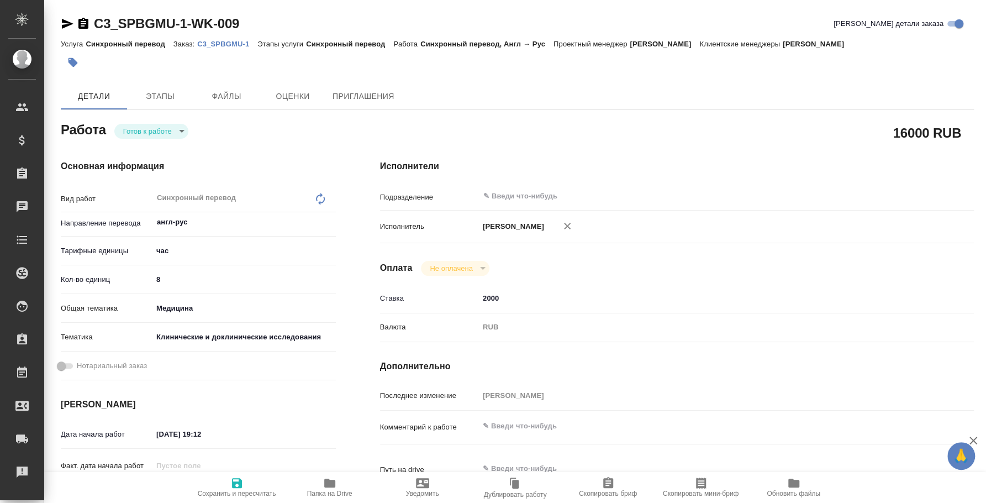
type textarea "x"
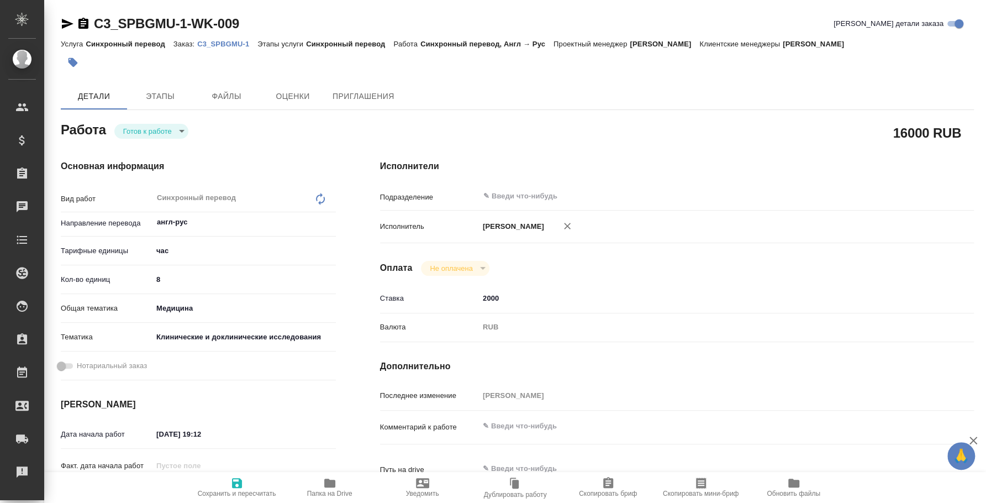
type textarea "x"
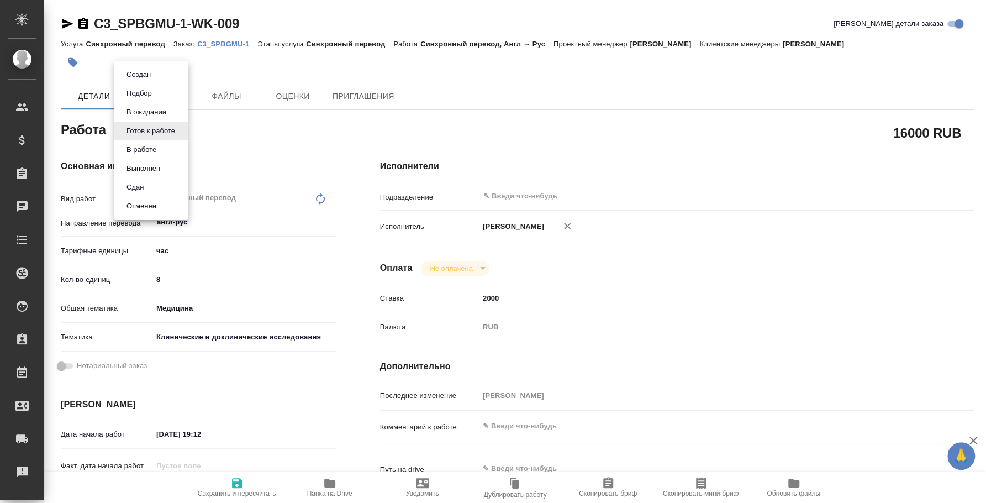
click at [175, 134] on body "🙏 .cls-1 fill:#fff; AWATERA [PERSON_NAME] Спецификации Заказы Чаты Todo Проекты…" at bounding box center [493, 251] width 986 height 503
type textarea "x"
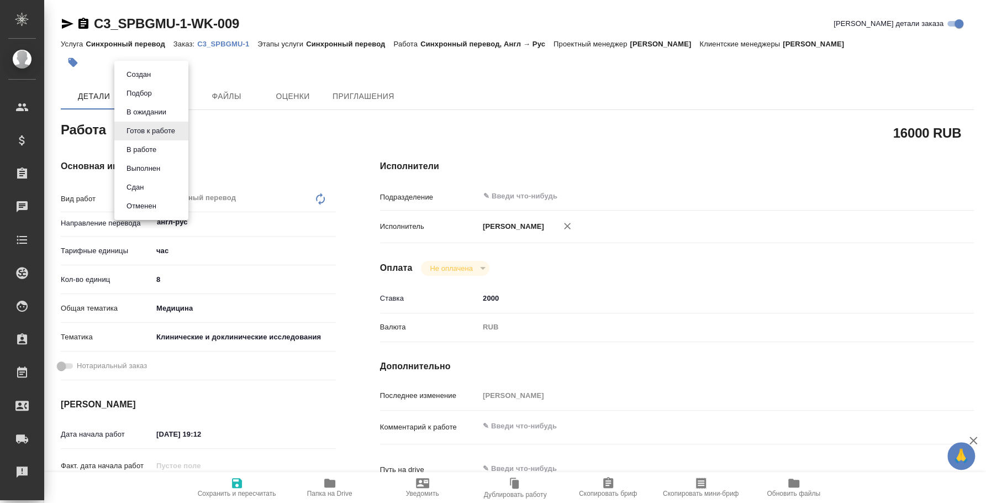
type textarea "x"
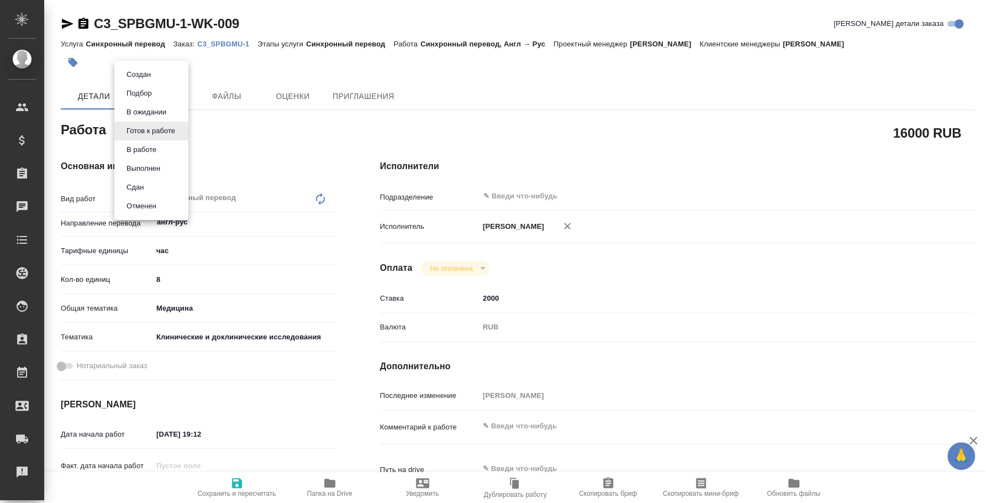
type textarea "x"
click at [149, 187] on li "Сдан" at bounding box center [151, 187] width 74 height 19
type textarea "x"
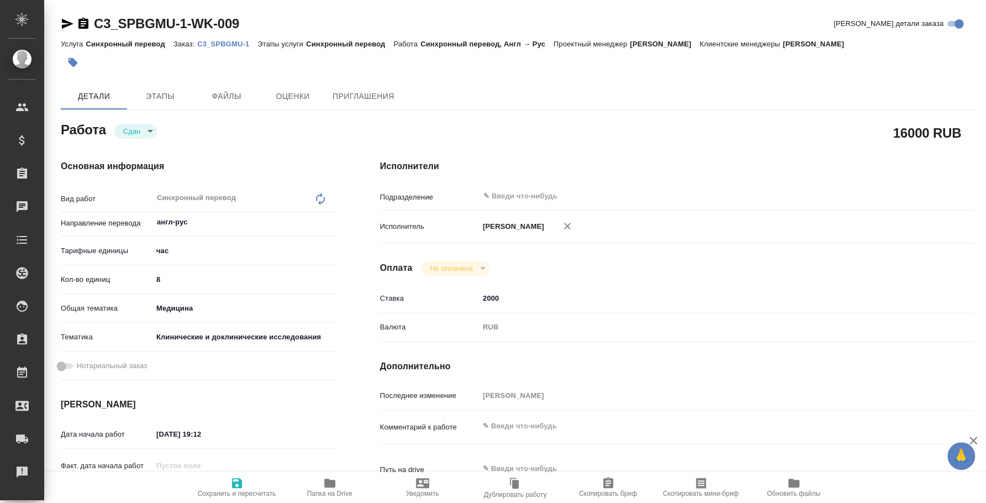
type textarea "x"
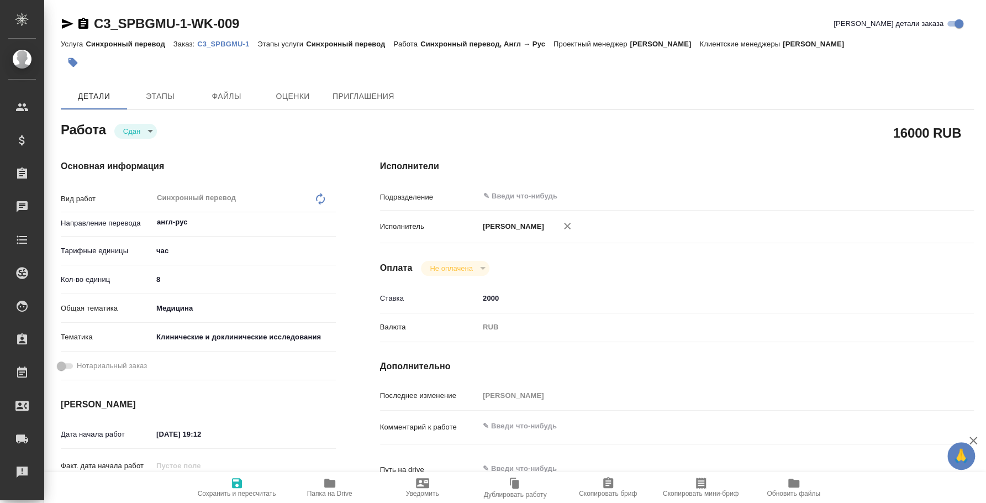
type textarea "x"
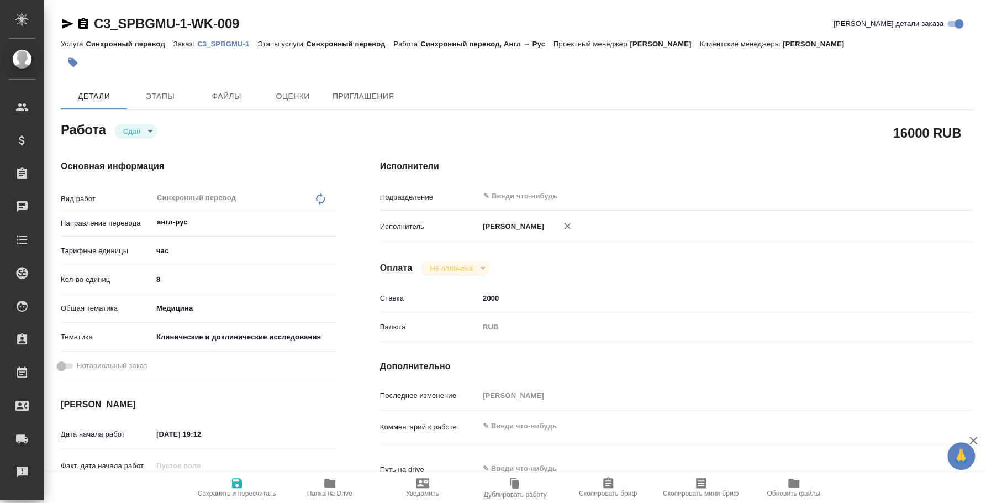
type textarea "x"
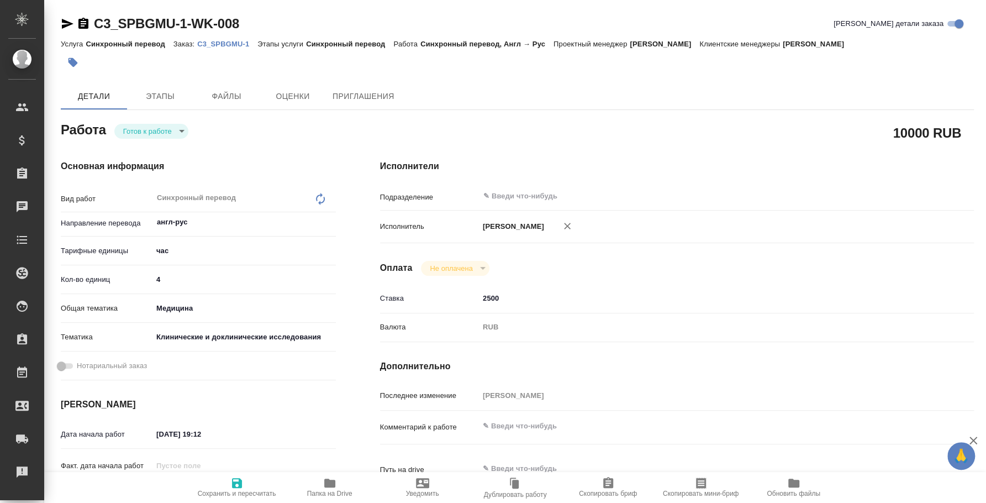
type textarea "x"
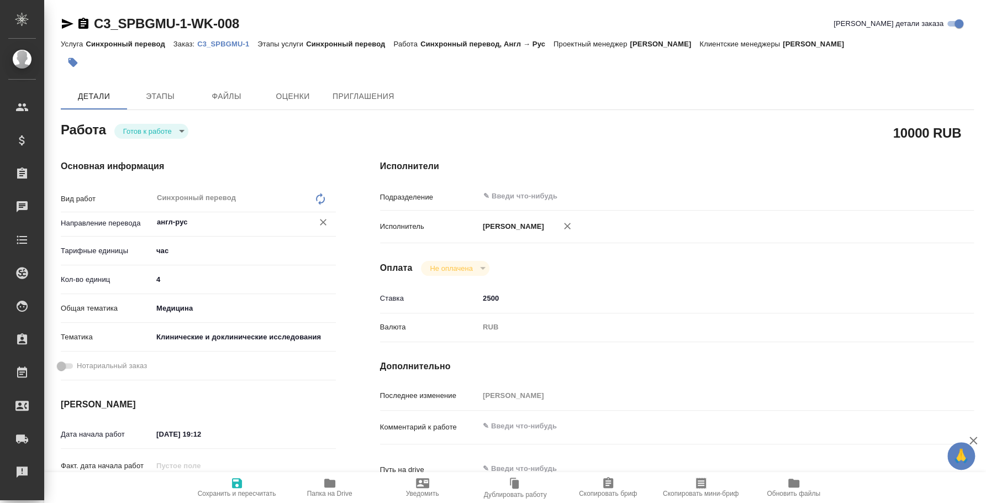
type textarea "x"
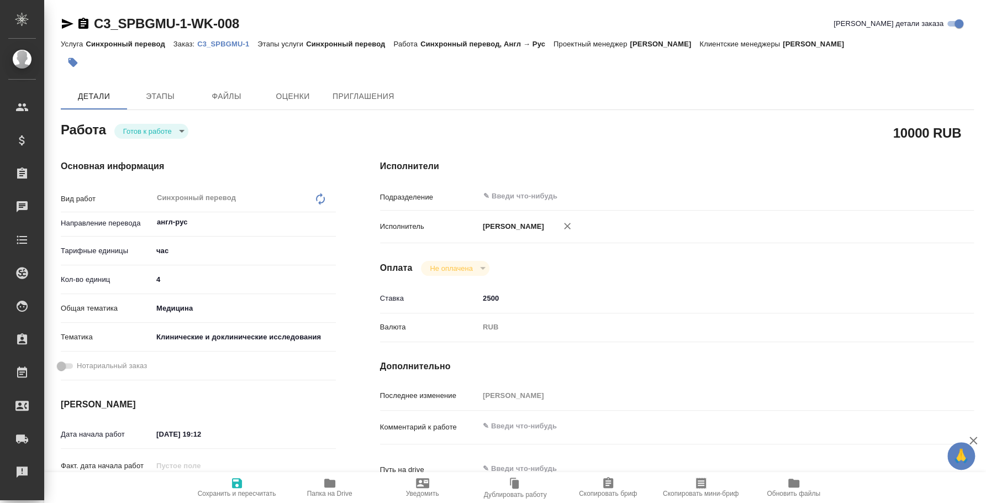
type textarea "x"
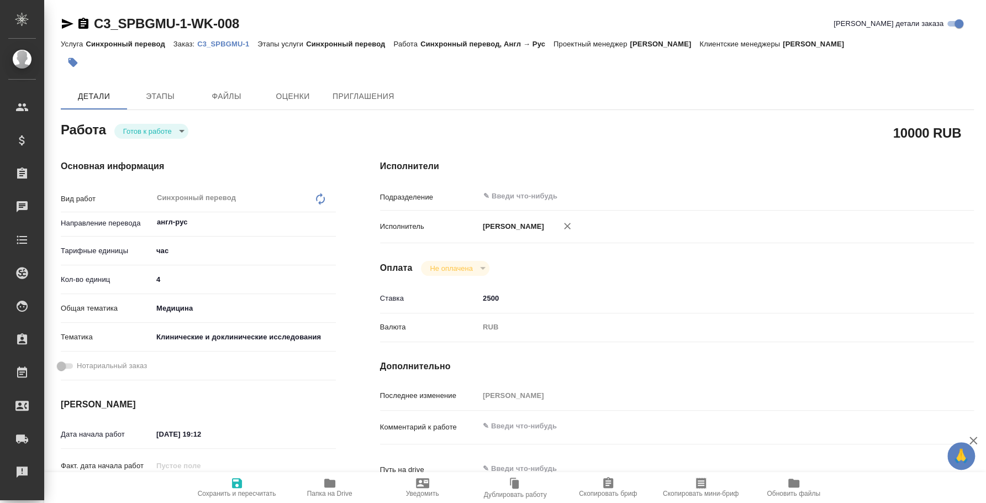
type textarea "x"
click at [168, 134] on body "🙏 .cls-1 fill:#fff; AWATERA Fedotova Irina Клиенты Спецификации Заказы Чаты Tod…" at bounding box center [493, 251] width 986 height 503
type textarea "x"
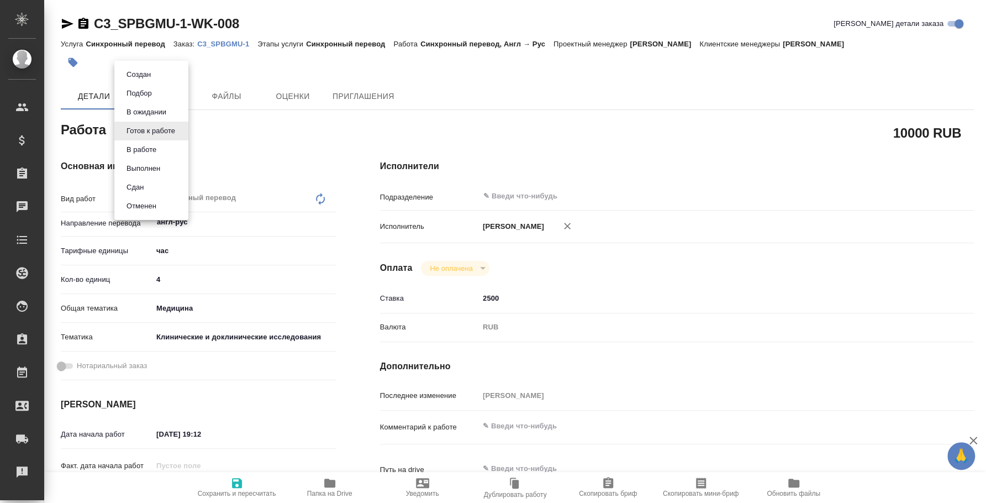
type textarea "x"
click at [157, 187] on li "Сдан" at bounding box center [151, 187] width 74 height 19
type textarea "x"
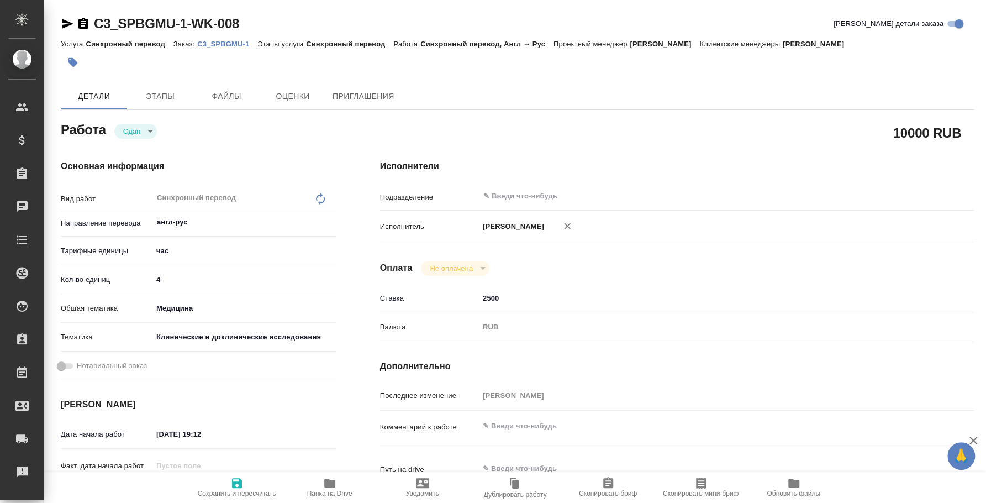
type textarea "x"
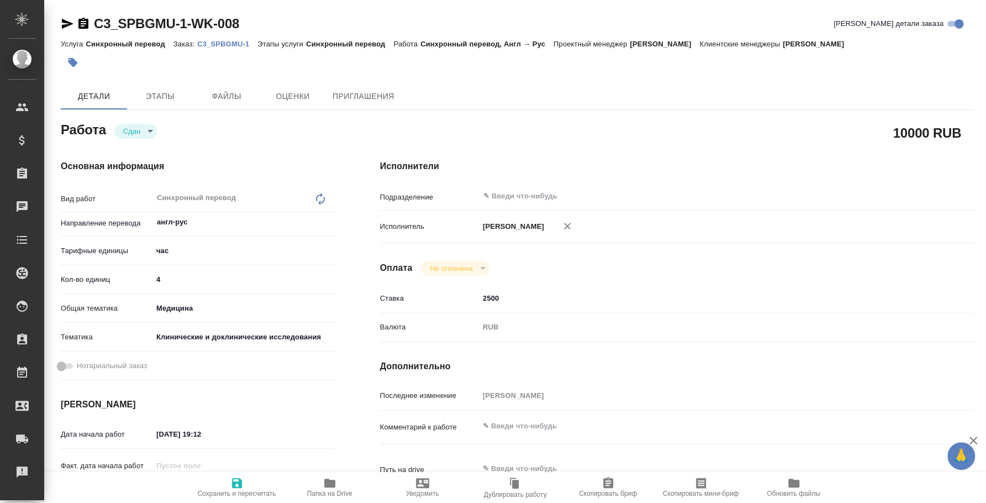
type textarea "x"
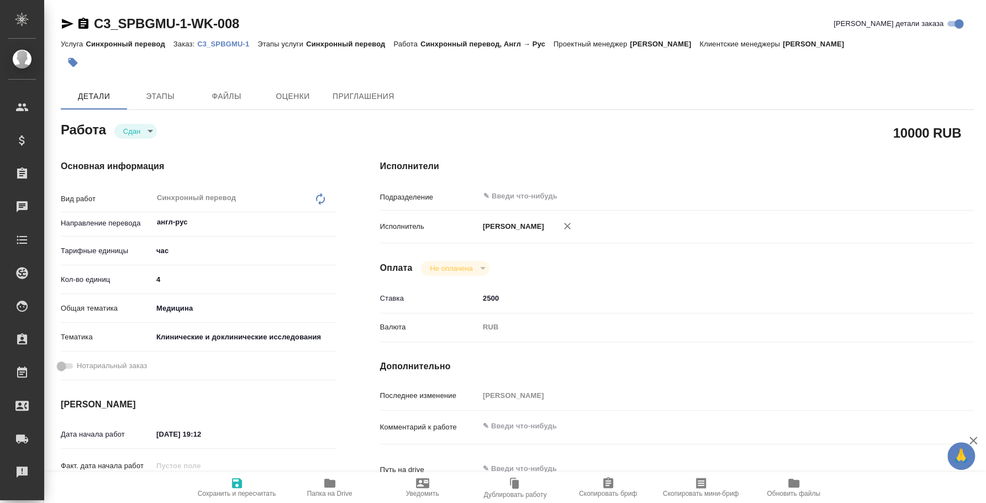
type textarea "x"
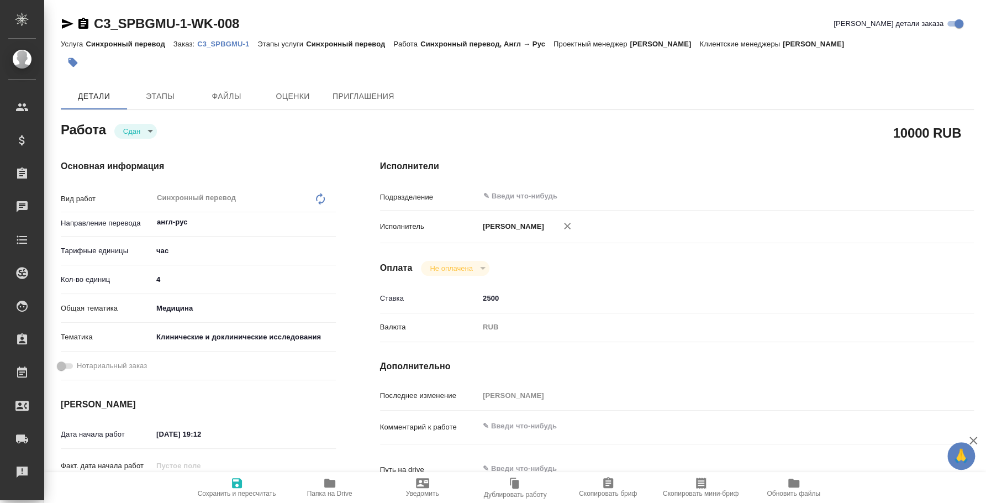
type textarea "x"
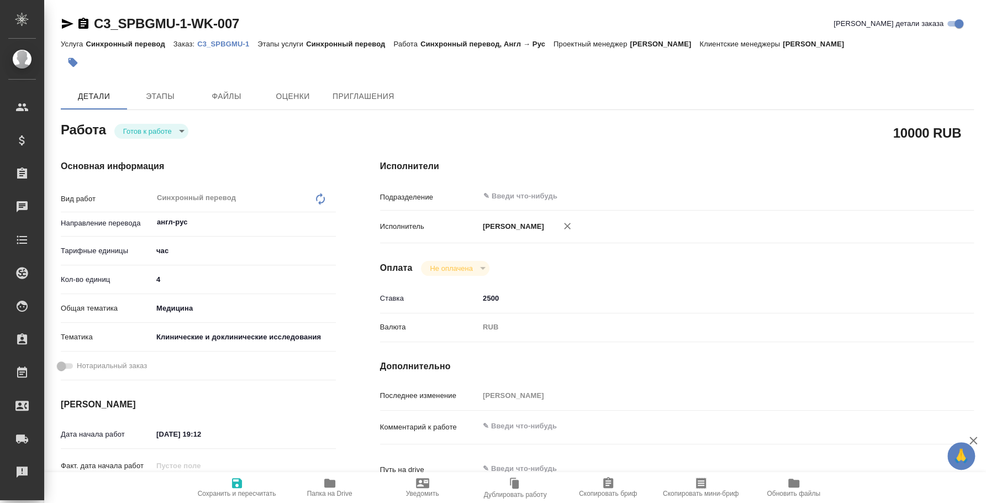
type textarea "x"
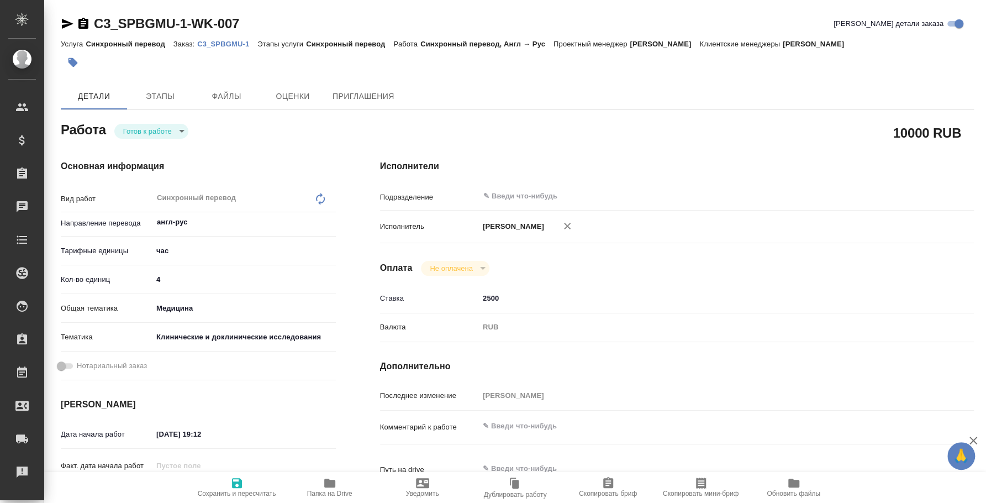
type textarea "x"
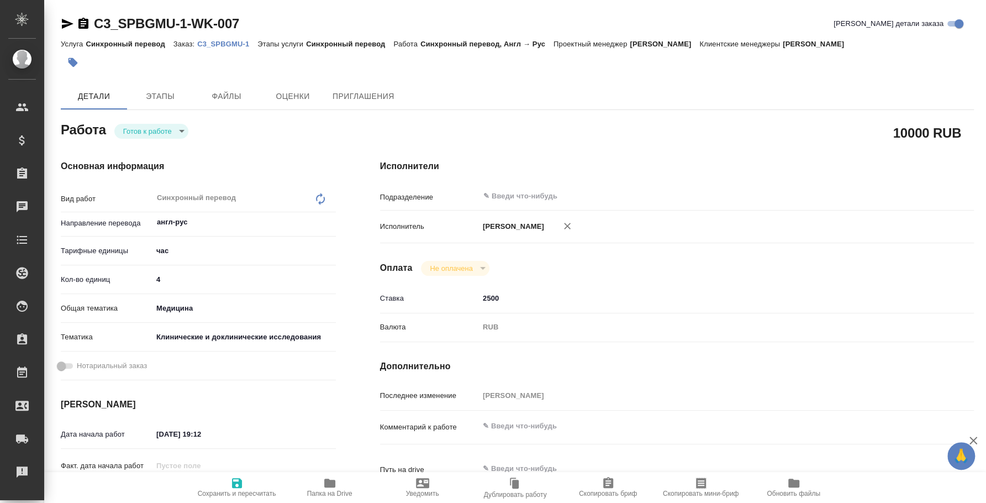
type textarea "x"
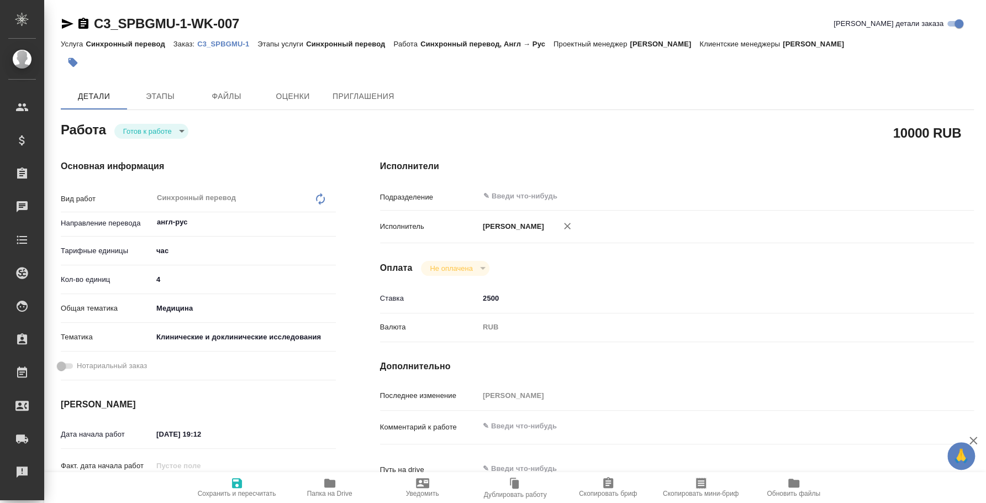
type textarea "x"
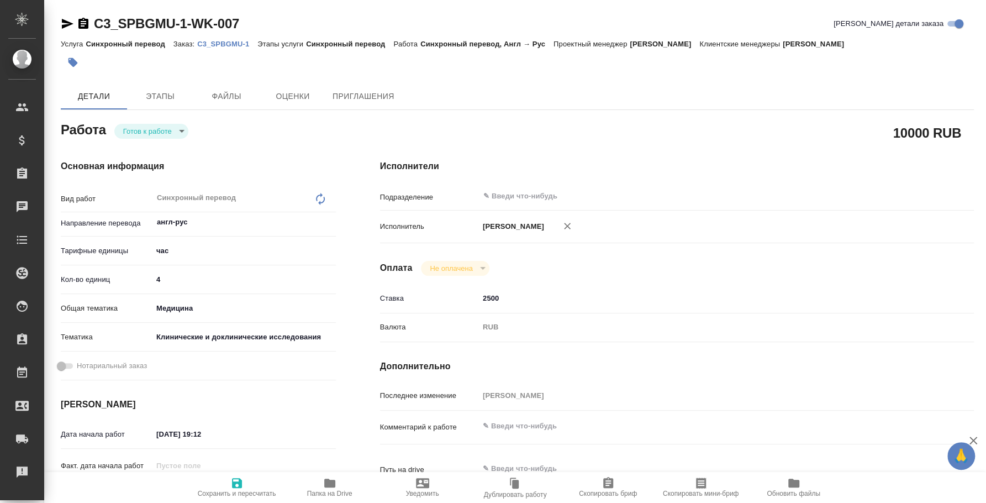
type textarea "x"
click at [168, 130] on body "🙏 .cls-1 fill:#fff; AWATERA [PERSON_NAME] Спецификации Заказы Чаты Todo Проекты…" at bounding box center [493, 251] width 986 height 503
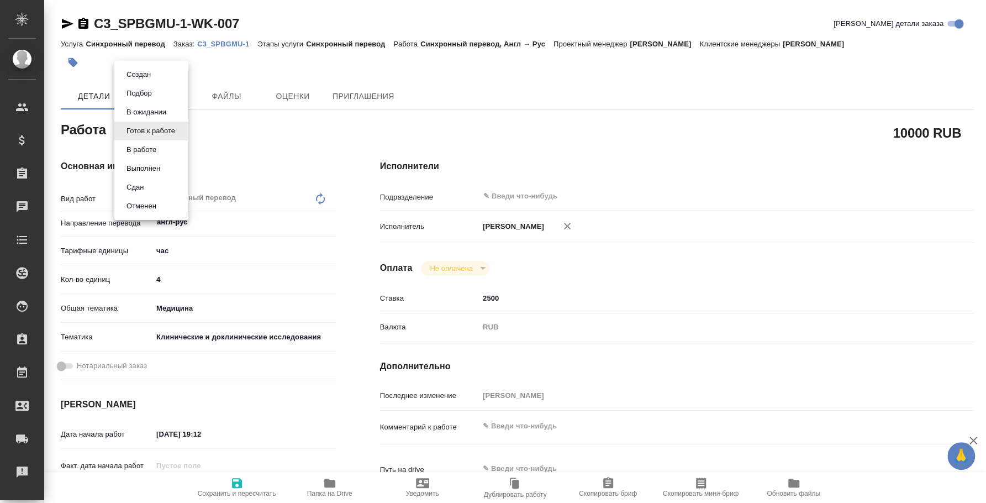
click at [157, 187] on li "Сдан" at bounding box center [151, 187] width 74 height 19
type textarea "x"
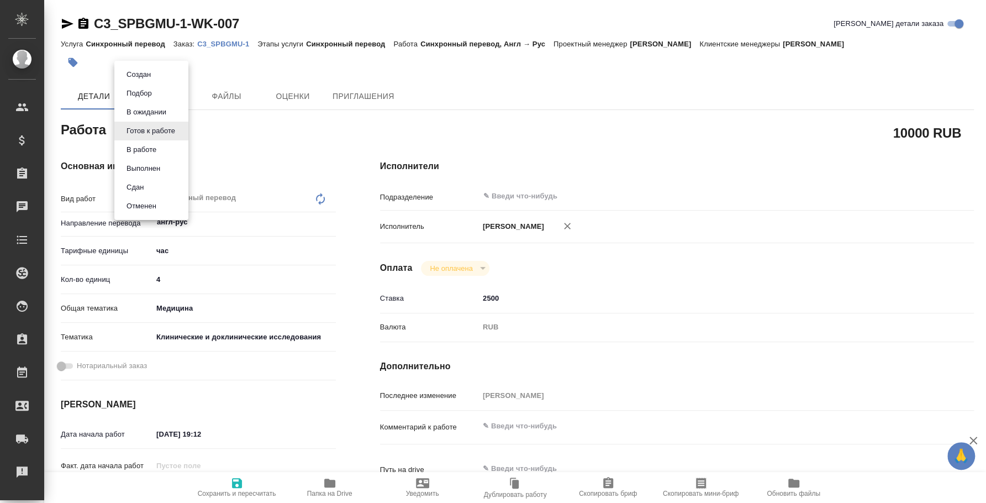
type textarea "x"
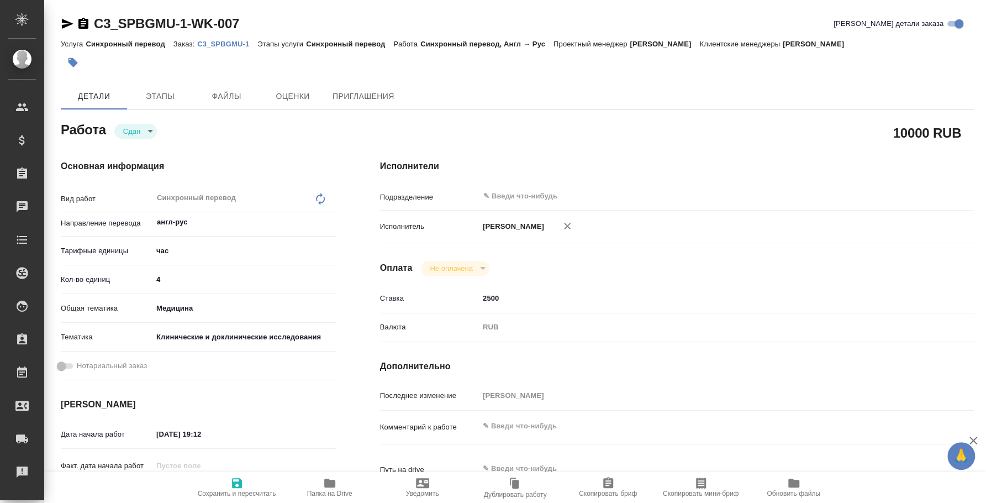
type textarea "x"
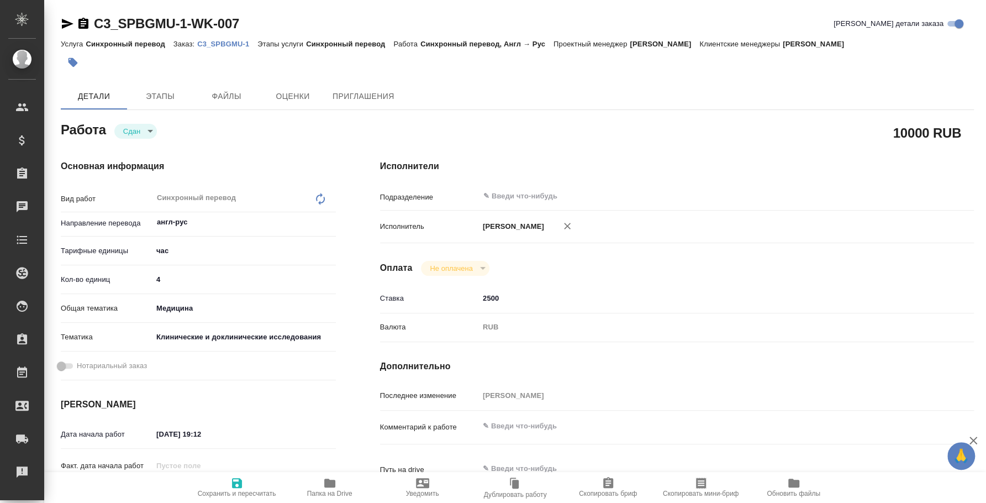
type textarea "x"
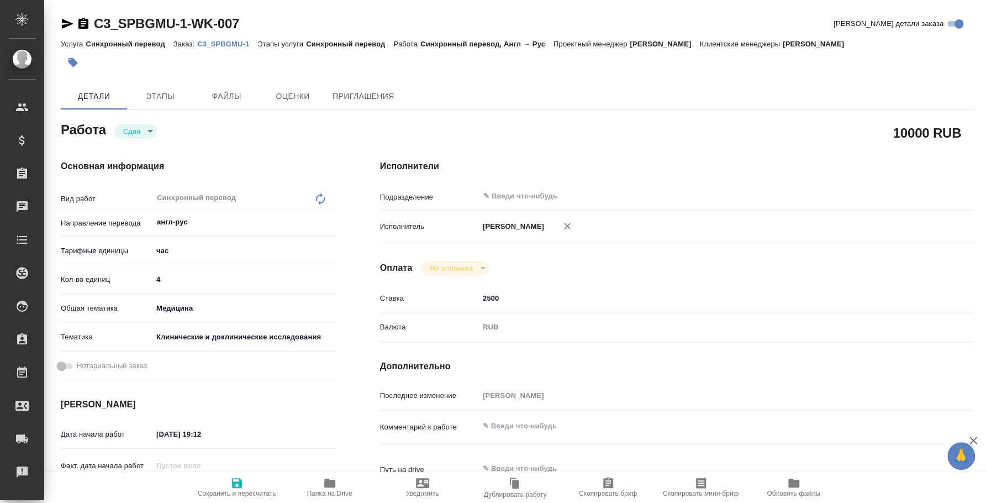
type textarea "x"
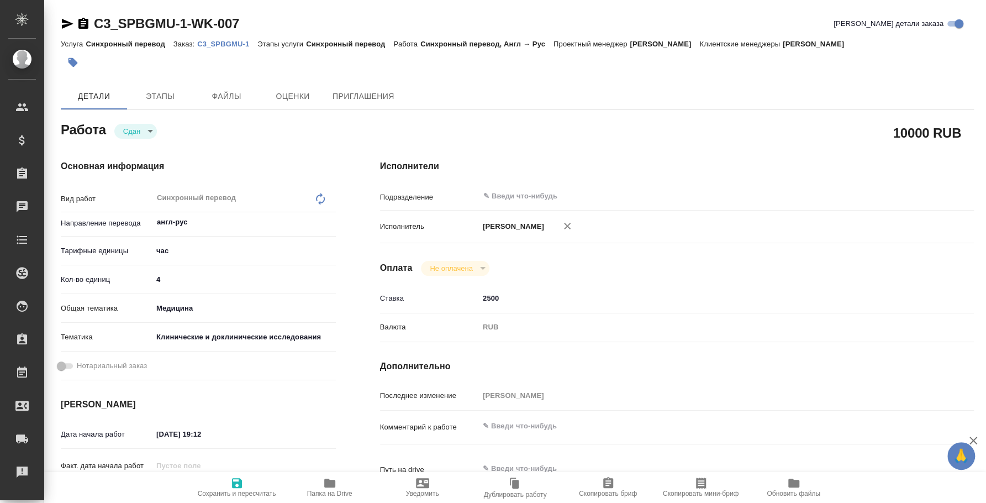
type textarea "x"
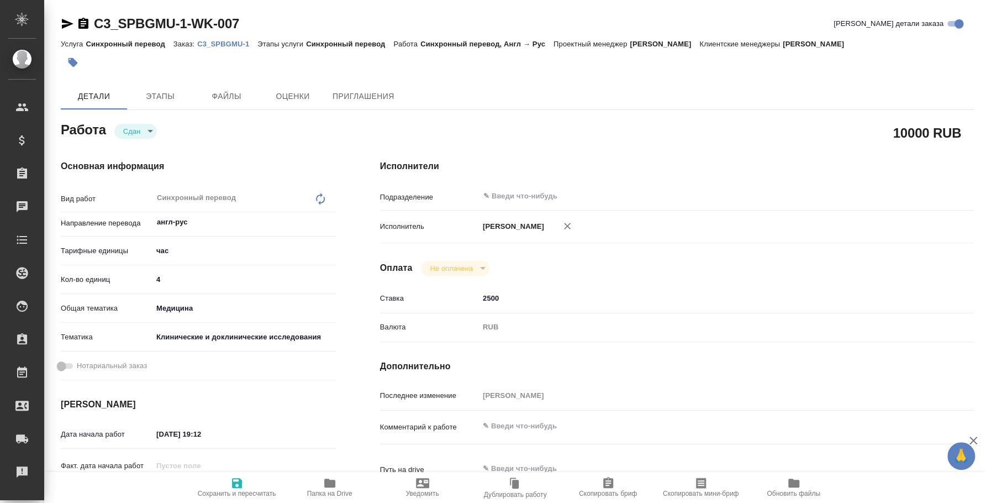
type textarea "x"
click at [225, 46] on p "C3_SPBGMU-1" at bounding box center [227, 44] width 60 height 8
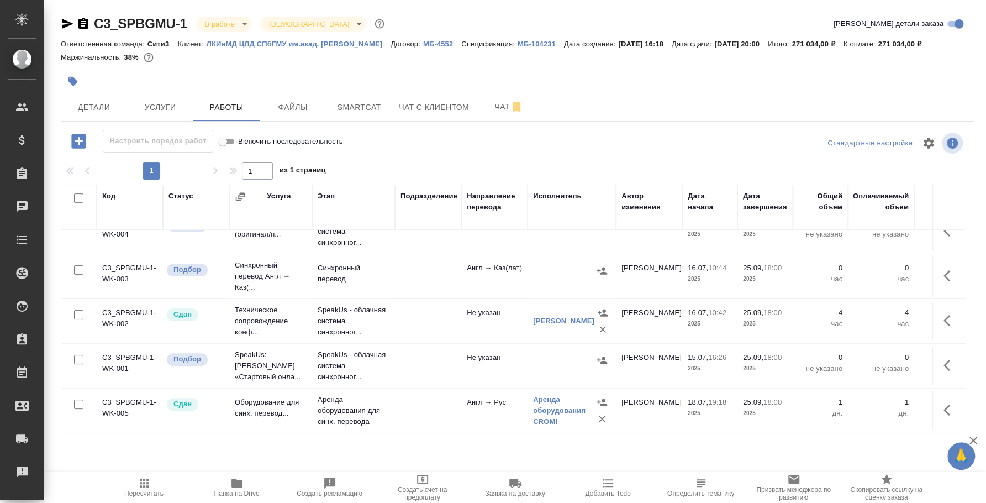
scroll to position [204, 0]
click at [116, 112] on span "Детали" at bounding box center [93, 108] width 53 height 14
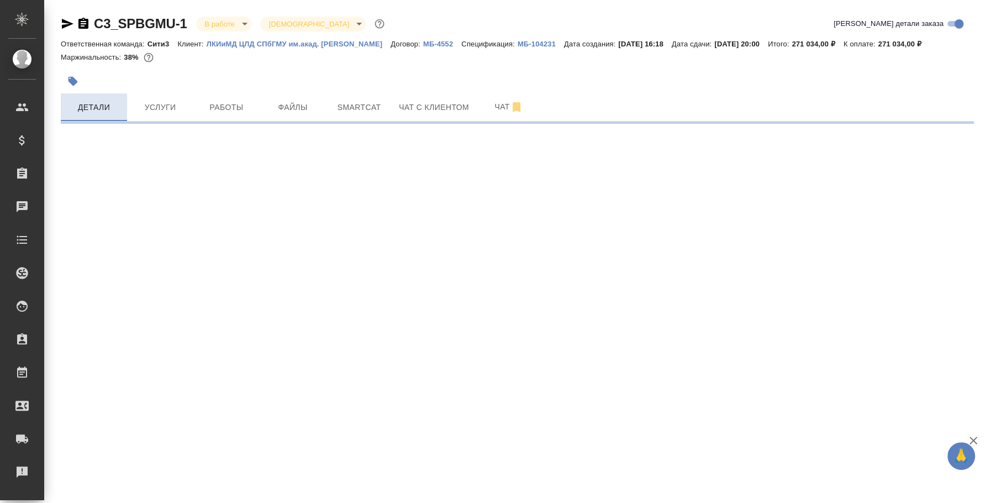
select select "RU"
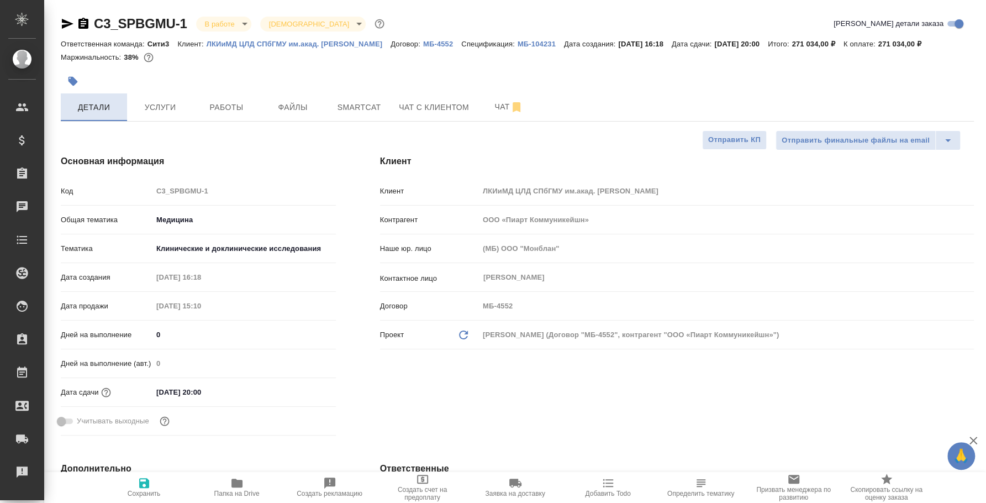
type textarea "x"
click at [162, 104] on span "Услуги" at bounding box center [160, 108] width 53 height 14
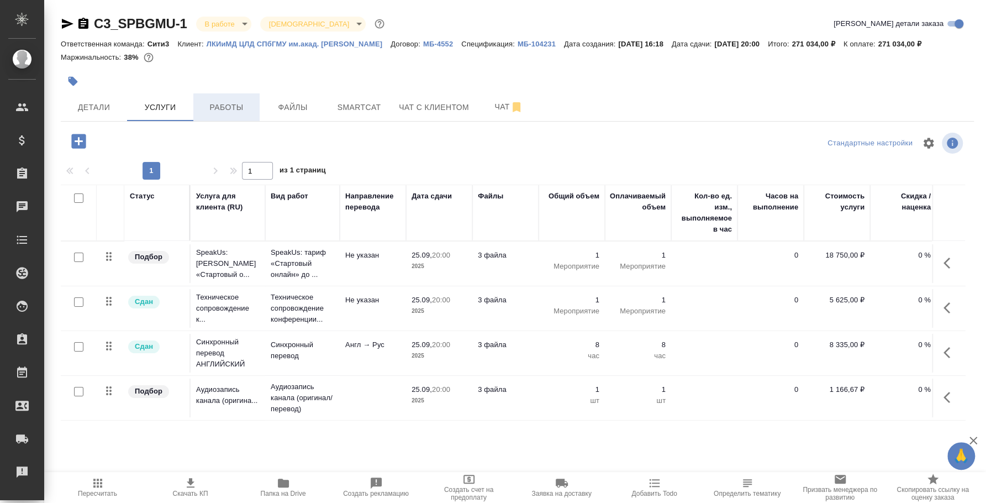
click at [219, 102] on span "Работы" at bounding box center [226, 108] width 53 height 14
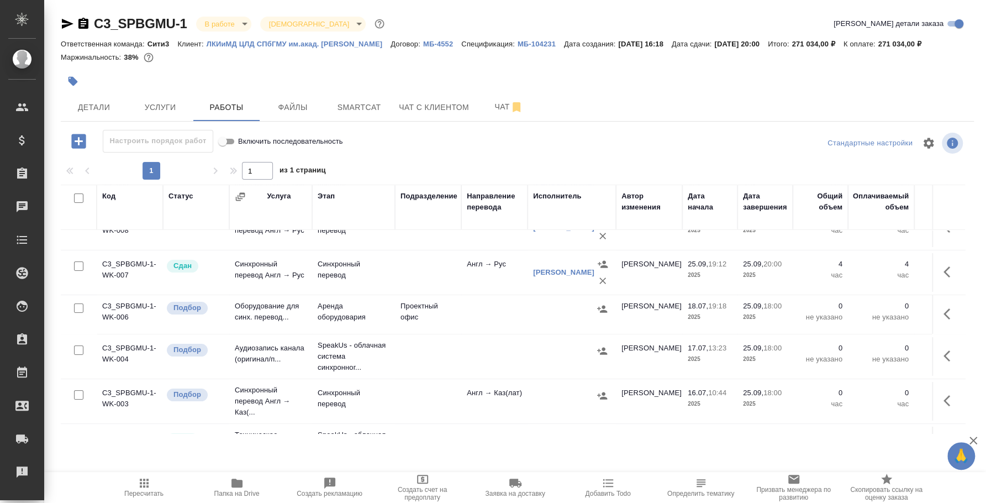
scroll to position [66, 0]
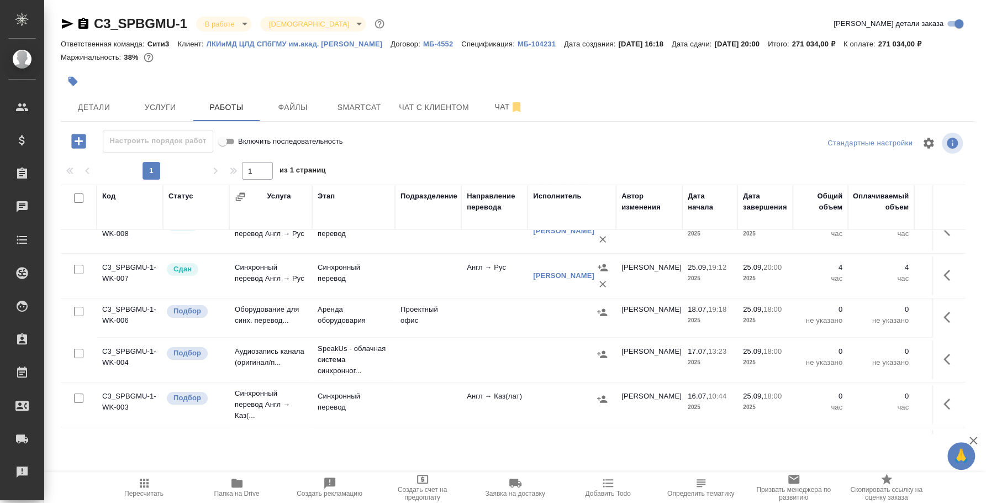
click at [83, 308] on input "checkbox" at bounding box center [78, 311] width 9 height 9
checkbox input "true"
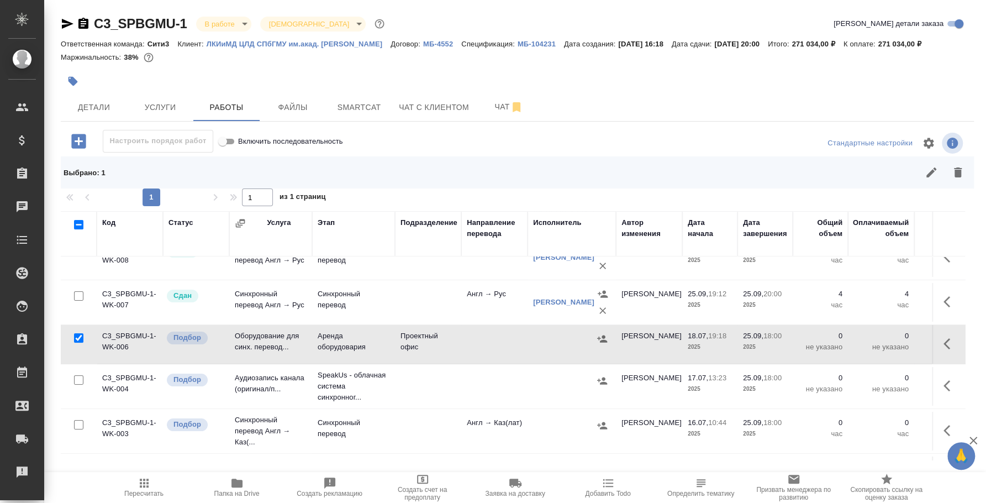
click at [78, 381] on input "checkbox" at bounding box center [78, 379] width 9 height 9
checkbox input "true"
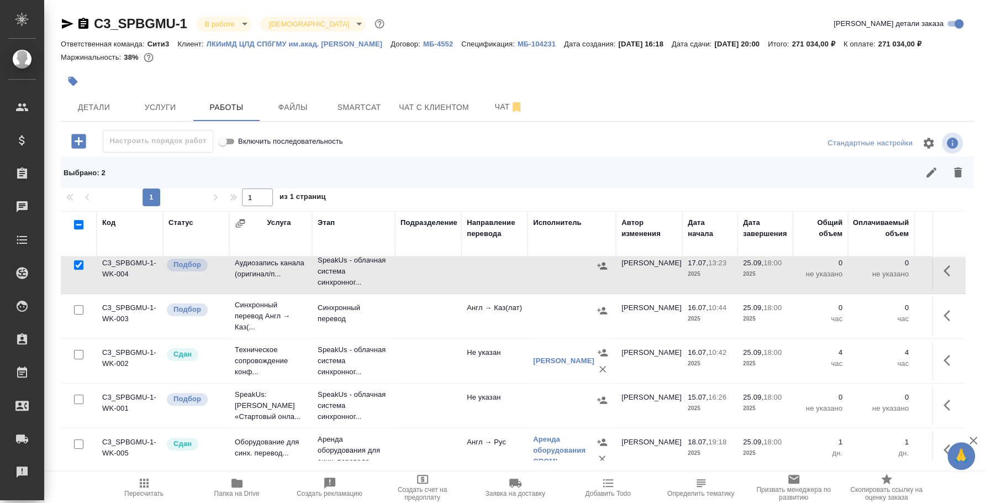
scroll to position [204, 0]
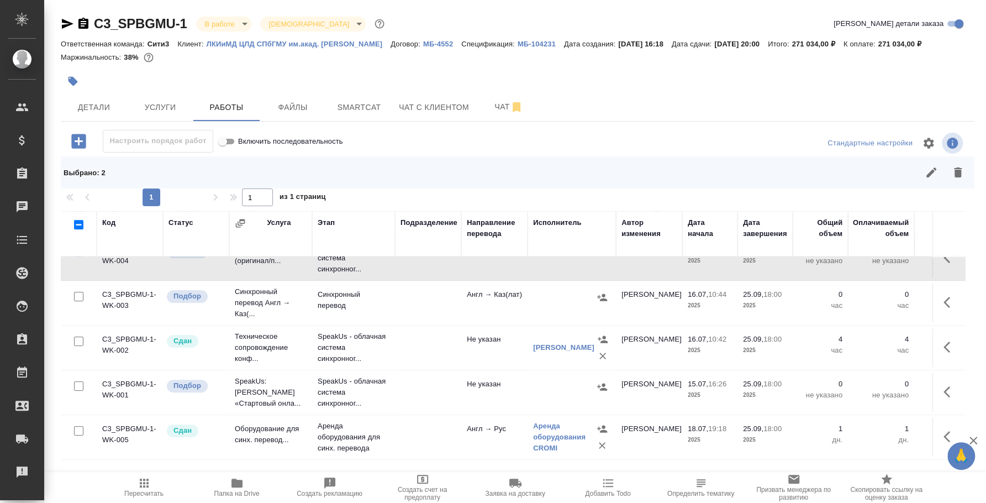
click at [78, 292] on input "checkbox" at bounding box center [78, 296] width 9 height 9
checkbox input "true"
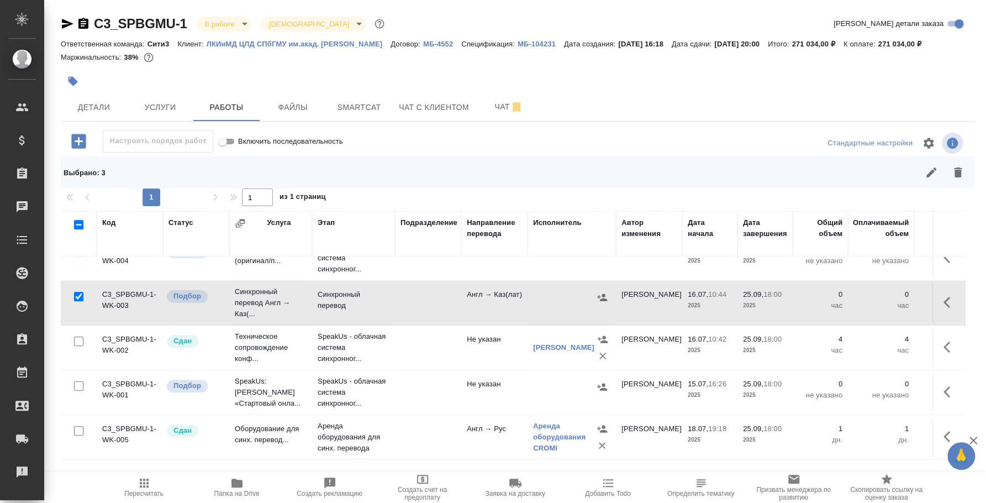
click at [79, 381] on input "checkbox" at bounding box center [78, 385] width 9 height 9
checkbox input "true"
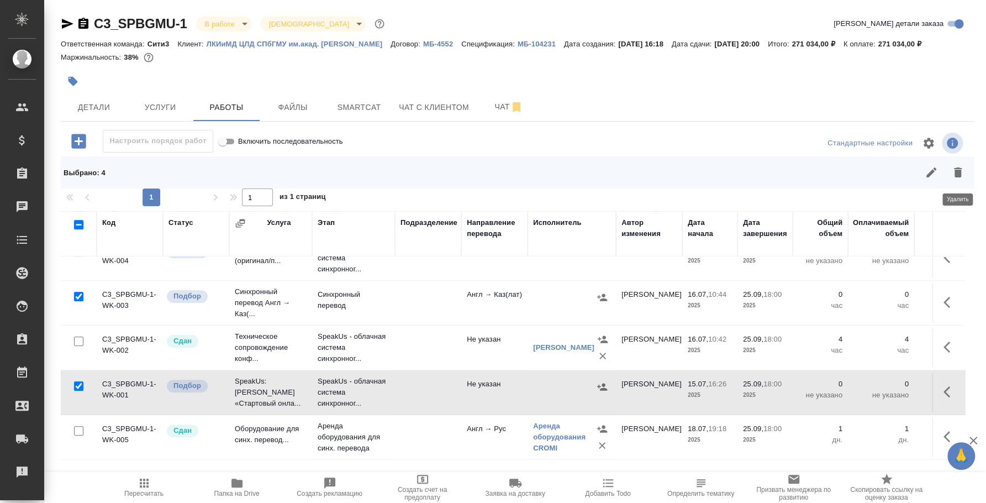
click at [956, 176] on icon "button" at bounding box center [958, 172] width 8 height 10
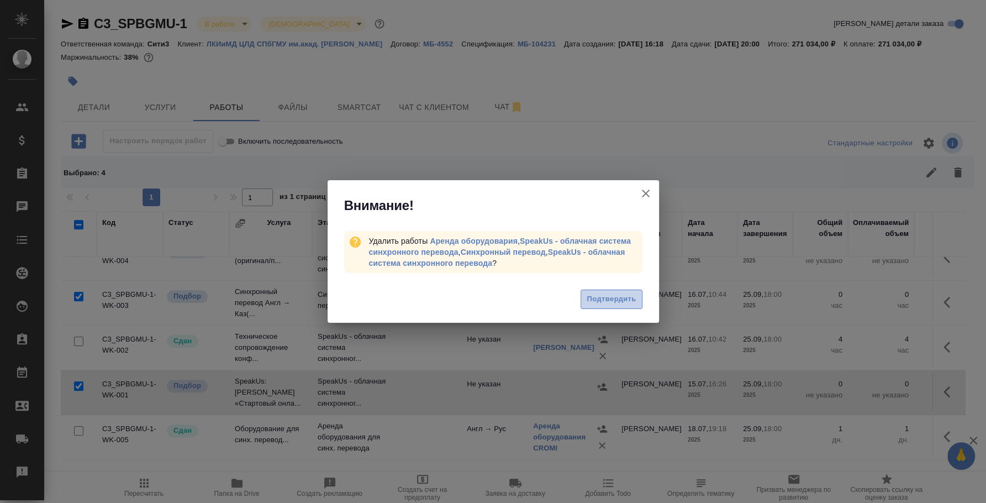
click at [592, 304] on span "Подтвердить" at bounding box center [611, 299] width 49 height 13
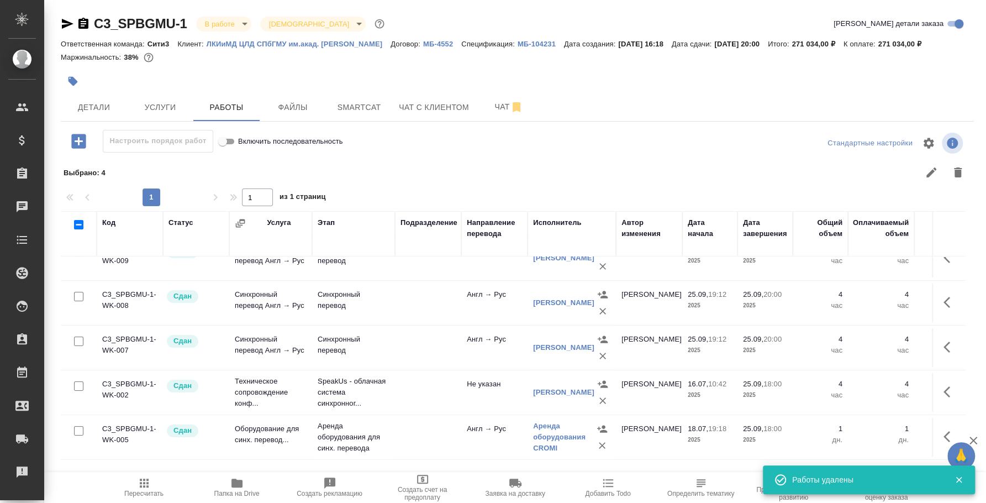
scroll to position [31, 0]
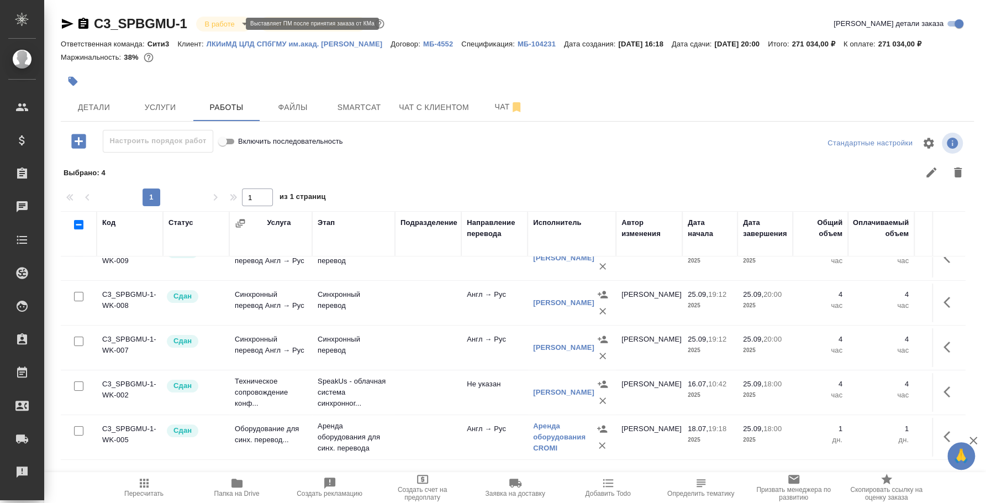
click at [234, 28] on body "🙏 .cls-1 fill:#fff; AWATERA Fedotova Irina Клиенты Спецификации Заказы 0 Чаты T…" at bounding box center [493, 251] width 986 height 503
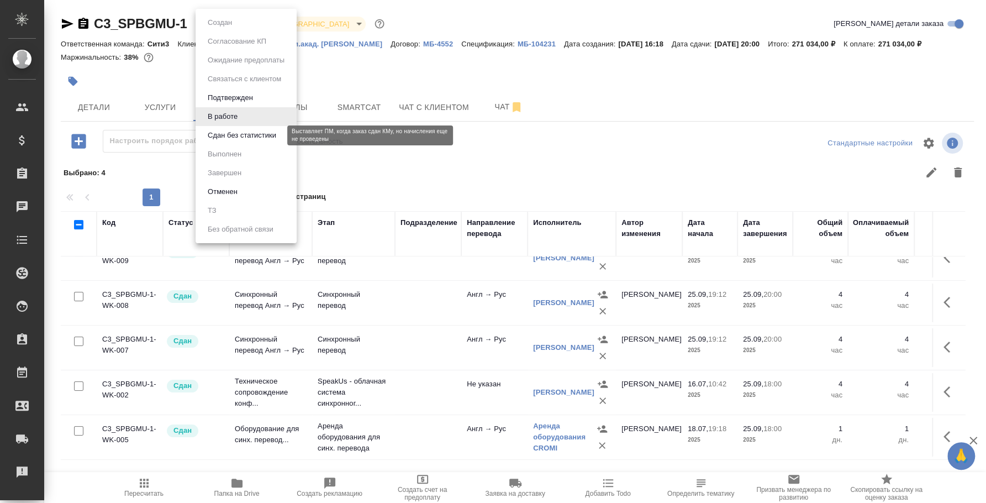
click at [240, 130] on button "Сдан без статистики" at bounding box center [241, 135] width 75 height 12
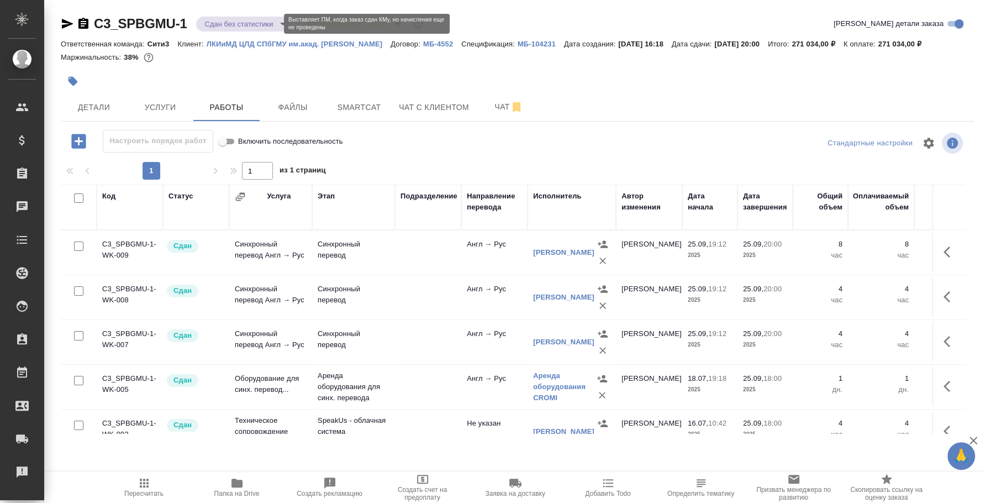
click at [264, 23] on body "🙏 .cls-1 fill:#fff; AWATERA Fedotova Irina Клиенты Спецификации Заказы 0 Чаты T…" at bounding box center [493, 251] width 986 height 503
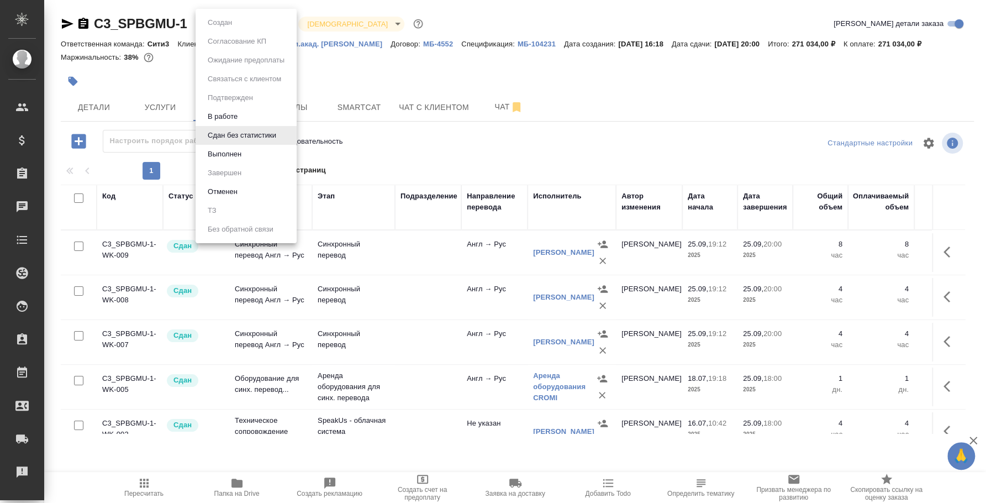
click at [273, 159] on li "Выполнен" at bounding box center [246, 154] width 101 height 19
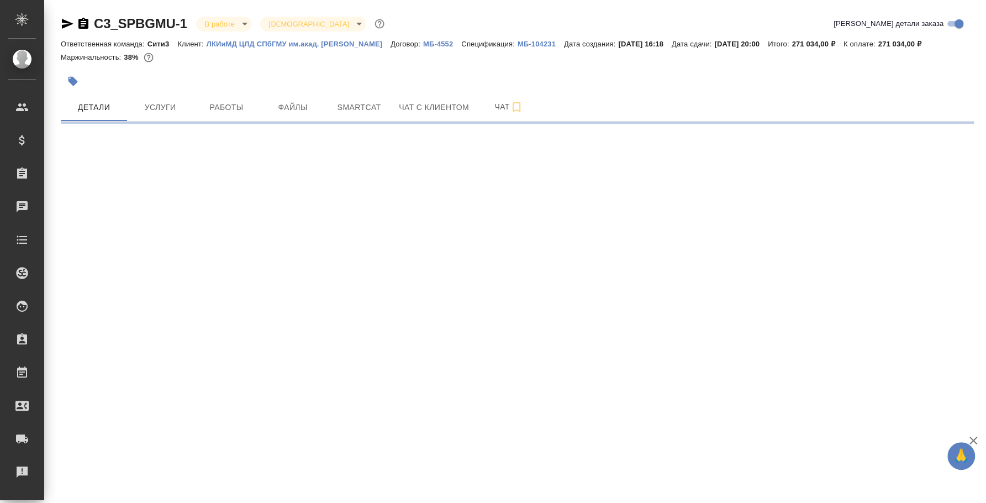
select select "RU"
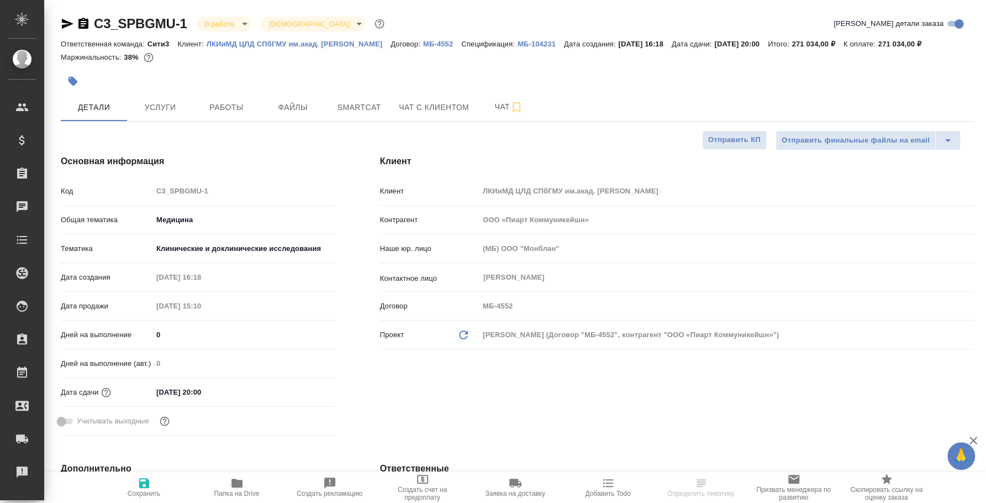
type textarea "x"
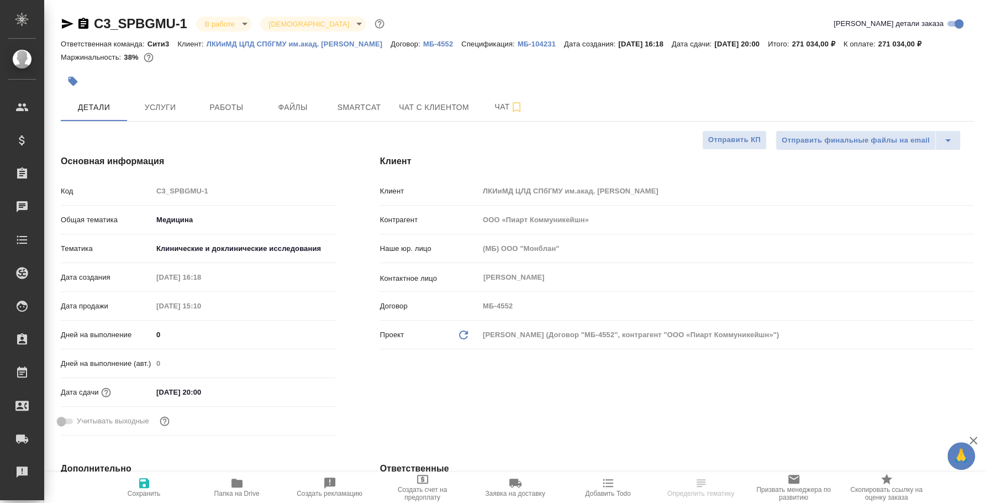
type textarea "x"
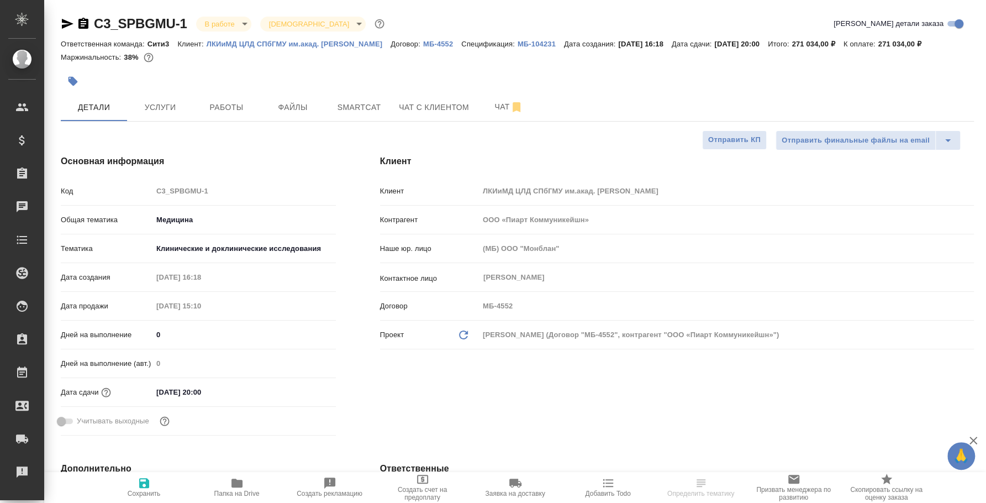
type textarea "x"
select select "RU"
type textarea "x"
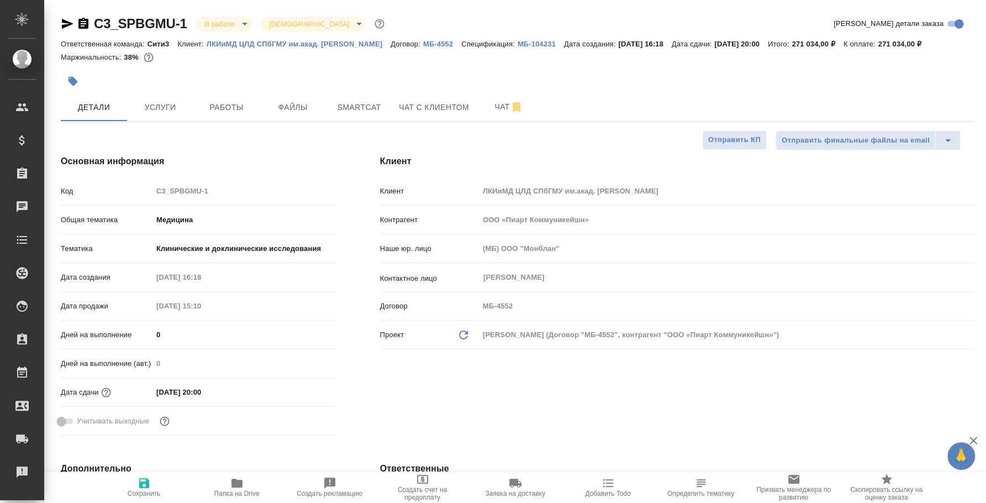
type textarea "x"
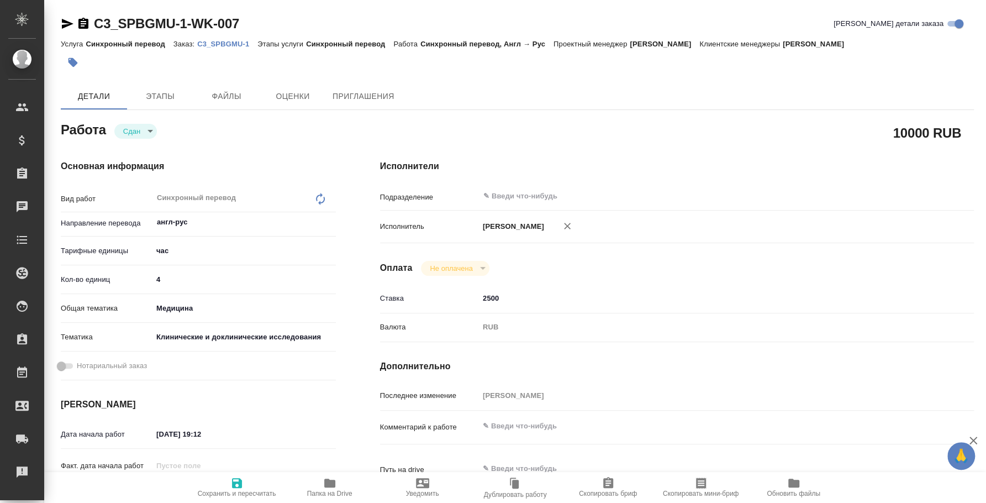
type textarea "x"
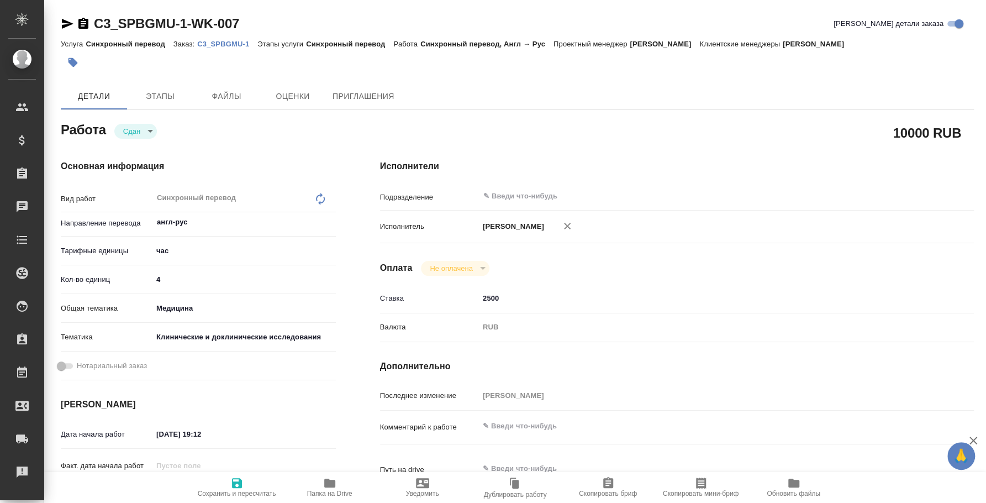
type textarea "x"
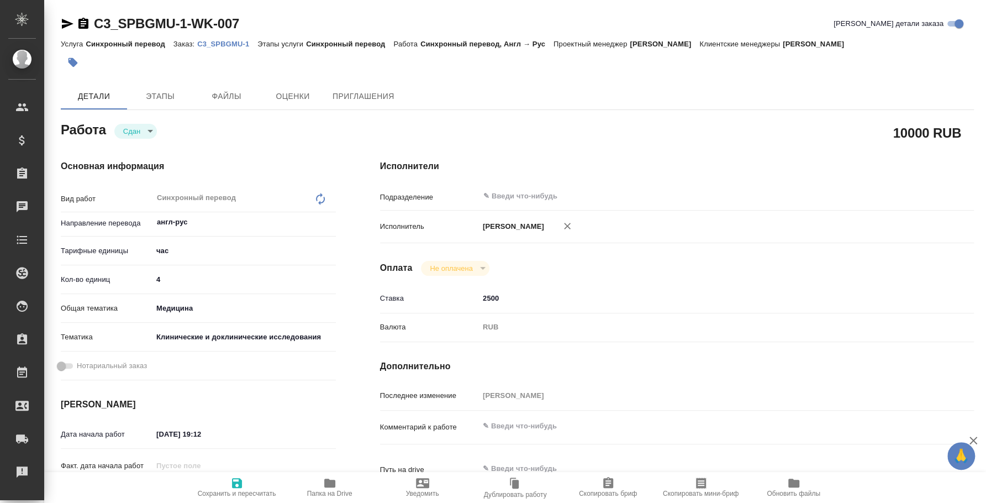
type textarea "x"
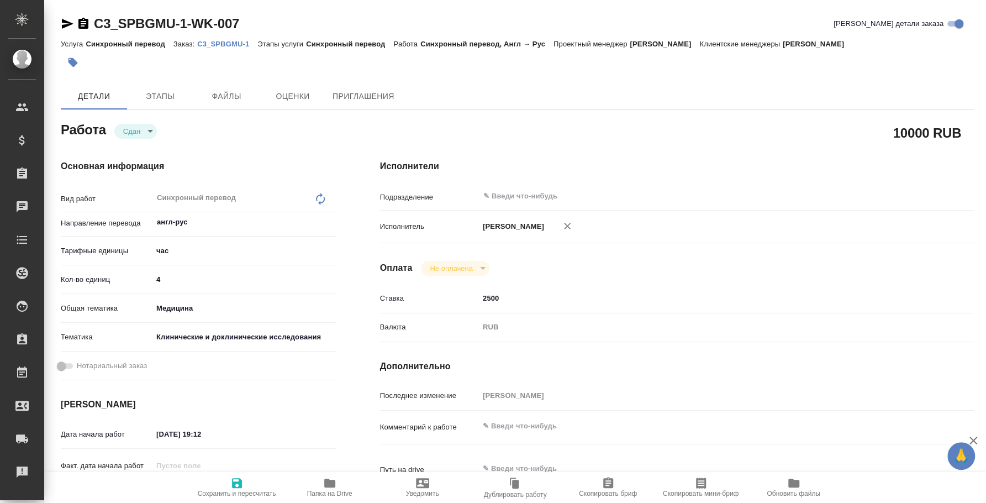
type textarea "x"
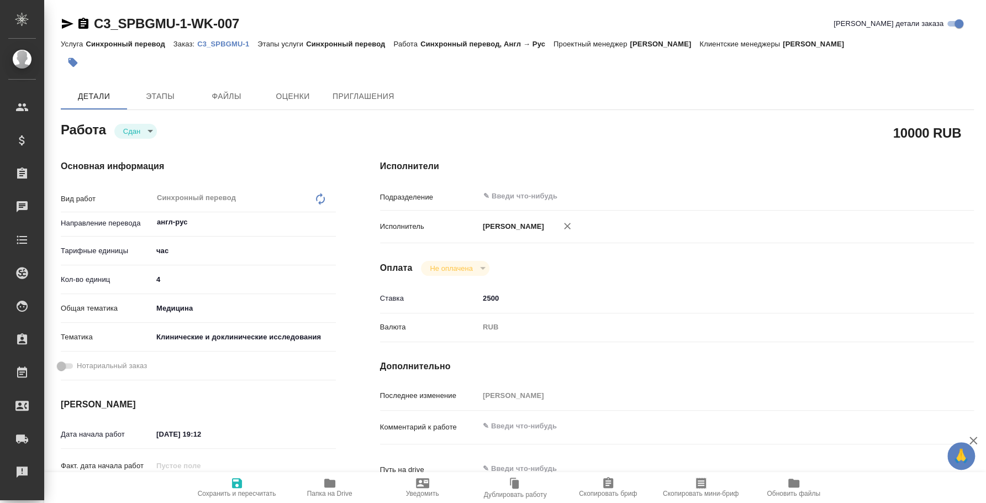
type textarea "x"
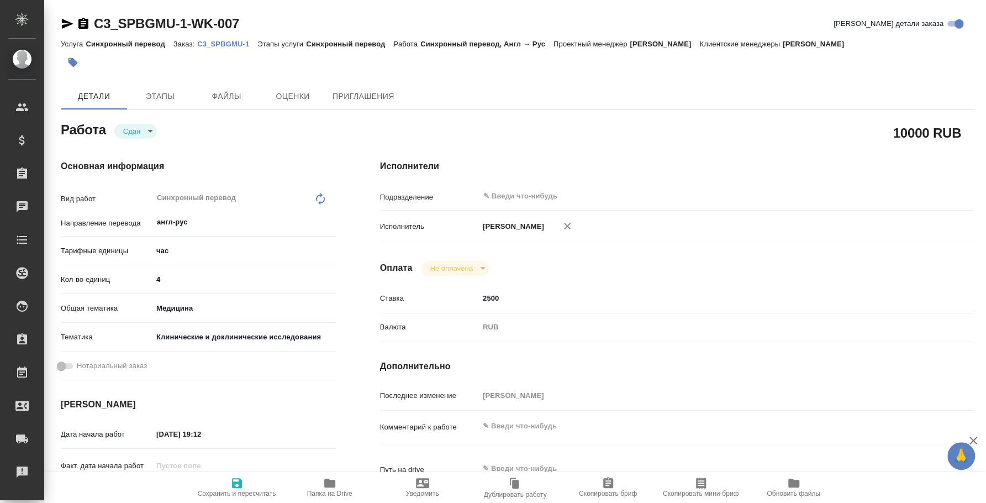
type textarea "x"
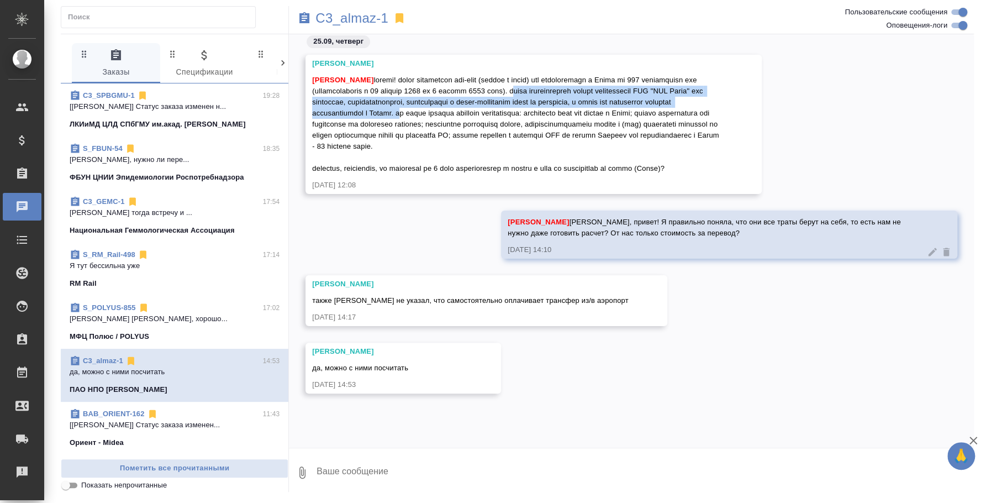
click at [561, 368] on div "[PERSON_NAME] да, можно с ними посчитать [DATE] 14:53" at bounding box center [631, 376] width 685 height 67
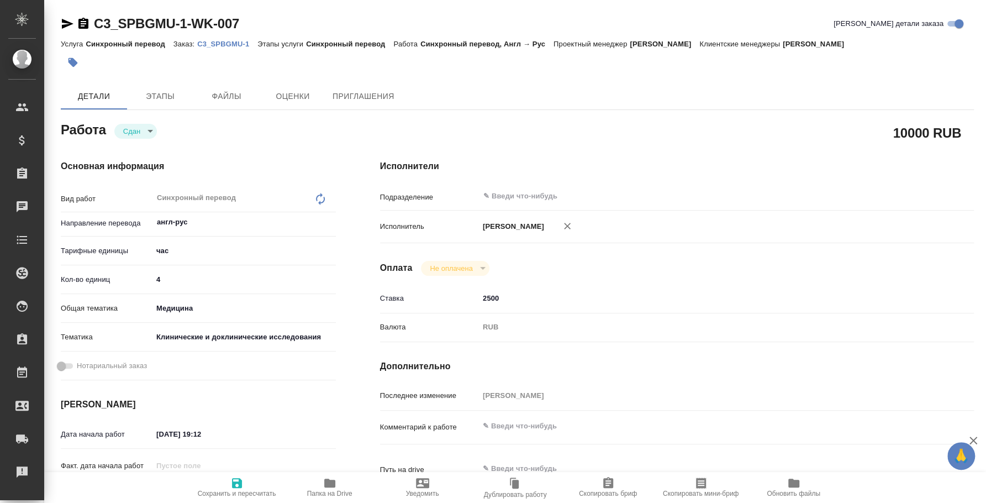
type textarea "x"
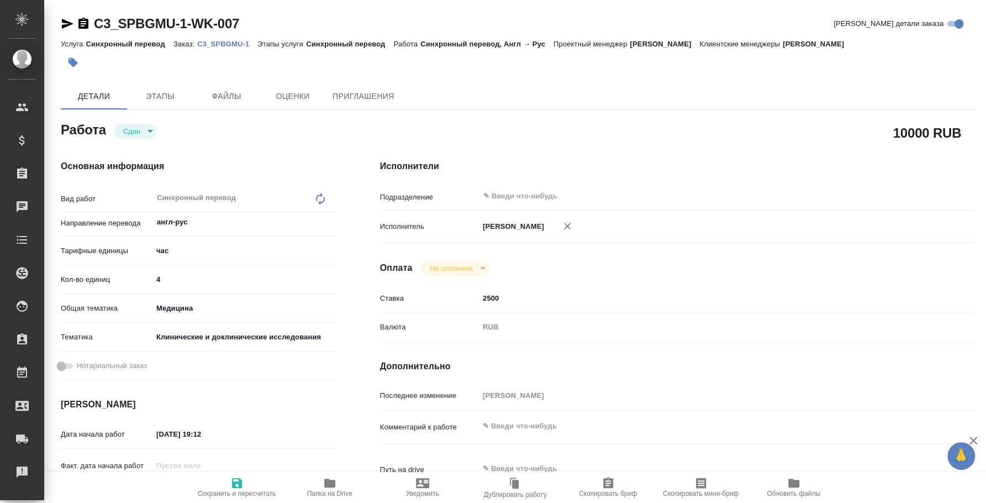
type textarea "x"
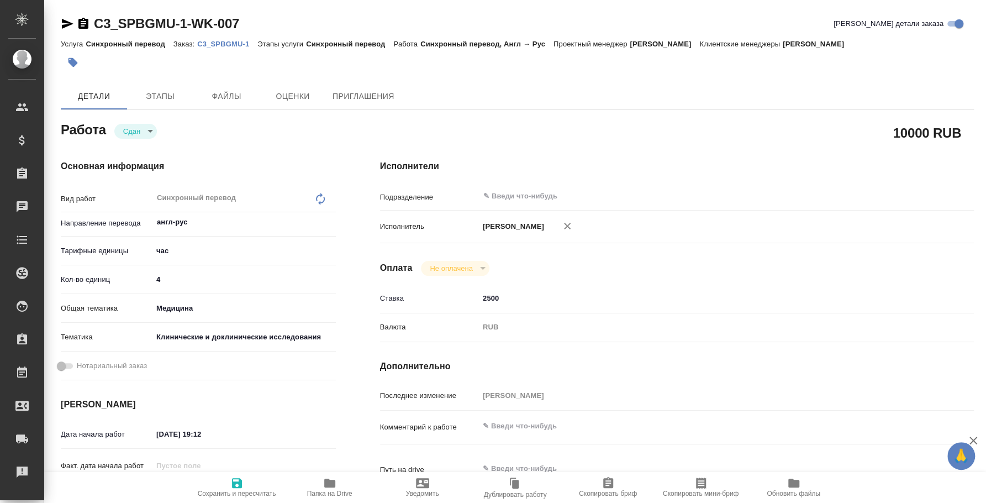
type textarea "x"
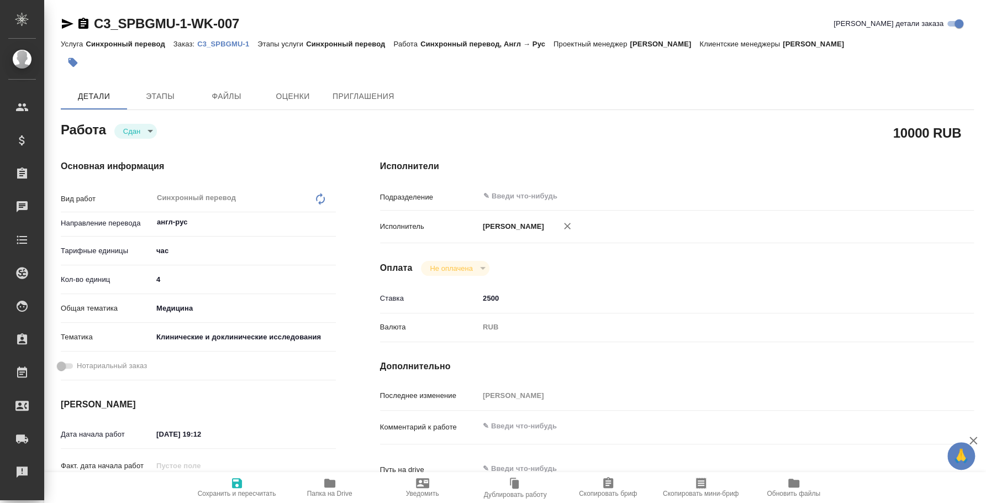
type textarea "x"
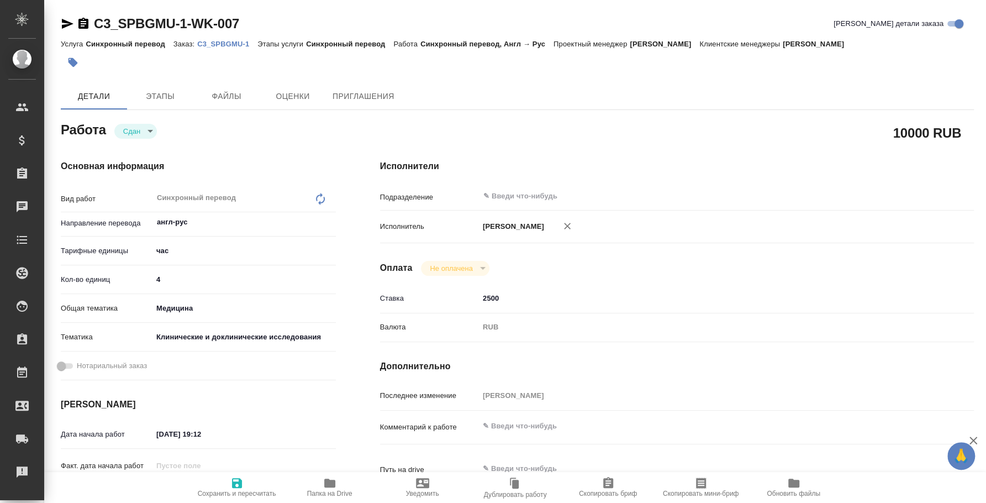
type textarea "x"
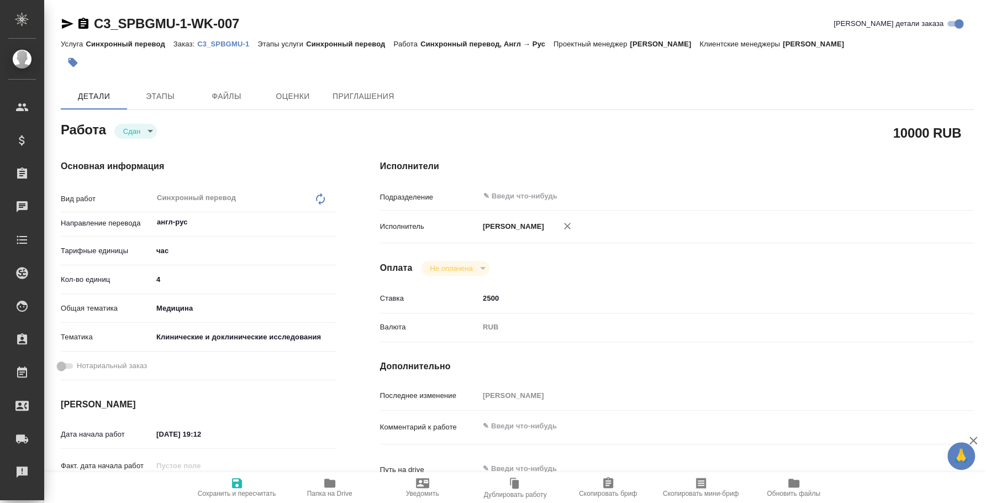
type textarea "x"
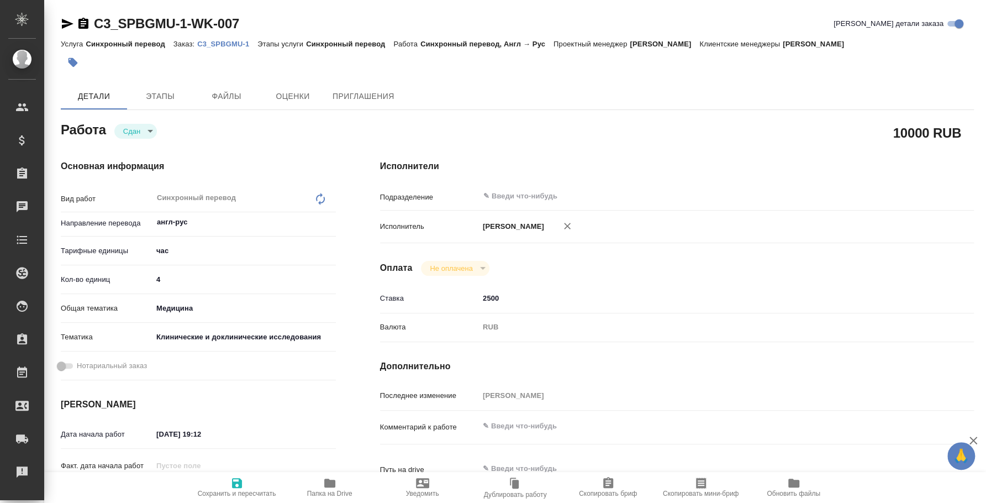
type textarea "x"
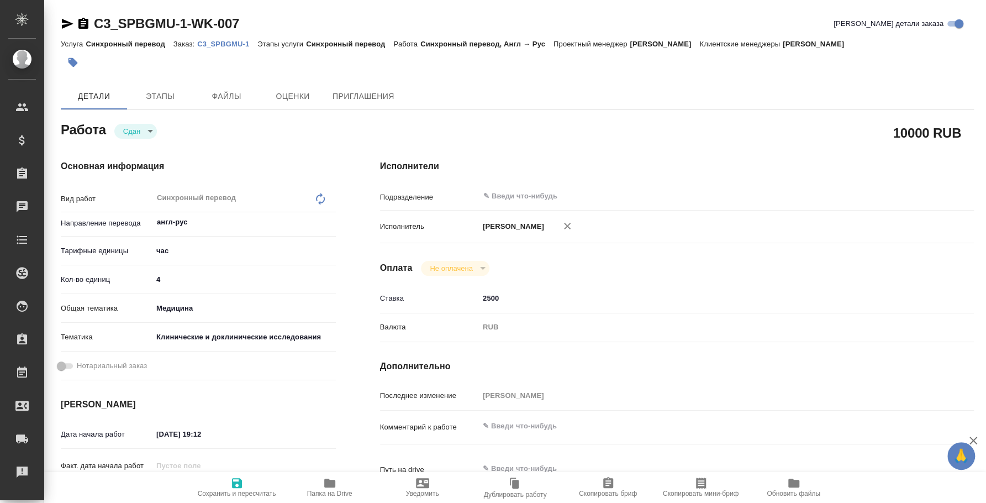
click at [225, 46] on p "C3_SPBGMU-1" at bounding box center [227, 44] width 60 height 8
type textarea "x"
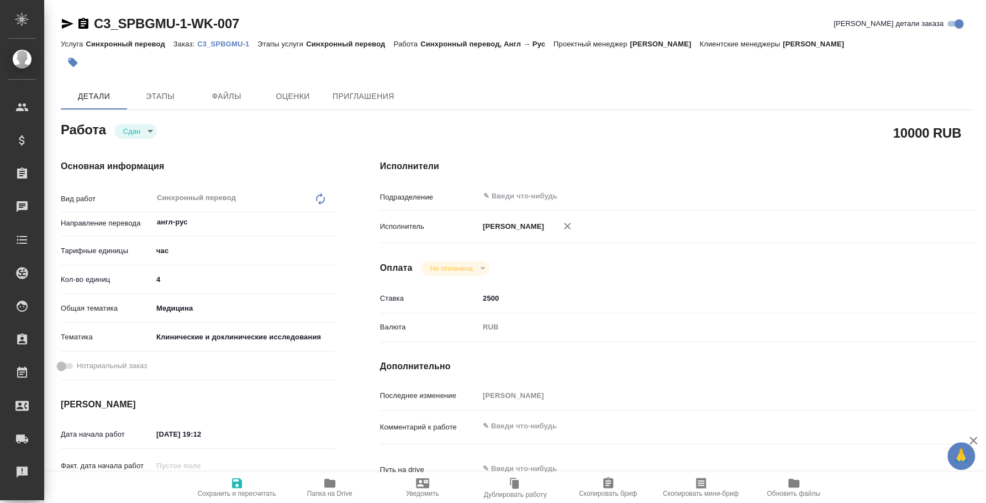
type textarea "x"
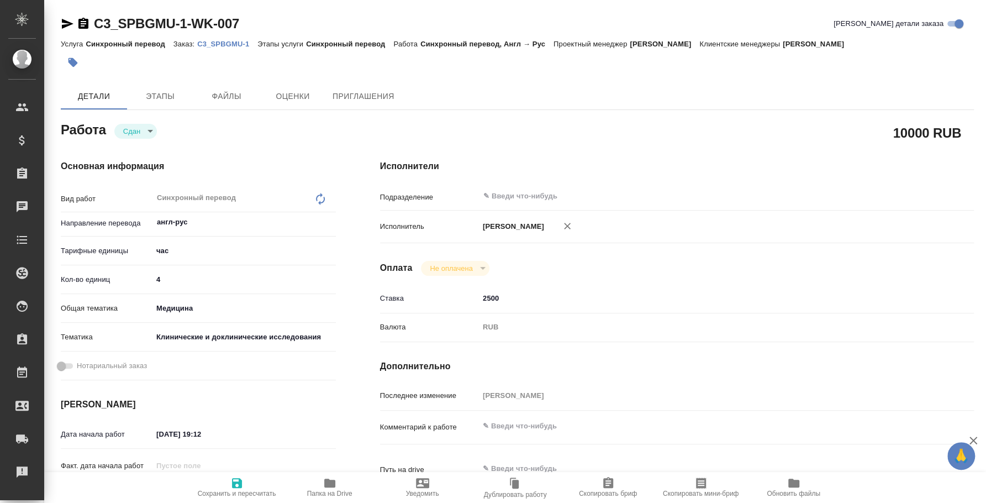
type textarea "x"
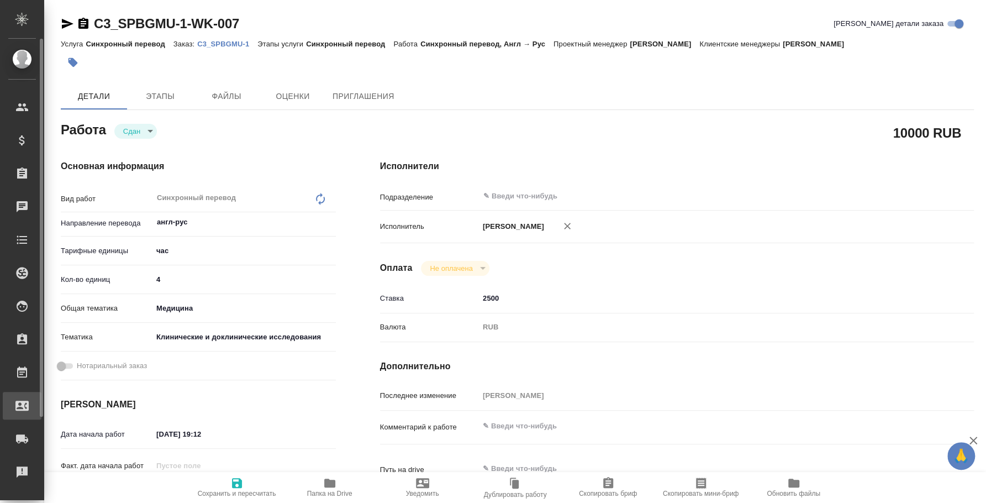
type textarea "x"
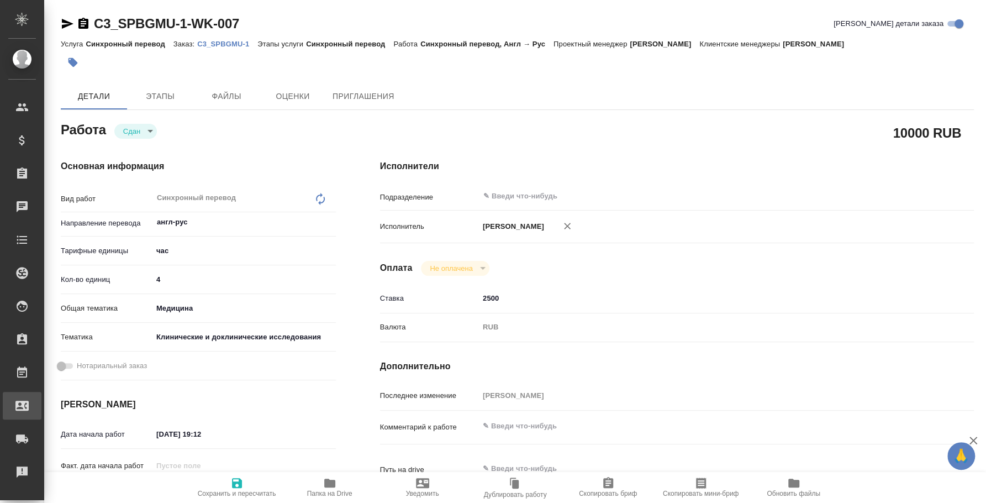
type textarea "x"
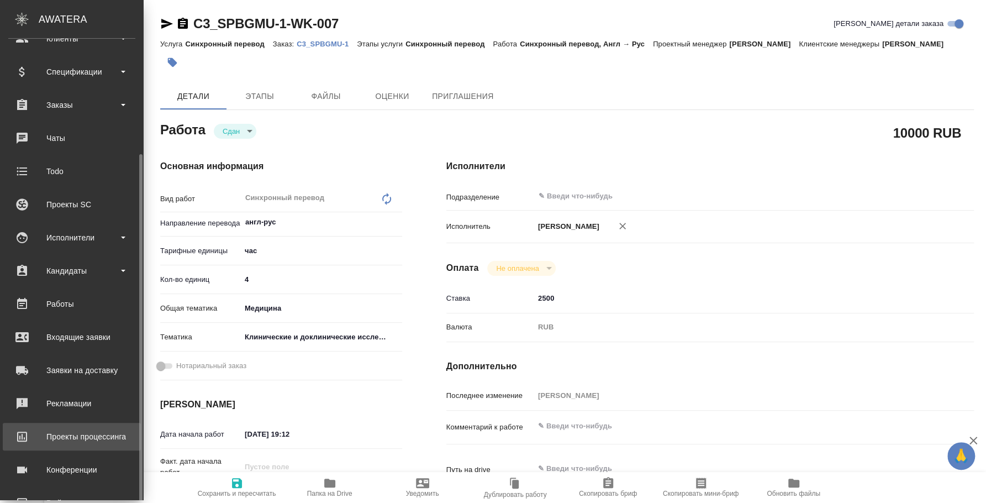
scroll to position [101, 0]
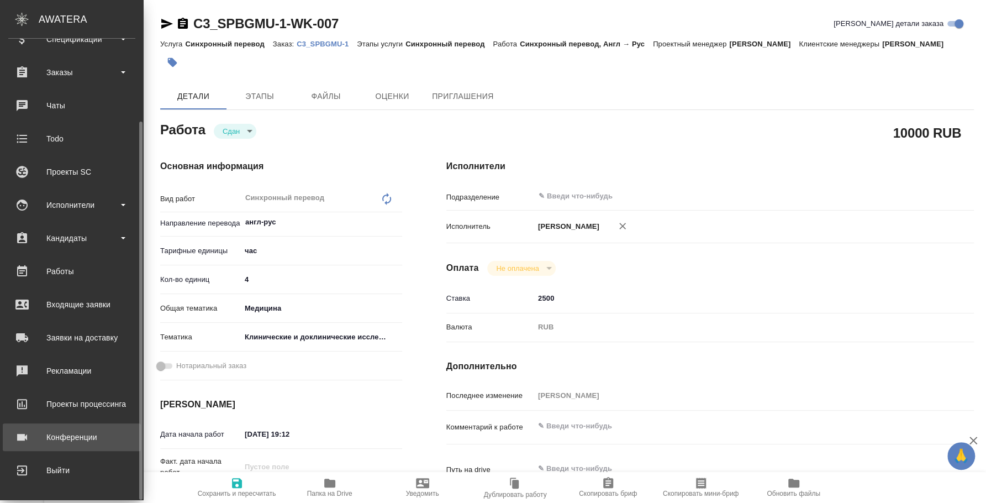
type textarea "x"
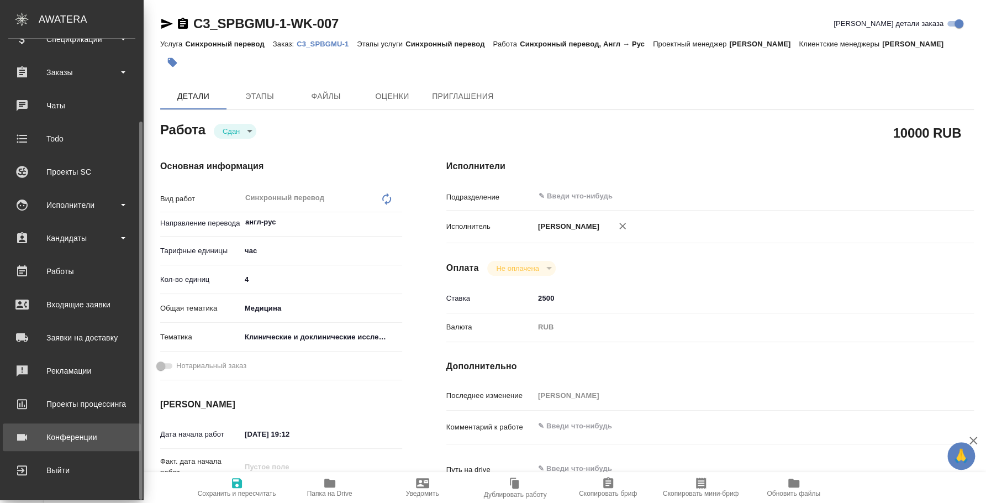
click at [63, 434] on div "Конференции" at bounding box center [71, 437] width 127 height 17
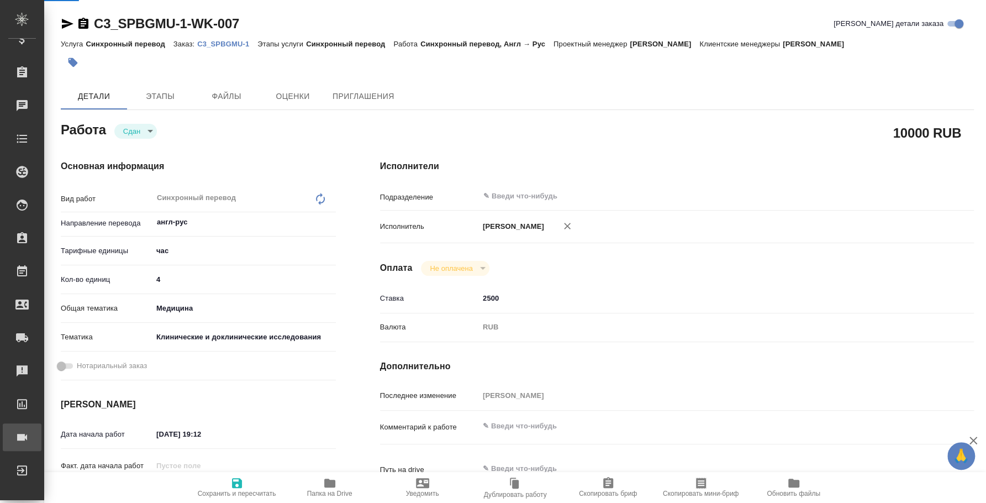
type textarea "x"
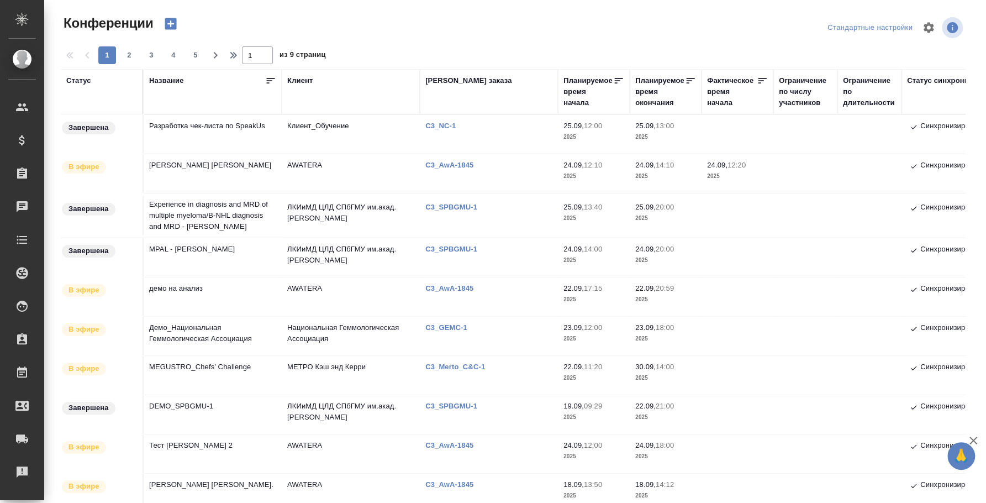
click at [227, 213] on td "Experience in diagnosis and MRD of multiple myeloma/В-NHL diagnosis and MRD - […" at bounding box center [213, 215] width 138 height 44
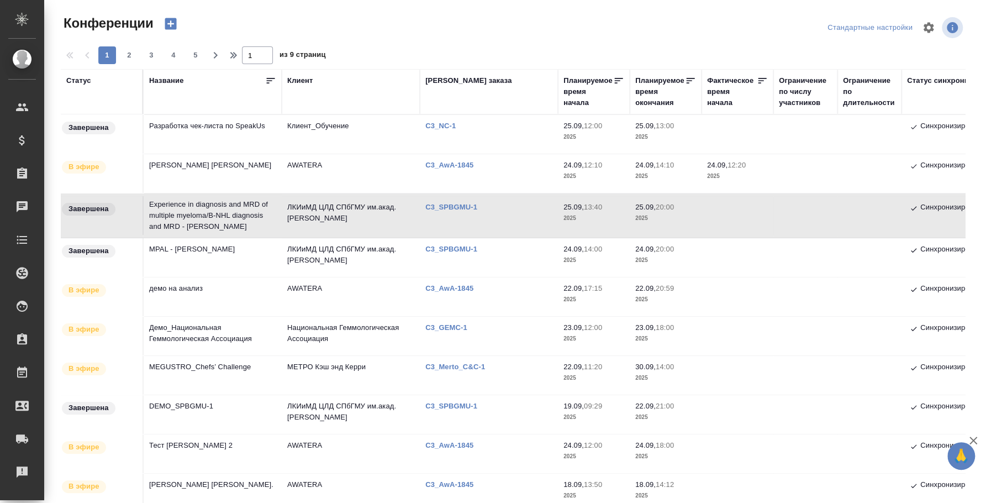
click at [227, 213] on td "Experience in diagnosis and MRD of multiple myeloma/В-NHL diagnosis and MRD - […" at bounding box center [213, 215] width 138 height 44
click at [185, 248] on td "MPAL - [PERSON_NAME]" at bounding box center [213, 257] width 138 height 39
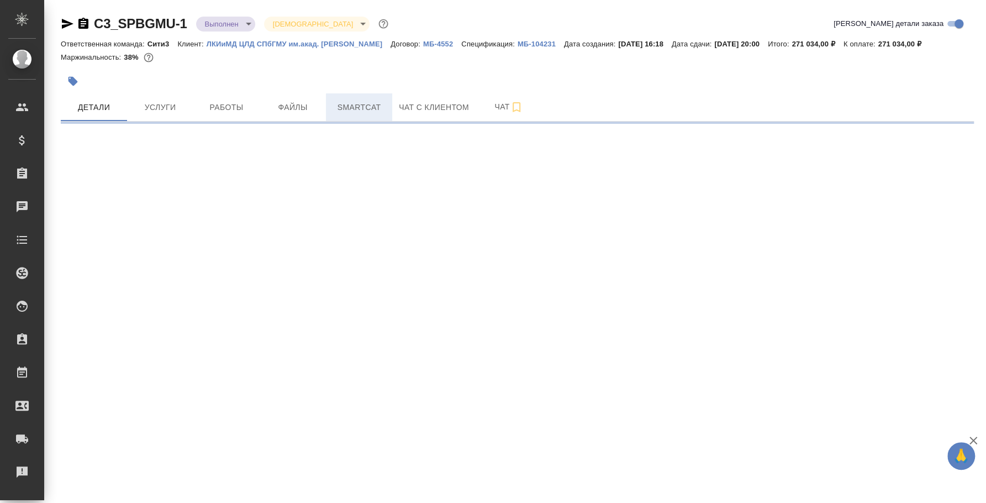
select select "RU"
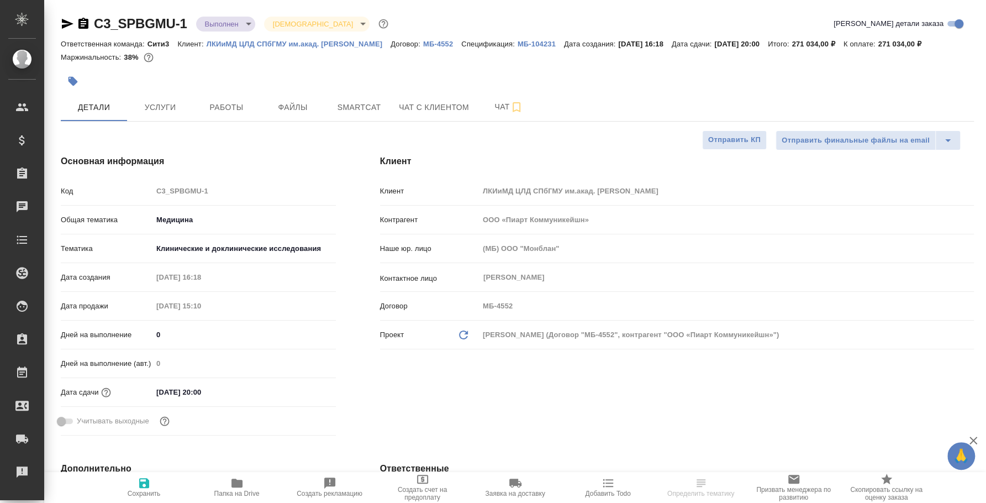
type textarea "x"
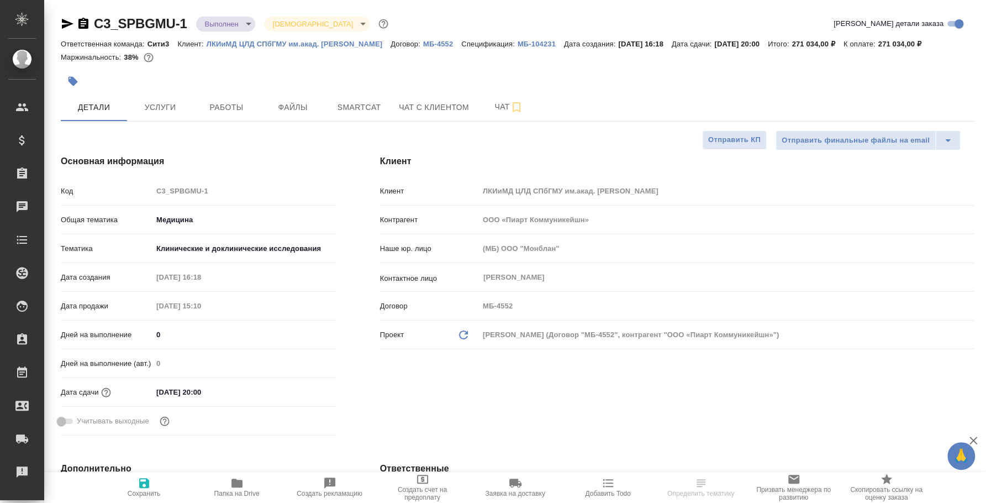
type textarea "x"
click at [243, 103] on span "Работы" at bounding box center [226, 108] width 53 height 14
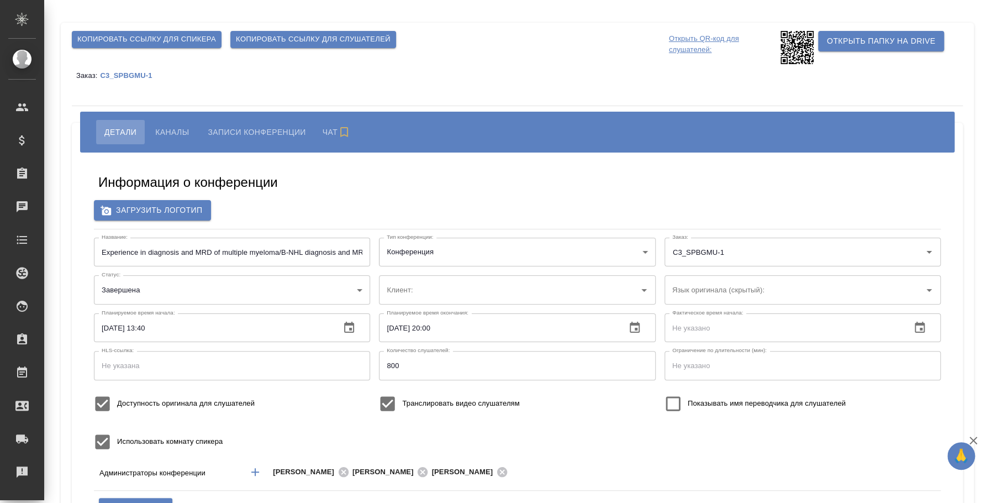
type input "ЛКИиМД ЦЛД СПбГМУ им.акад. [PERSON_NAME]"
type input "бада"
click at [227, 128] on span "Записи конференции" at bounding box center [255, 131] width 98 height 13
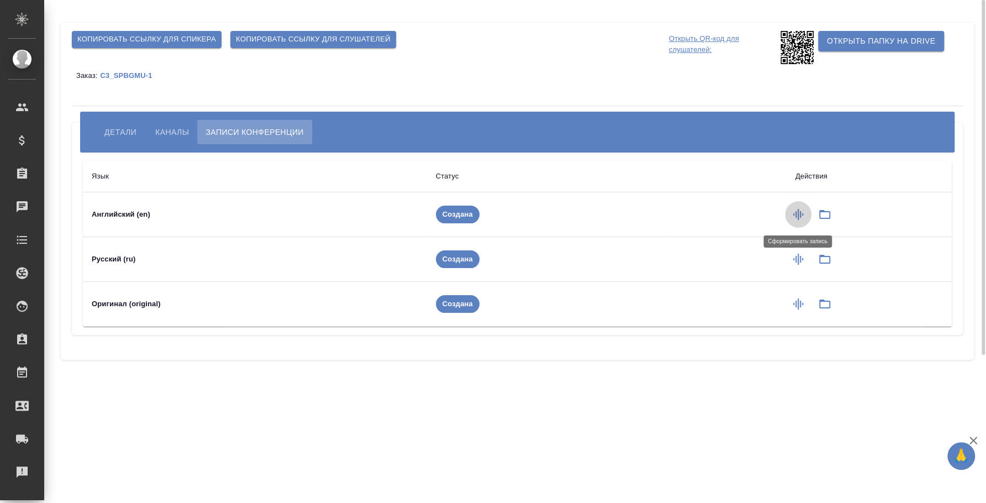
click at [795, 213] on icon "button" at bounding box center [798, 214] width 13 height 13
click at [829, 215] on td at bounding box center [812, 214] width 280 height 45
click at [827, 270] on td at bounding box center [812, 260] width 280 height 45
click at [824, 260] on td at bounding box center [812, 260] width 280 height 45
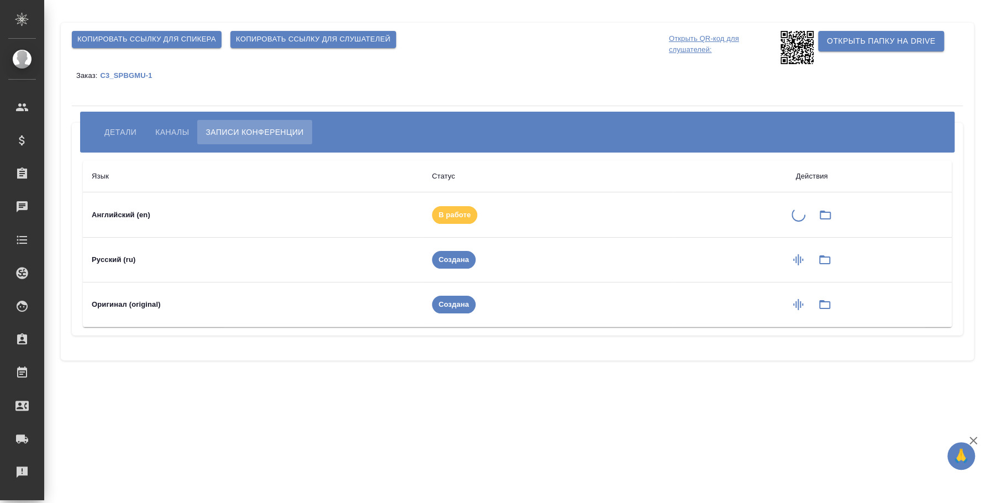
click at [616, 423] on div ".cls-1 fill:#fff; AWATERA [PERSON_NAME] Спецификации Заказы 0 Чаты Todo Проекты…" at bounding box center [493, 251] width 986 height 503
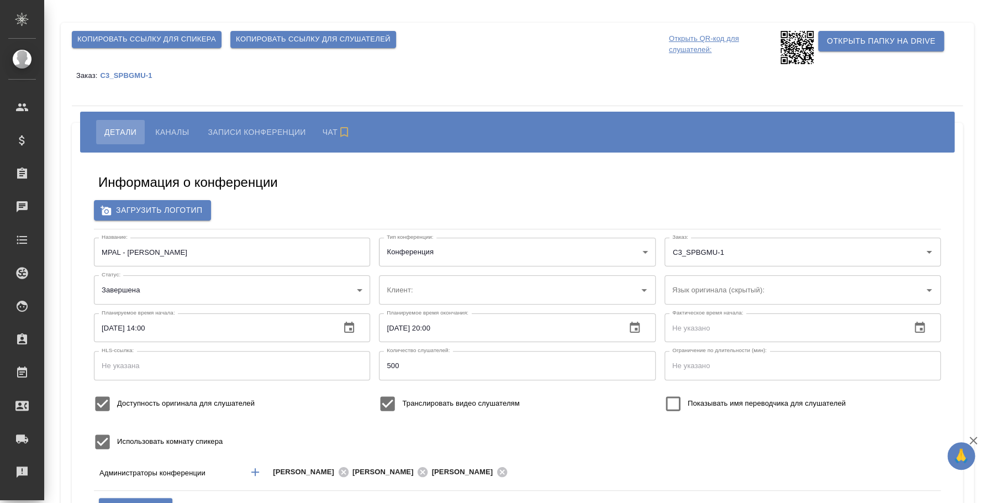
type input "ЛКИиМД ЦЛД СПбГМУ им.акад. [PERSON_NAME]"
type input "бада"
click at [270, 132] on span "Записи конференции" at bounding box center [255, 131] width 98 height 13
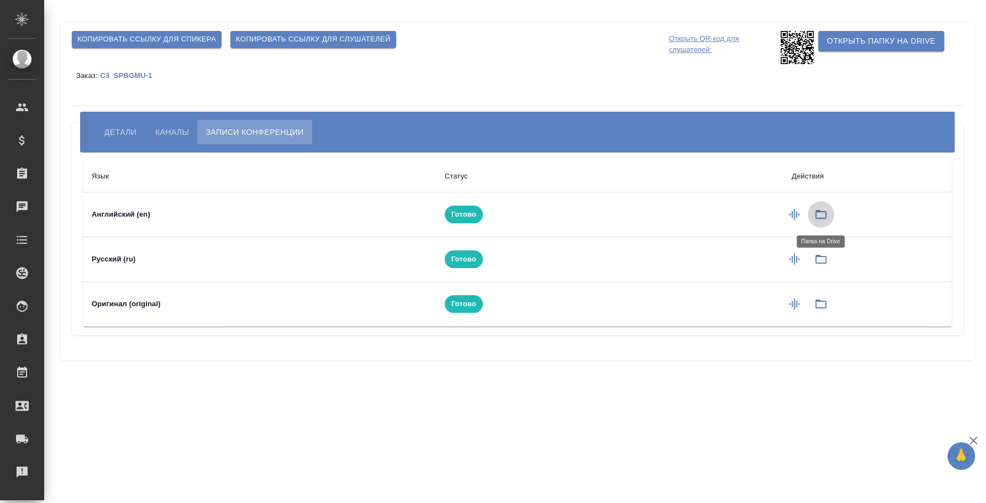
click at [821, 211] on icon "button" at bounding box center [821, 214] width 11 height 9
click at [814, 257] on icon "button" at bounding box center [820, 259] width 13 height 13
